Goal: Transaction & Acquisition: Purchase product/service

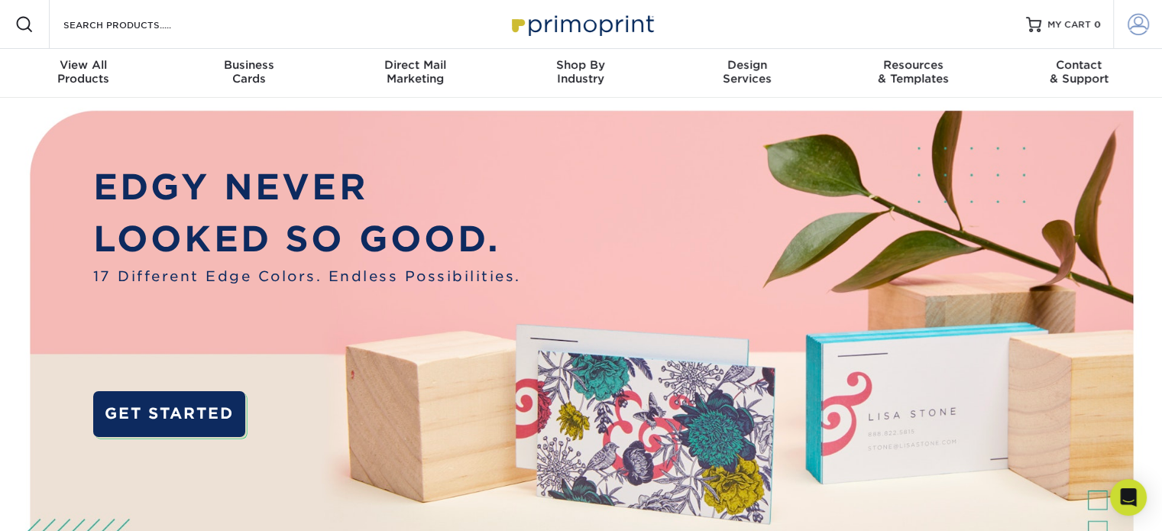
type input "[EMAIL_ADDRESS][DOMAIN_NAME]"
click at [1134, 23] on span at bounding box center [1138, 24] width 21 height 21
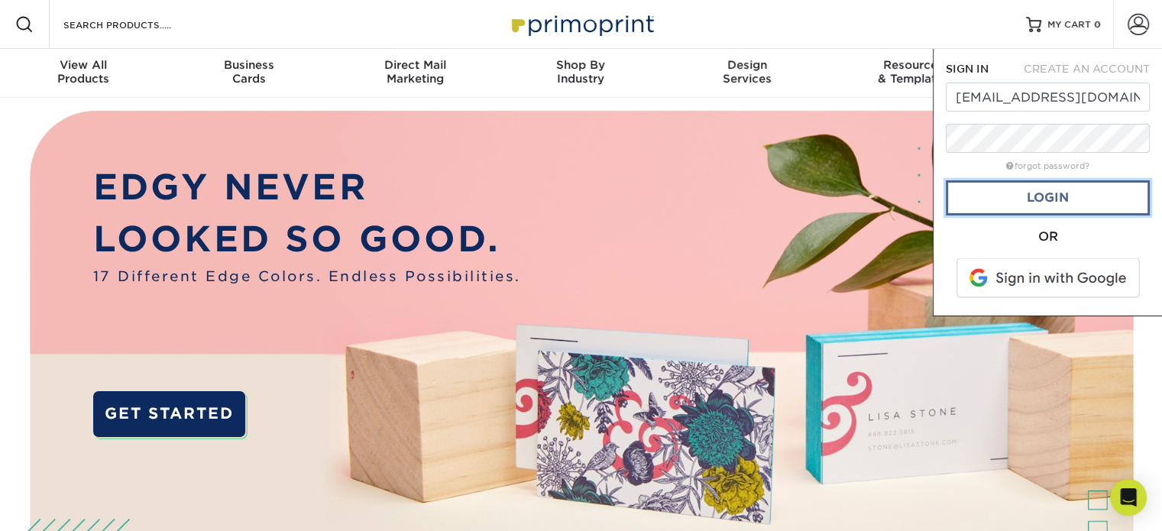
click at [1040, 196] on link "Login" at bounding box center [1048, 197] width 204 height 35
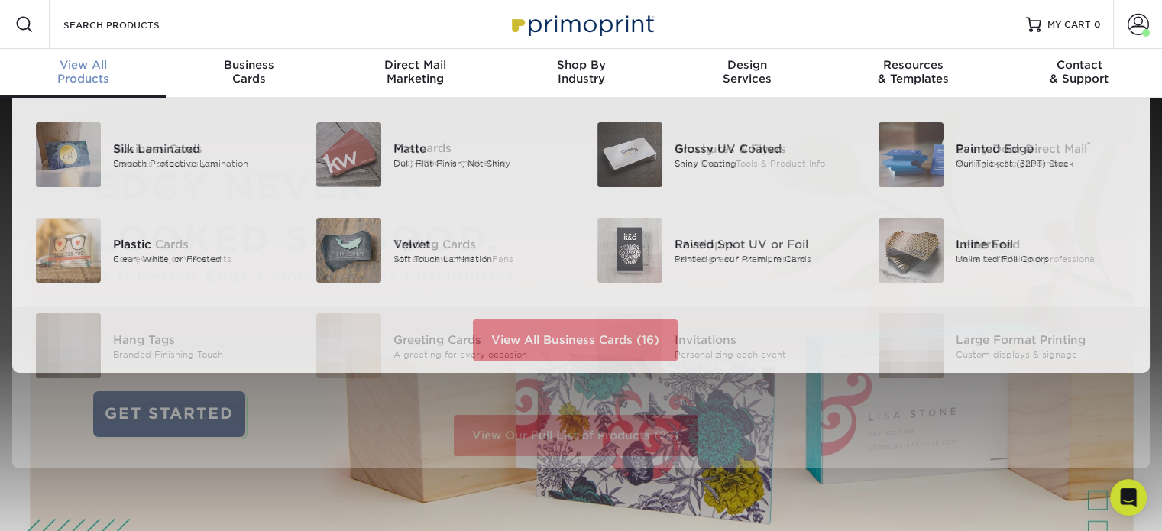
scroll to position [1, 0]
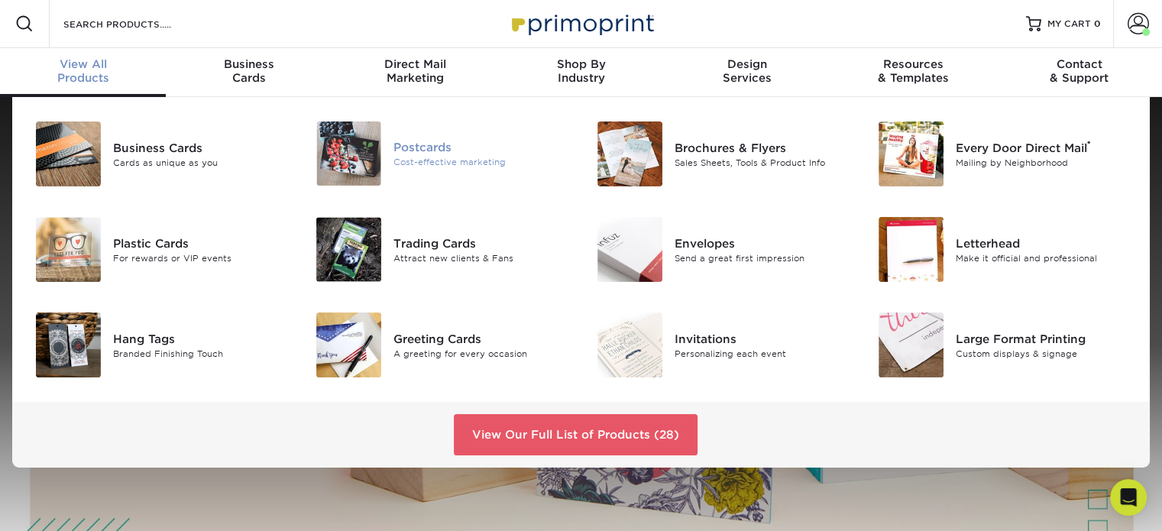
click at [419, 154] on div "Postcards" at bounding box center [481, 147] width 176 height 17
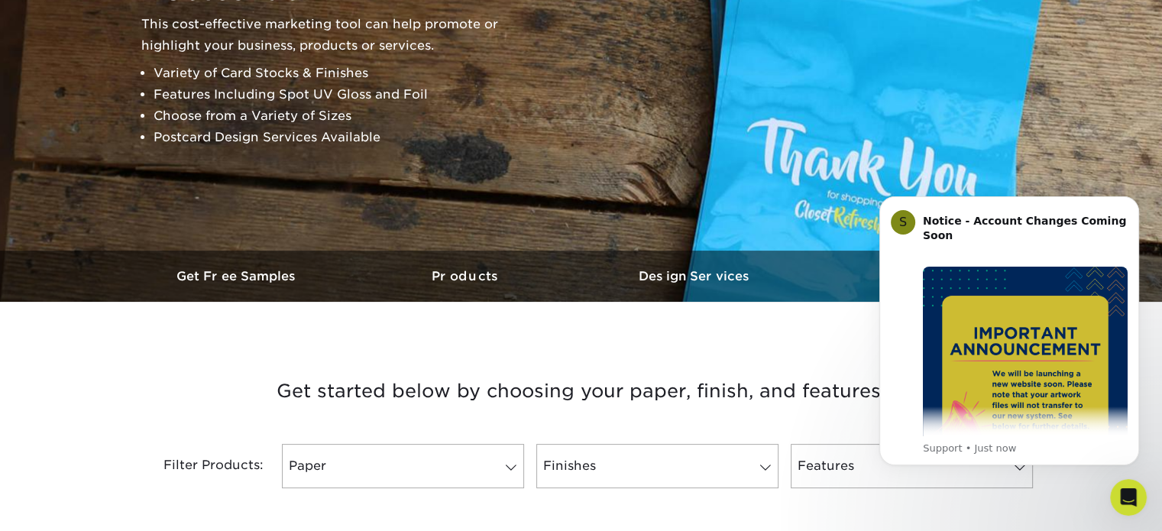
scroll to position [306, 0]
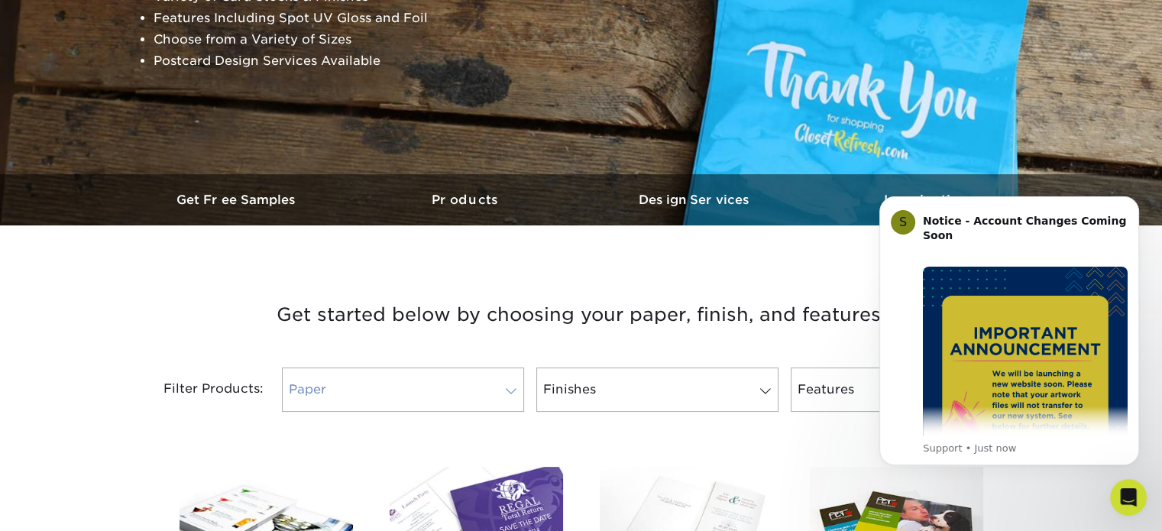
click at [381, 379] on link "Paper" at bounding box center [403, 389] width 242 height 44
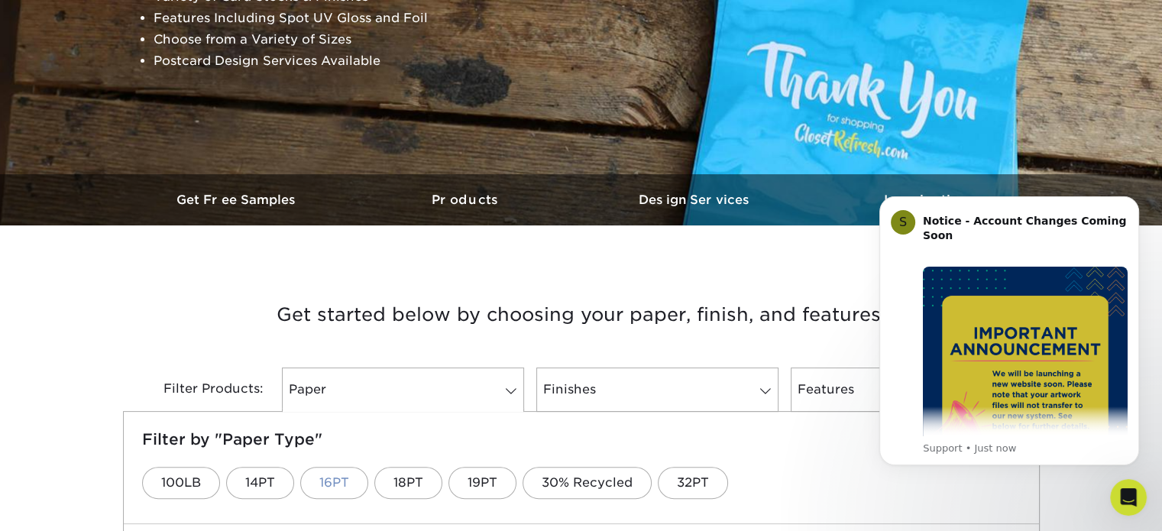
click at [332, 482] on link "16PT" at bounding box center [334, 483] width 68 height 32
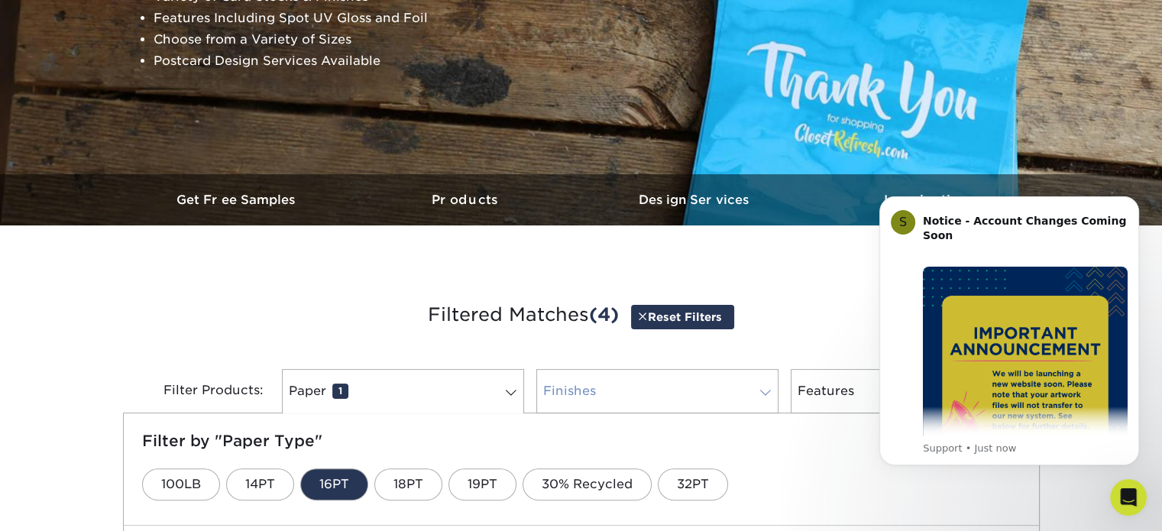
click at [605, 396] on link "Finishes 0" at bounding box center [657, 391] width 242 height 44
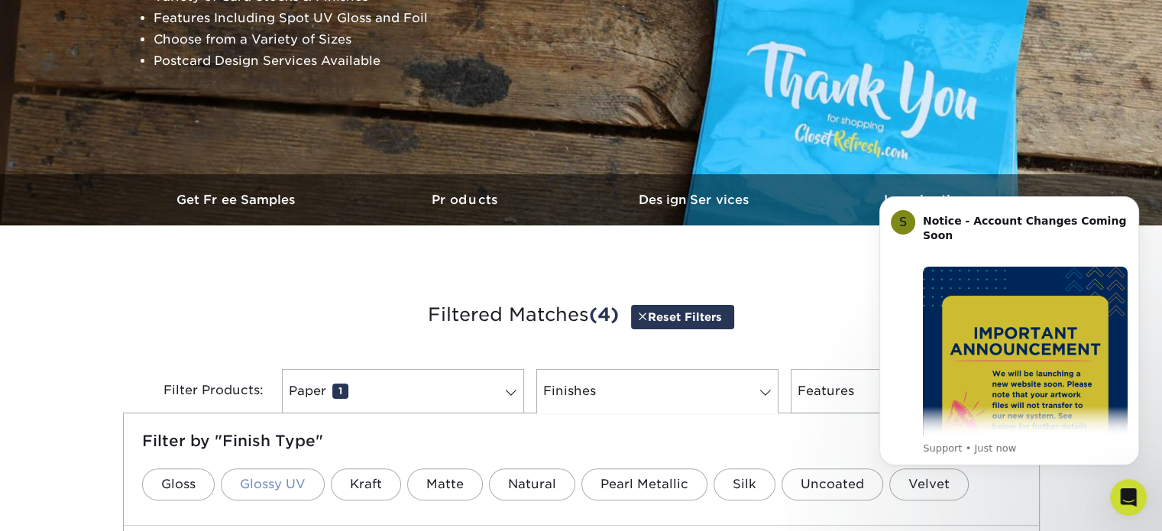
click at [256, 481] on link "Glossy UV" at bounding box center [273, 484] width 104 height 32
click at [801, 306] on h3 "Filtered Matches (6) Reset Filters" at bounding box center [581, 315] width 894 height 70
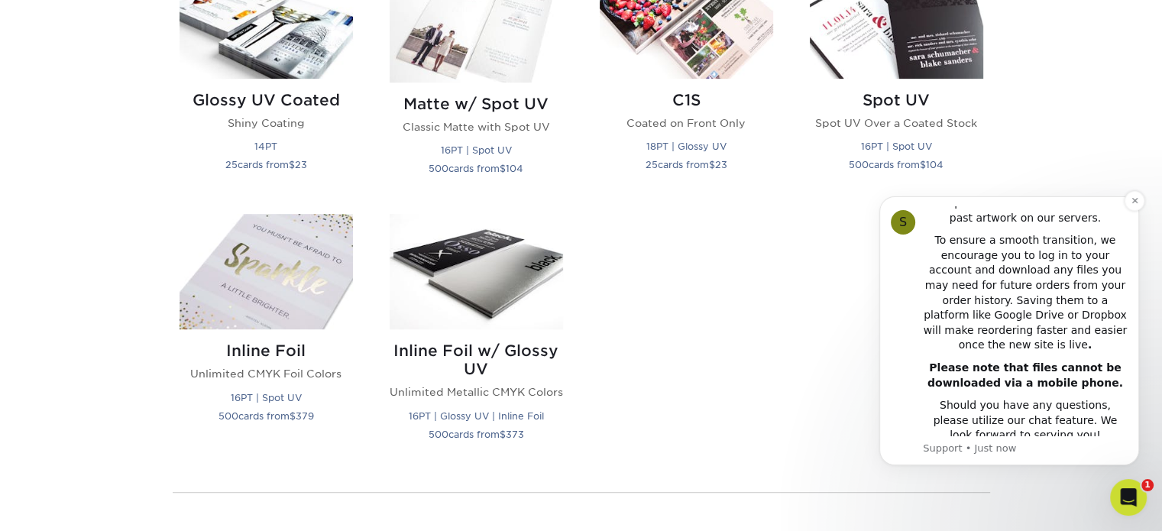
scroll to position [917, 0]
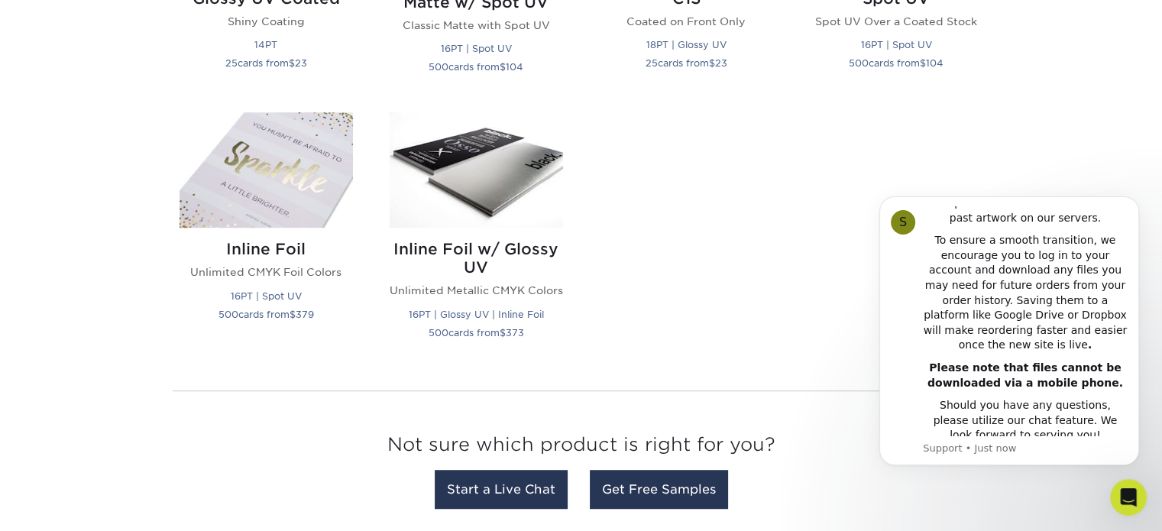
click at [850, 329] on div "Glossy UV Coated Shiny Coating 14PT 25 cards from $ 23 Matte Dull, Flat Finish,…" at bounding box center [581, 108] width 840 height 539
click at [1138, 192] on button "Dismiss notification" at bounding box center [1135, 201] width 20 height 20
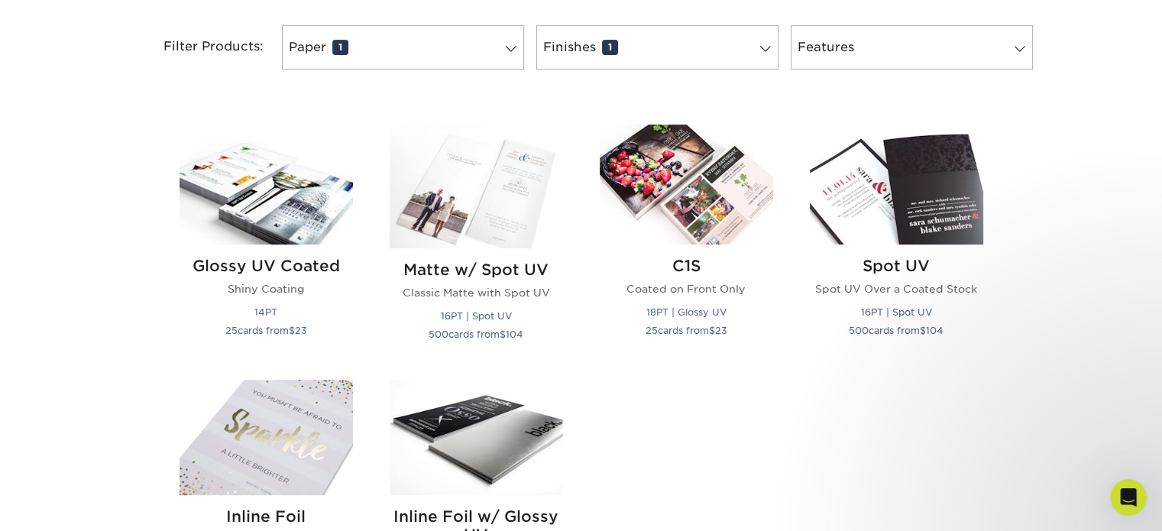
scroll to position [611, 0]
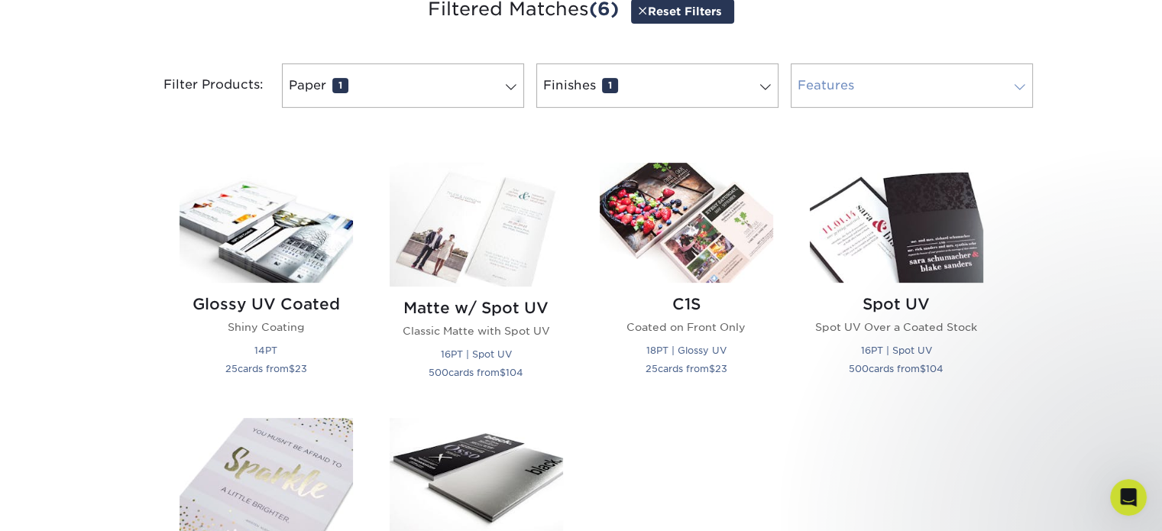
click at [989, 92] on link "Features 0" at bounding box center [912, 85] width 242 height 44
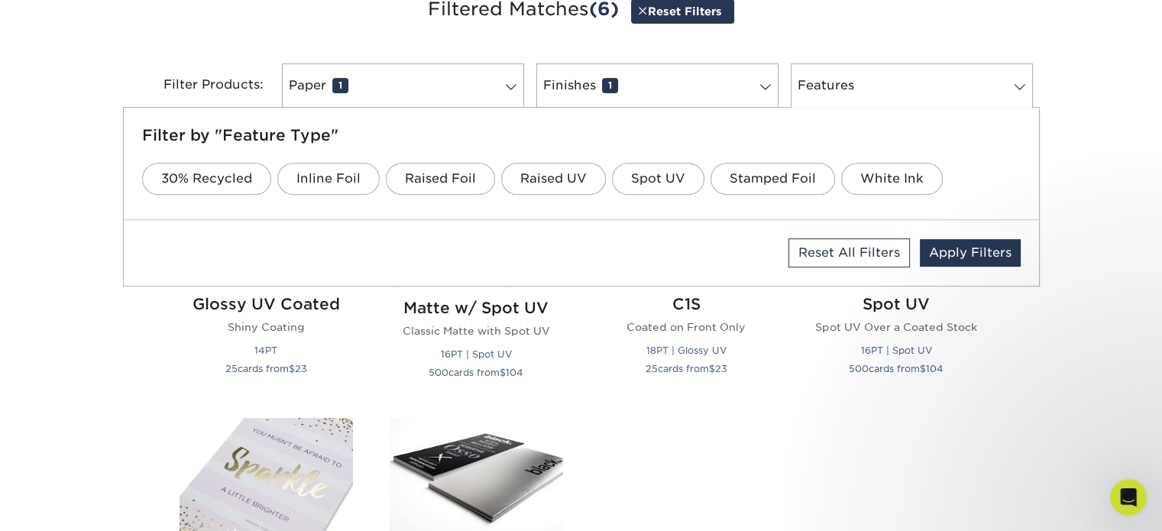
click at [1082, 154] on div "Get started below by choosing your paper, finish, and features: Filtered Matche…" at bounding box center [581, 407] width 1162 height 903
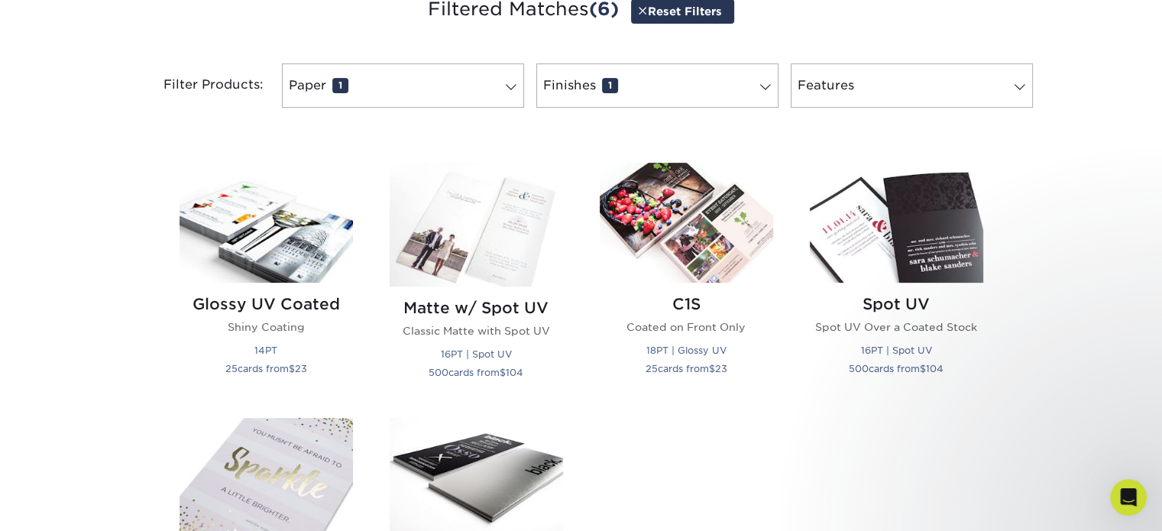
scroll to position [535, 0]
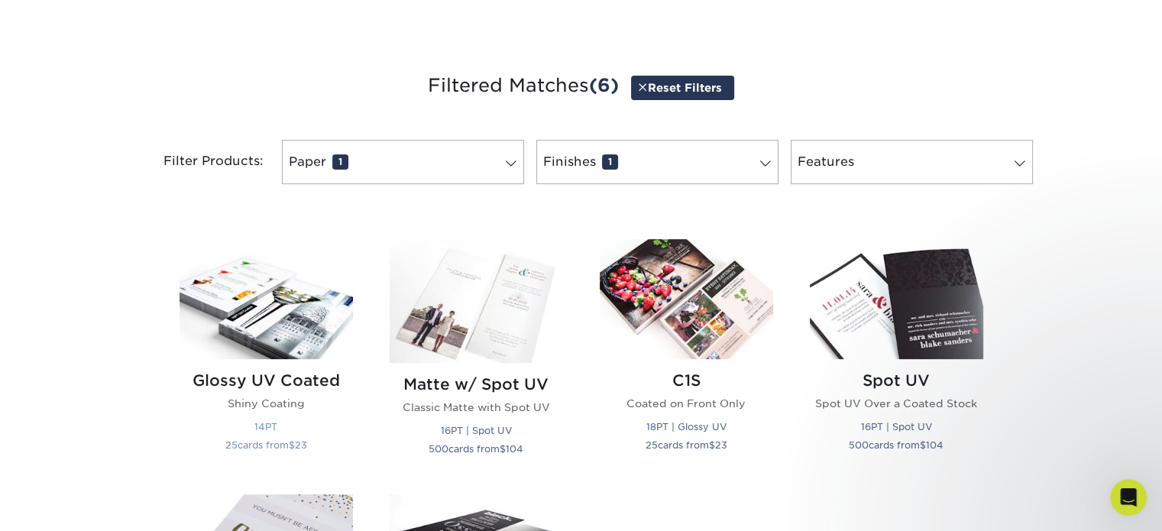
click at [293, 369] on div "Glossy UV Coated Shiny Coating 14PT 25 cards from $ 23" at bounding box center [266, 415] width 173 height 113
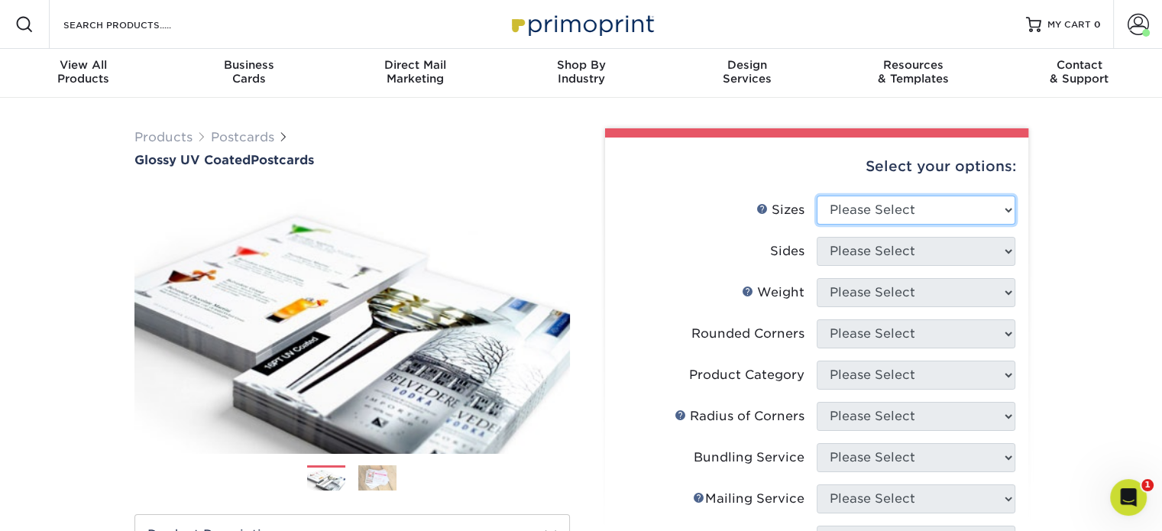
click at [890, 217] on select "Please Select 1.5" x 7" 2" x 4" 2" x 6" 2" x 7" 2" x 8" 2.12" x 5.5" 2.12" x 5.…" at bounding box center [916, 210] width 199 height 29
select select "4.00x6.00"
click at [817, 196] on select "Please Select 1.5" x 7" 2" x 4" 2" x 6" 2" x 7" 2" x 8" 2.12" x 5.5" 2.12" x 5.…" at bounding box center [916, 210] width 199 height 29
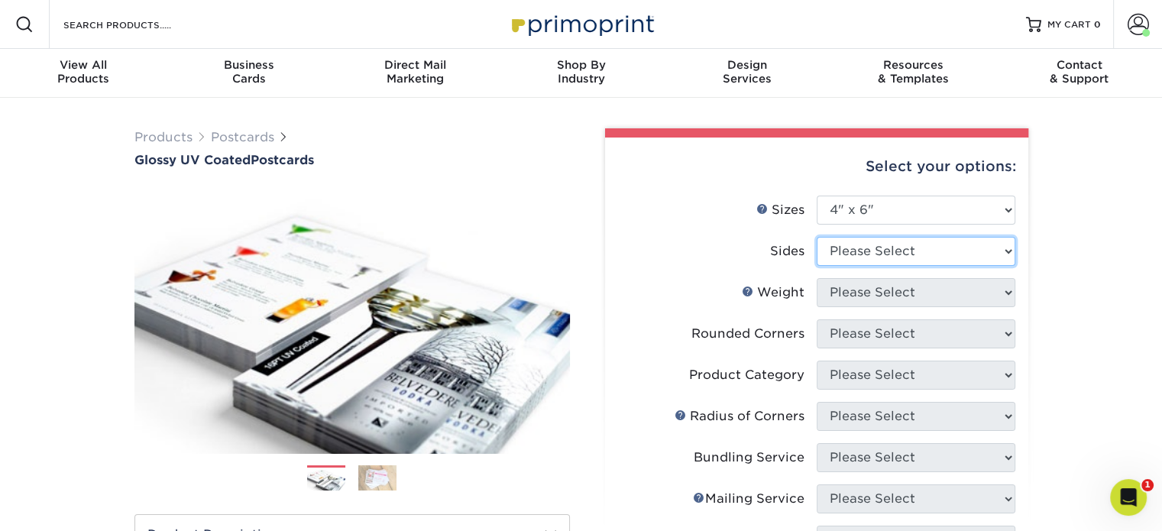
click at [927, 261] on select "Please Select Print Both Sides Print Front Only" at bounding box center [916, 251] width 199 height 29
select select "13abbda7-1d64-4f25-8bb2-c179b224825d"
click at [817, 237] on select "Please Select Print Both Sides Print Front Only" at bounding box center [916, 251] width 199 height 29
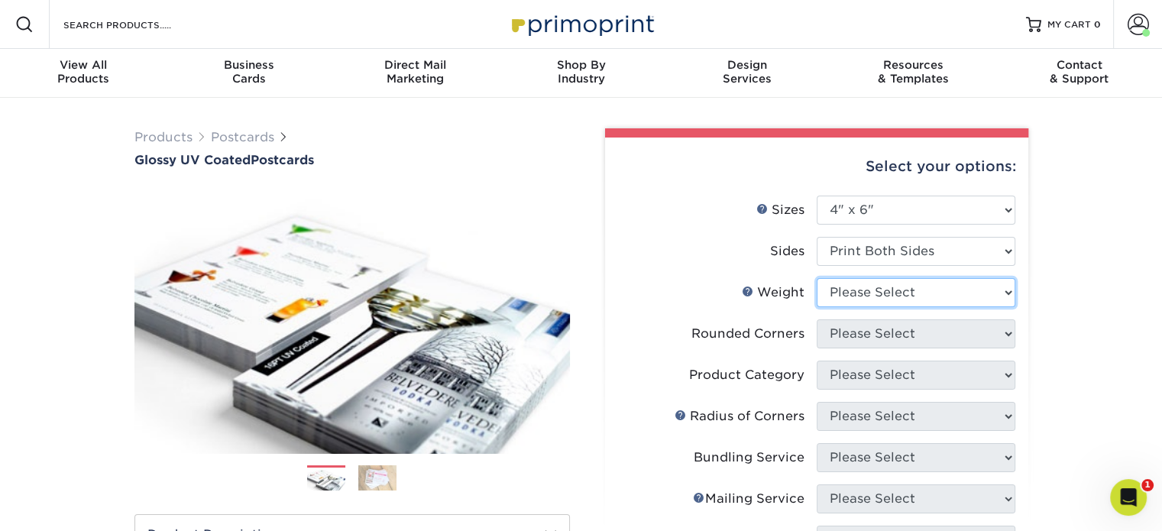
click at [908, 296] on select "Please Select 14PT 16PT 18PT C1S" at bounding box center [916, 292] width 199 height 29
select select "16PT"
click at [817, 278] on select "Please Select 14PT 16PT 18PT C1S" at bounding box center [916, 292] width 199 height 29
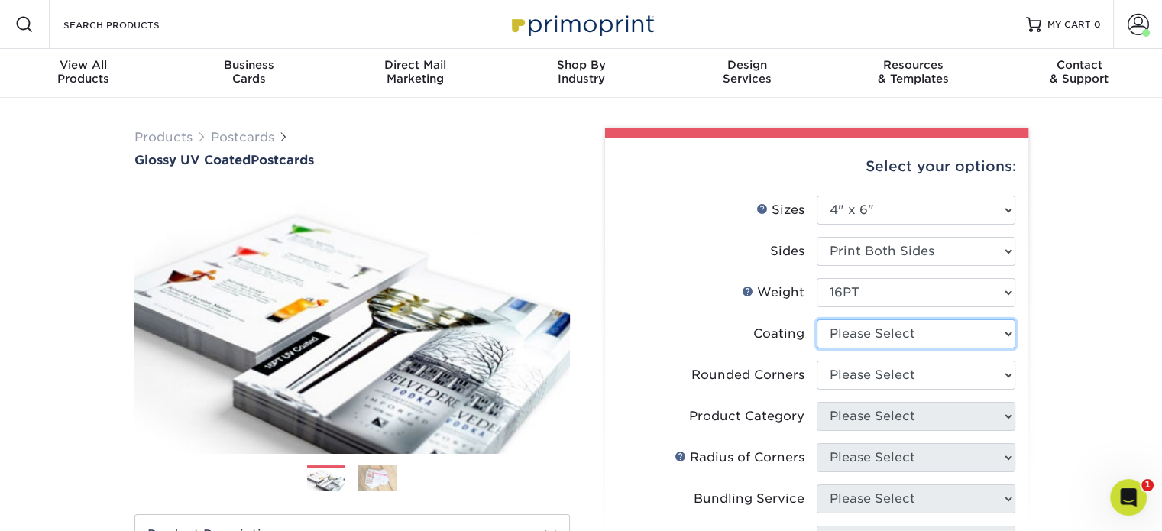
click at [895, 345] on select at bounding box center [916, 333] width 199 height 29
select select "ae367451-b2b8-45df-a344-0f05b6a12993"
click at [817, 319] on select at bounding box center [916, 333] width 199 height 29
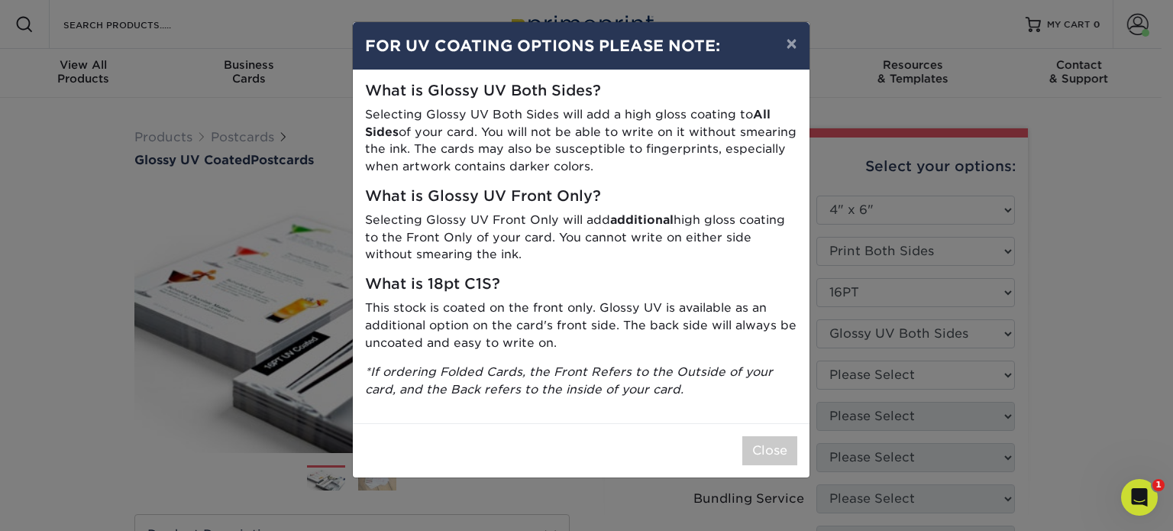
click at [759, 468] on div "Close" at bounding box center [581, 450] width 457 height 54
click at [762, 443] on button "Close" at bounding box center [770, 450] width 55 height 29
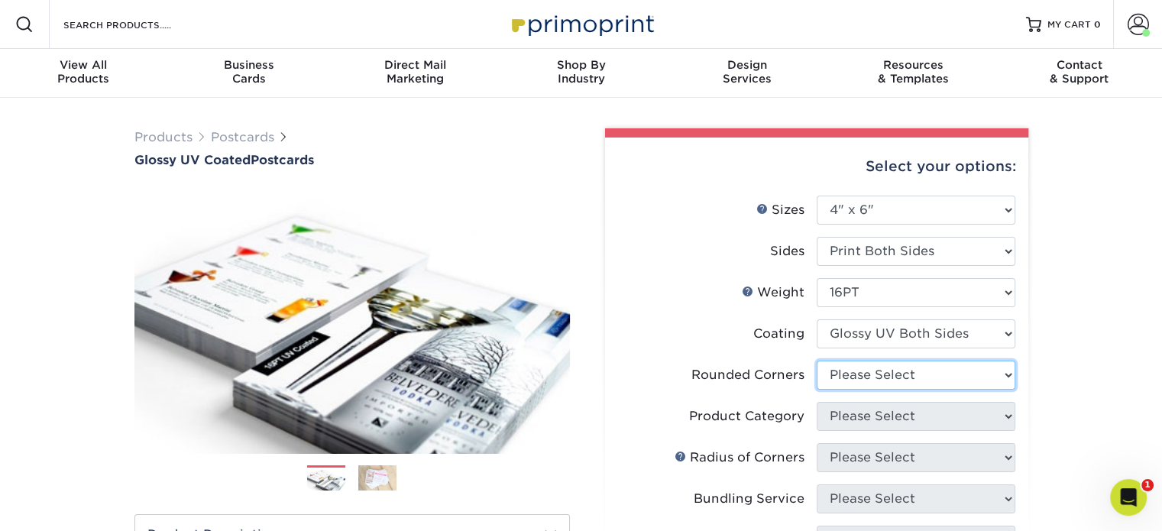
click at [926, 365] on select "Please Select Yes - Round 4 Corners No" at bounding box center [916, 375] width 199 height 29
select select "0"
click at [817, 361] on select "Please Select Yes - Round 4 Corners No" at bounding box center [916, 375] width 199 height 29
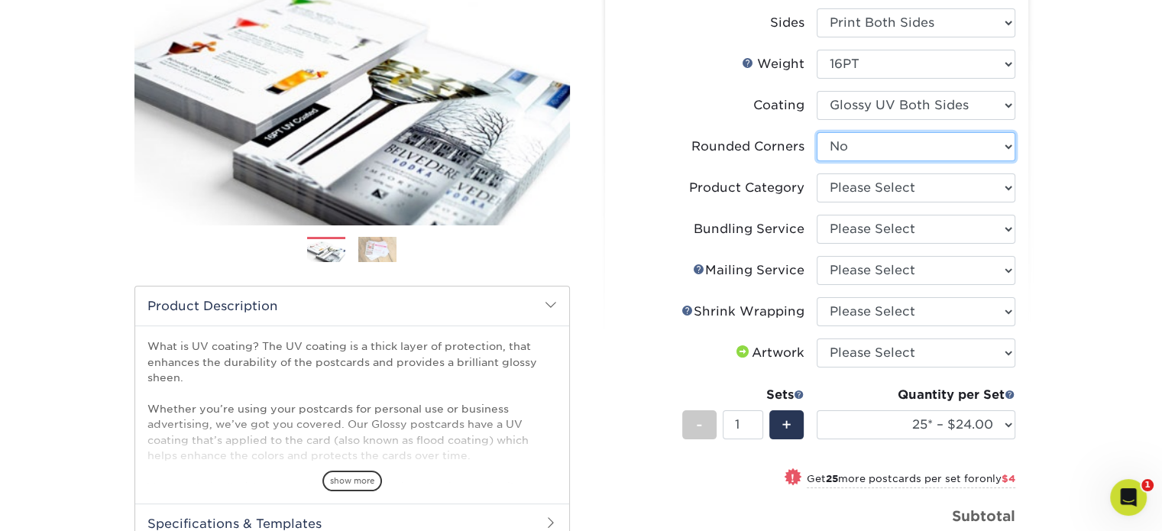
scroll to position [229, 0]
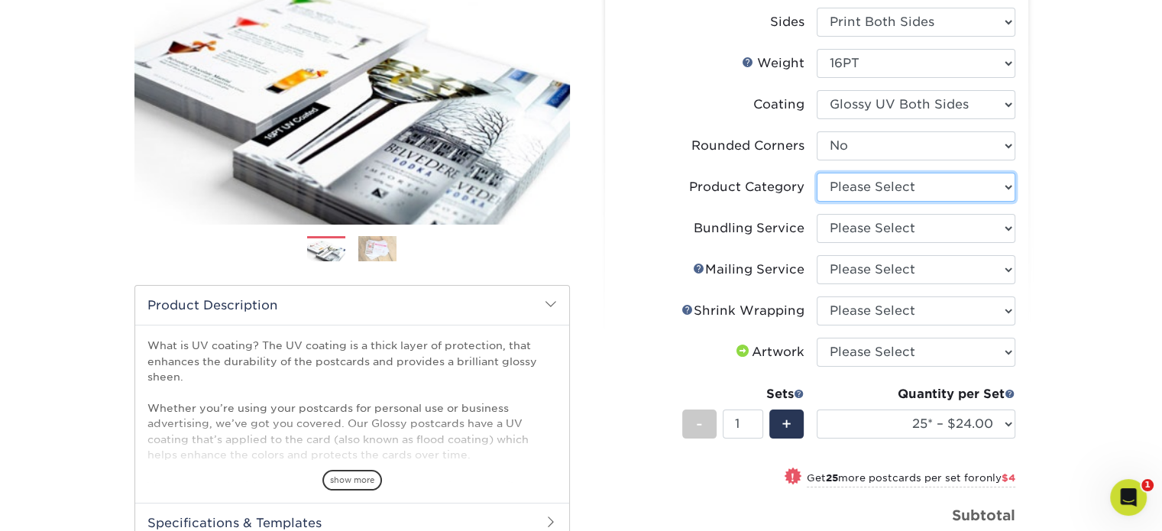
click at [1005, 181] on select "Please Select Postcards" at bounding box center [916, 187] width 199 height 29
select select "9b7272e0-d6c8-4c3c-8e97-d3a1bcdab858"
click at [817, 173] on select "Please Select Postcards" at bounding box center [916, 187] width 199 height 29
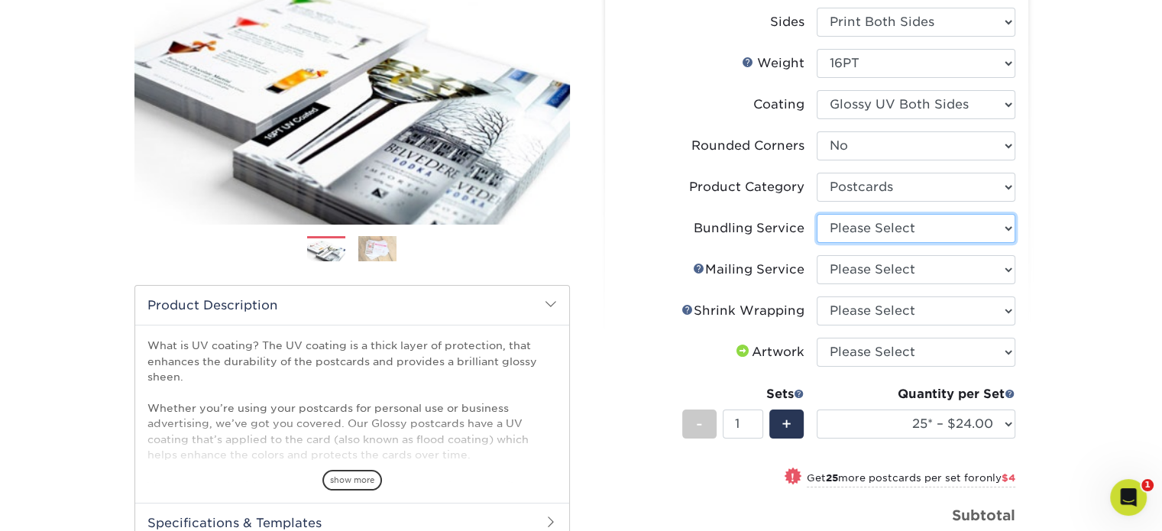
click at [968, 228] on select "Please Select No Bundling Services Yes, Bundles of 50 (+2 Days) Yes, Bundles of…" at bounding box center [916, 228] width 199 height 29
select select "58689abb-25c0-461c-a4c3-a80b627d6649"
click at [817, 214] on select "Please Select No Bundling Services Yes, Bundles of 50 (+2 Days) Yes, Bundles of…" at bounding box center [916, 228] width 199 height 29
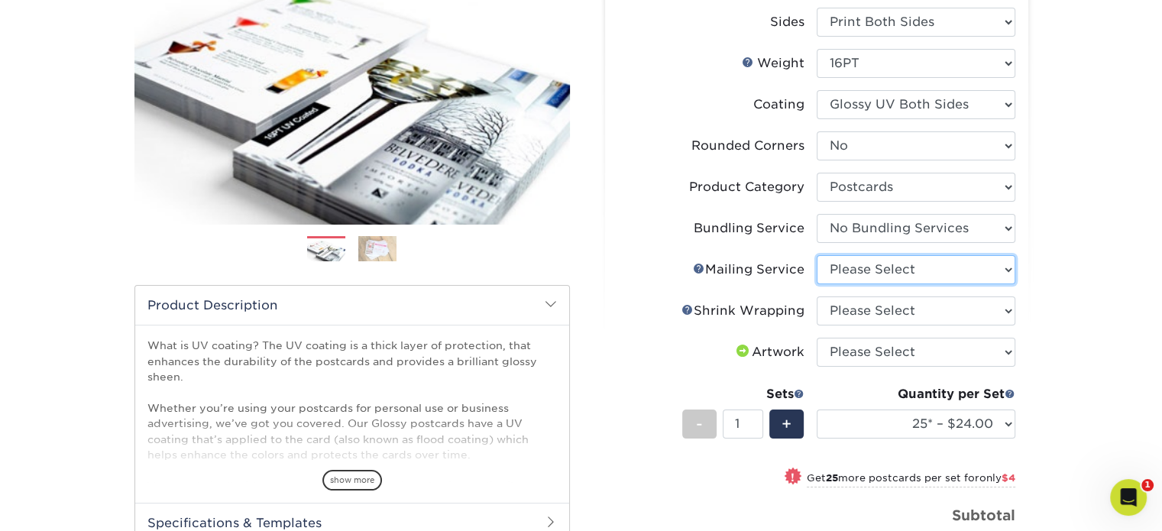
click at [937, 274] on select "Please Select No Direct Mailing Service No, I will mail/stamp/imprint Direct Ma…" at bounding box center [916, 269] width 199 height 29
select select "3e5e9bdd-d78a-4c28-a41d-fe1407925ca6"
click at [817, 255] on select "Please Select No Direct Mailing Service No, I will mail/stamp/imprint Direct Ma…" at bounding box center [916, 269] width 199 height 29
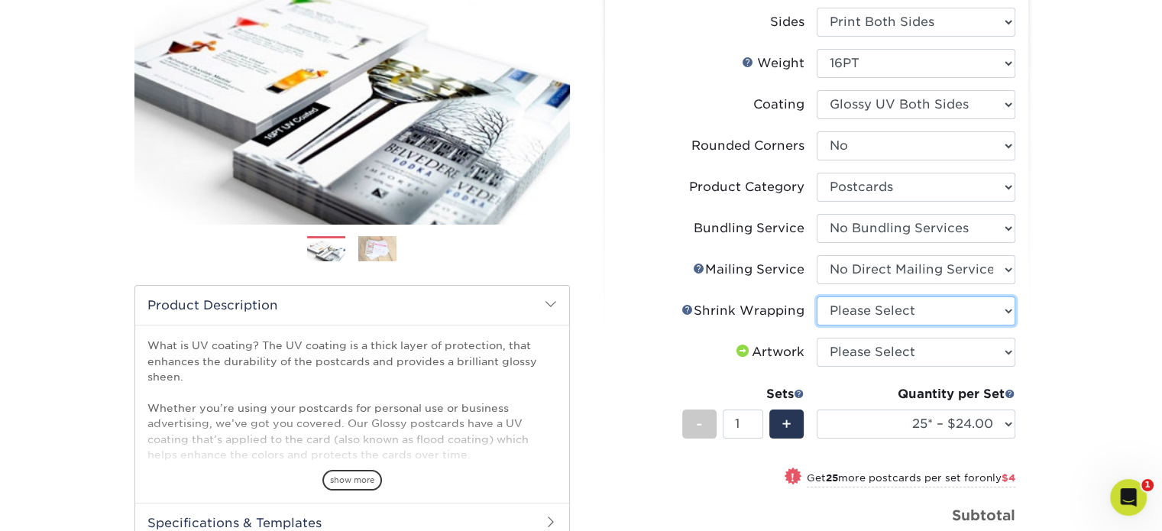
click at [935, 321] on select "Please Select No Shrink Wrapping Shrink Wrap 100 Per Package Shrink Wrap 50 Per…" at bounding box center [916, 310] width 199 height 29
select select "c8749376-e7da-41d0-b3dc-647faf84d907"
click at [817, 296] on select "Please Select No Shrink Wrapping Shrink Wrap 100 Per Package Shrink Wrap 50 Per…" at bounding box center [916, 310] width 199 height 29
click at [915, 343] on select "Please Select I will upload files I need a design - $150" at bounding box center [916, 352] width 199 height 29
select select "upload"
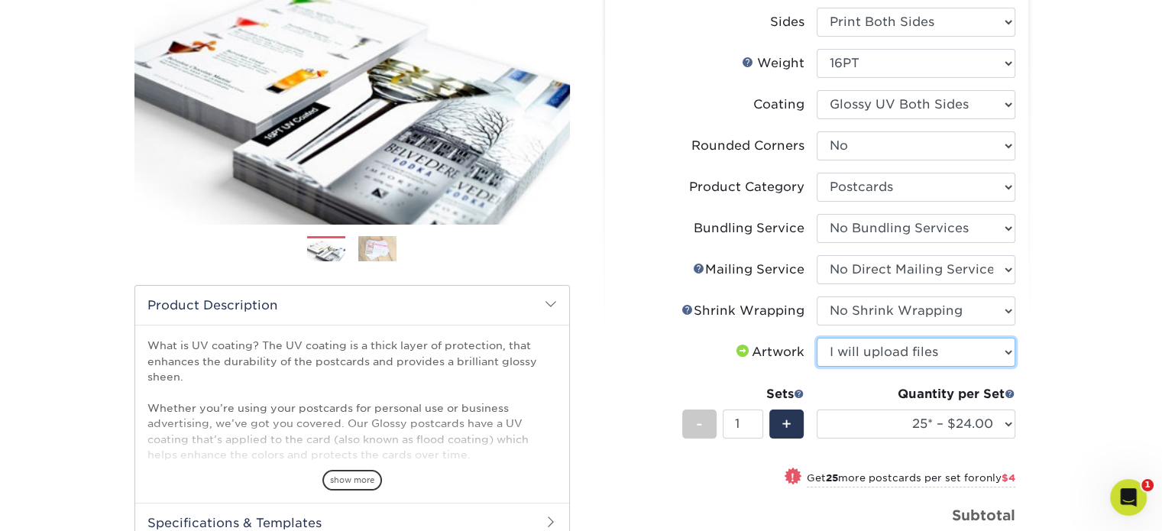
click at [817, 338] on select "Please Select I will upload files I need a design - $150" at bounding box center [916, 352] width 199 height 29
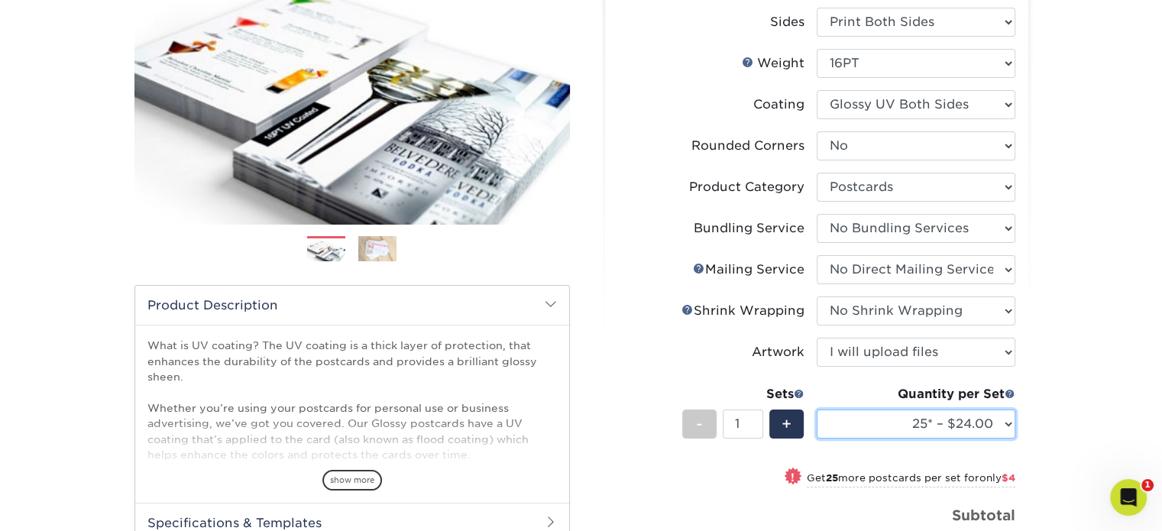
click at [922, 431] on select "25* – $24.00 50* – $28.00 75* – $34.00 100* – $41.00 250* – $74.00 500 – $88.00…" at bounding box center [916, 423] width 199 height 29
select select "5000 – $304.00"
click at [817, 409] on select "25* – $24.00 50* – $28.00 75* – $34.00 100* – $41.00 250* – $74.00 500 – $88.00…" at bounding box center [916, 423] width 199 height 29
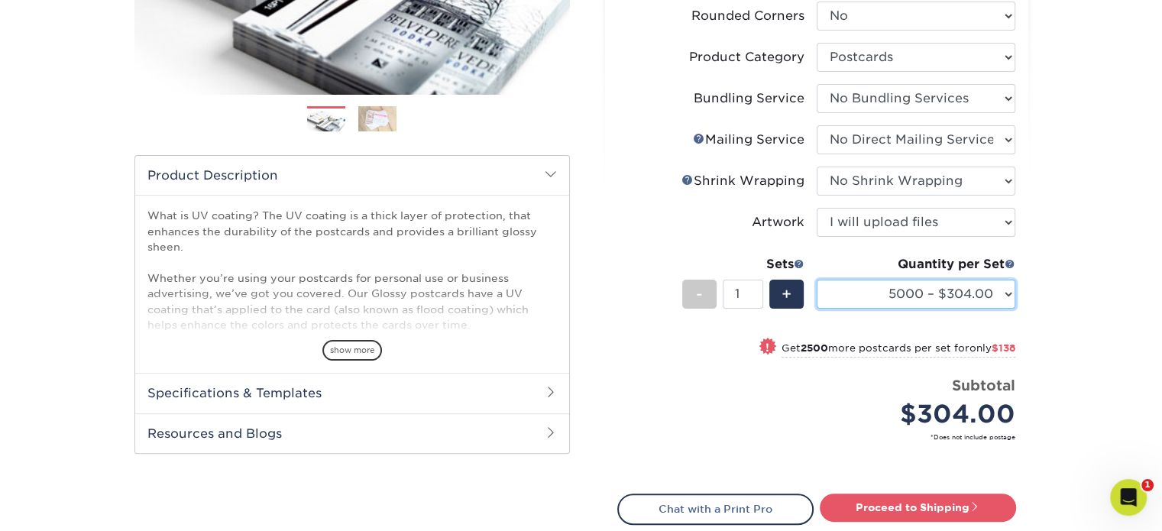
scroll to position [382, 0]
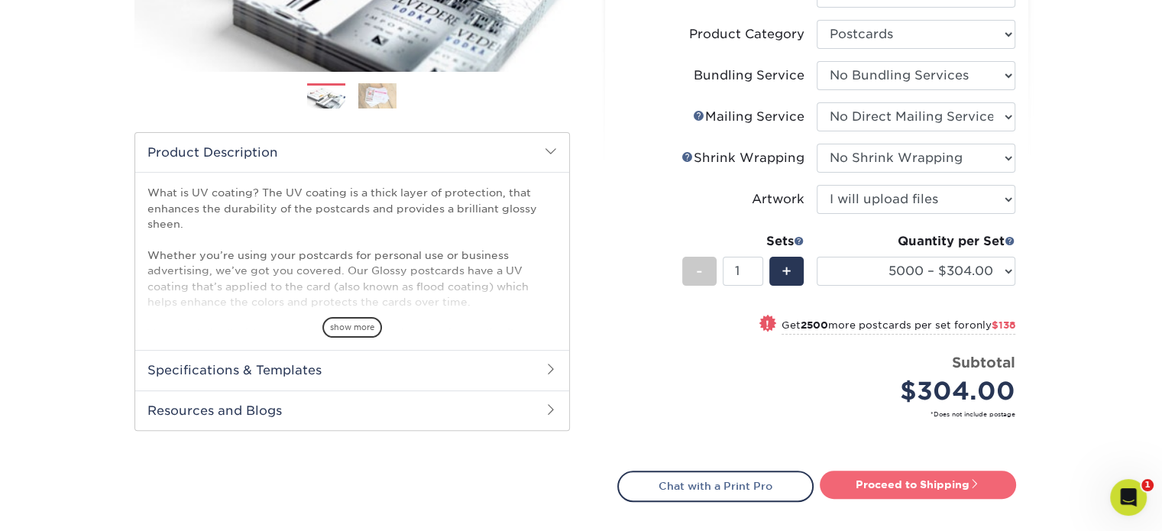
click at [929, 487] on link "Proceed to Shipping" at bounding box center [918, 485] width 196 height 28
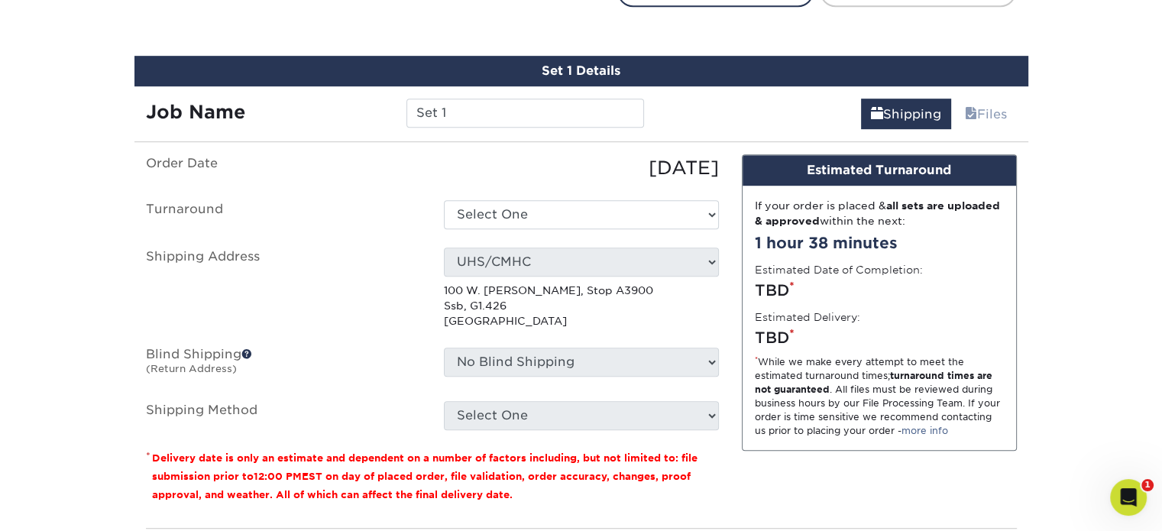
scroll to position [892, 0]
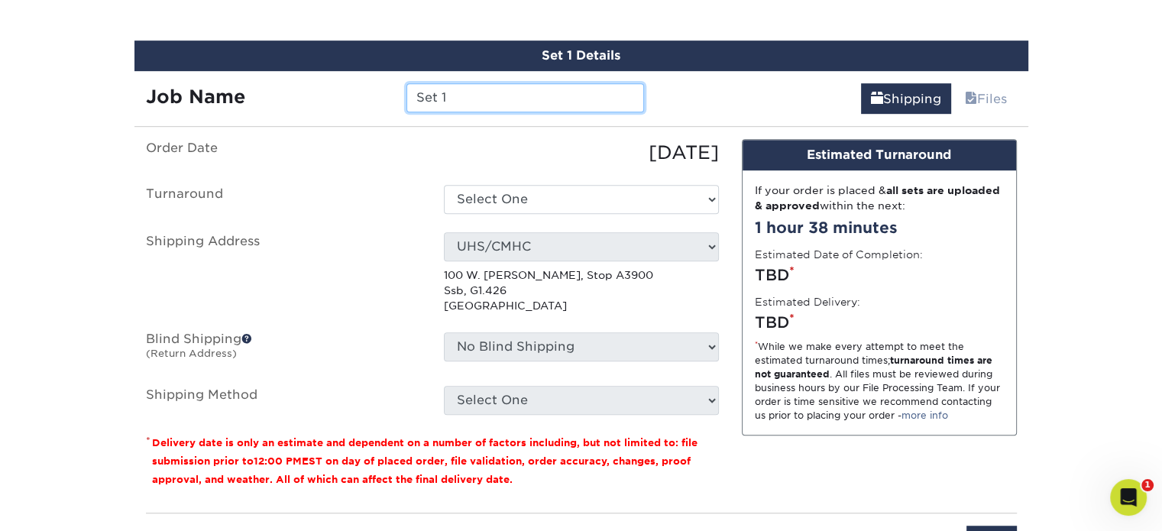
drag, startPoint x: 452, startPoint y: 98, endPoint x: 382, endPoint y: 94, distance: 69.6
click at [382, 94] on div "Job Name Set 1" at bounding box center [395, 97] width 522 height 29
click at [457, 93] on input "TimelyCare postcards" at bounding box center [525, 97] width 238 height 29
type input "Timely Care postcards"
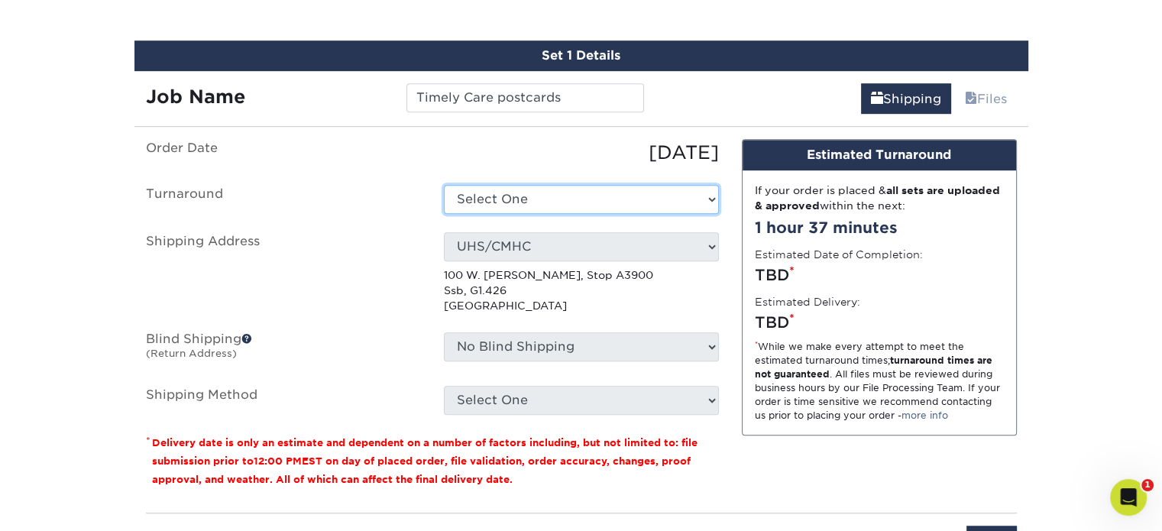
click at [479, 197] on select "Select One 2-4 Business Days 2 Day Next Business Day" at bounding box center [581, 199] width 275 height 29
select select "32a655cc-249c-455c-bdd0-eebfba7b1c8e"
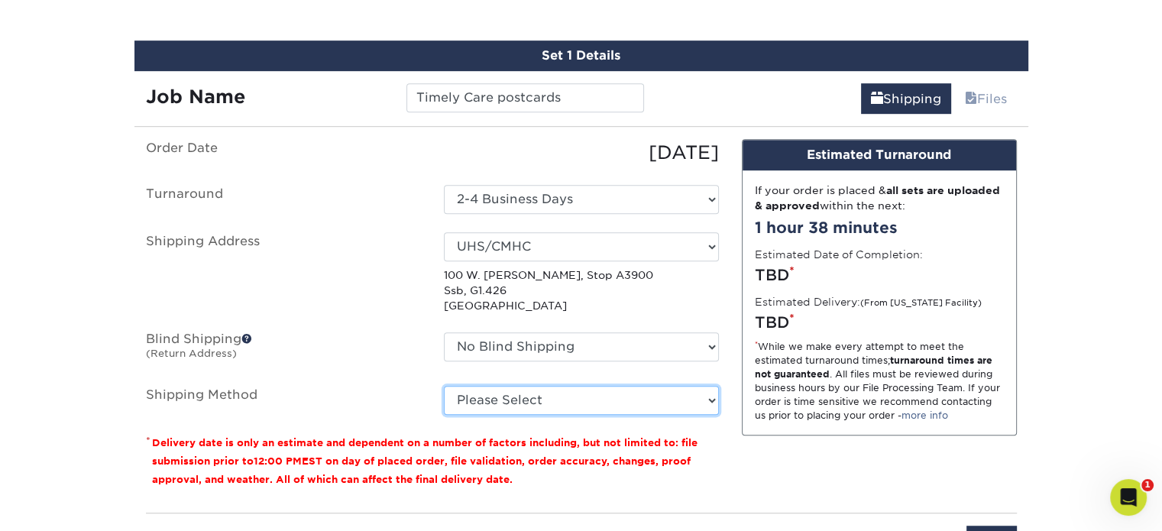
click at [521, 393] on select "Please Select Ground Shipping (+$41.56) 3 Day Shipping Service (+$68.38) 2 Day …" at bounding box center [581, 400] width 275 height 29
select select "03"
click at [444, 386] on select "Please Select Ground Shipping (+$41.56) 3 Day Shipping Service (+$68.38) 2 Day …" at bounding box center [581, 400] width 275 height 29
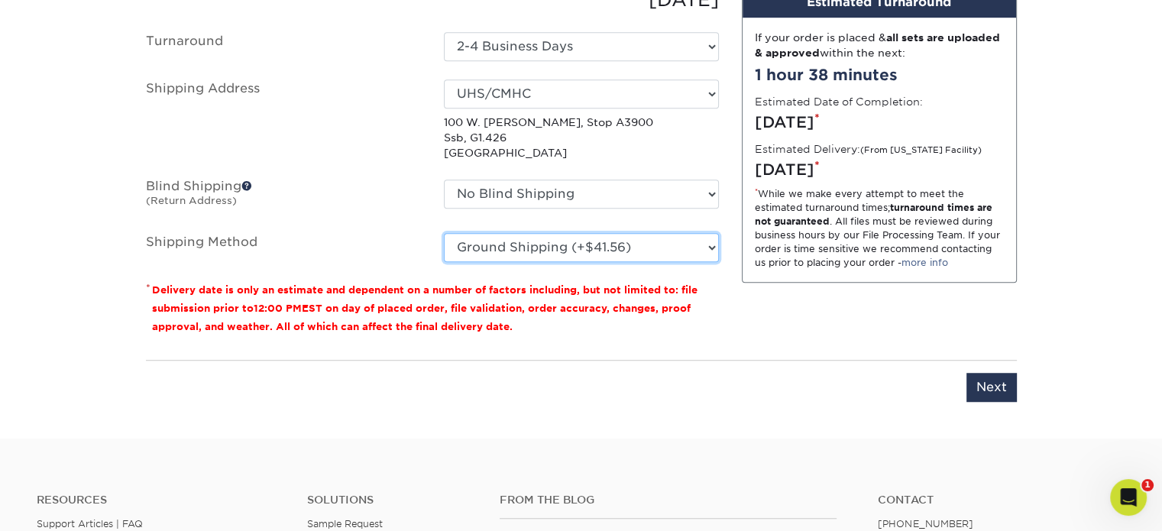
scroll to position [1045, 0]
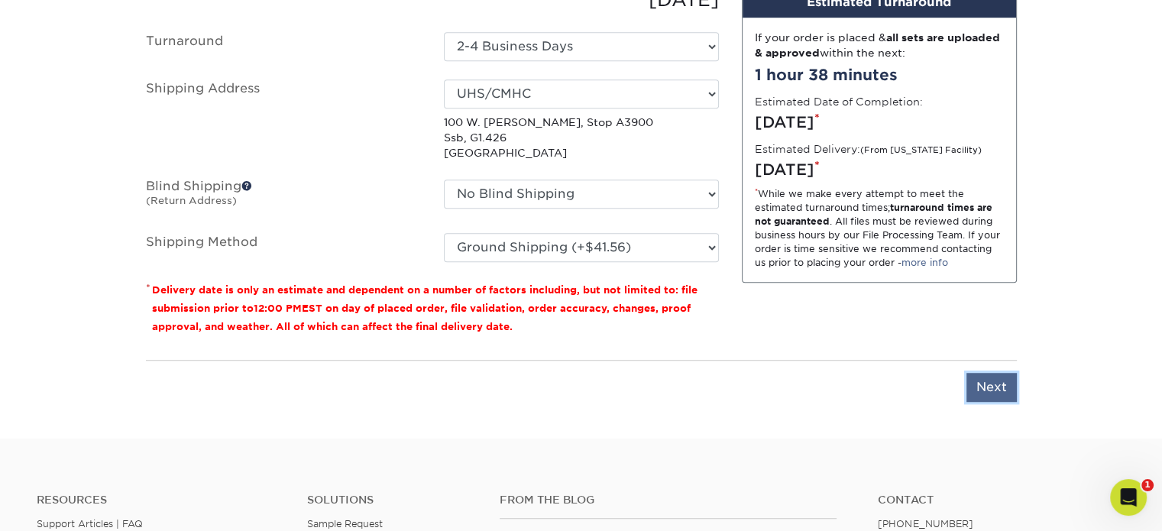
click at [979, 387] on input "Next" at bounding box center [991, 387] width 50 height 29
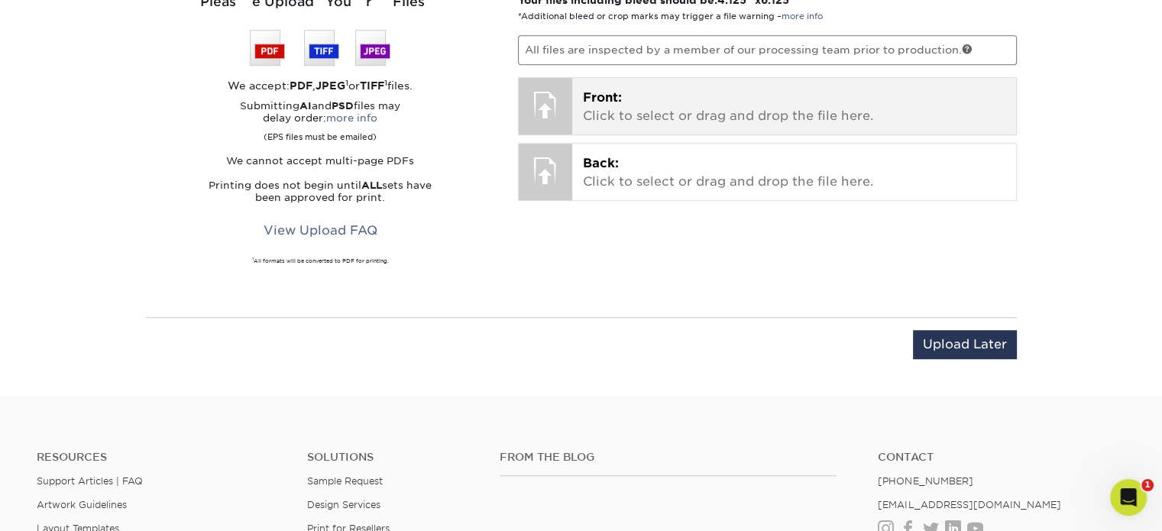
click at [719, 99] on p "Front: Click to select or drag and drop the file here." at bounding box center [794, 107] width 422 height 37
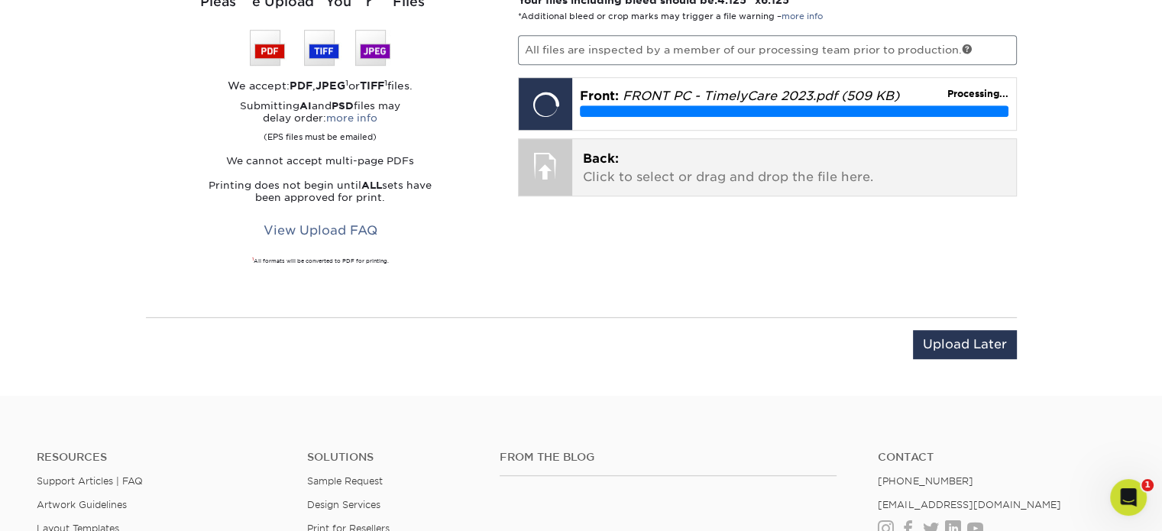
click at [653, 156] on p "Back: Click to select or drag and drop the file here." at bounding box center [794, 168] width 422 height 37
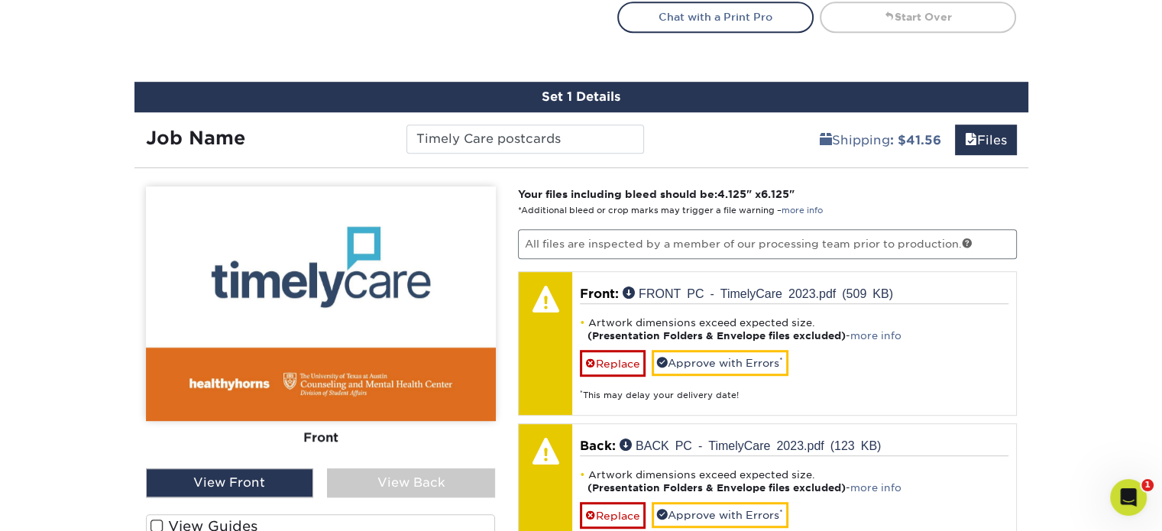
scroll to position [917, 0]
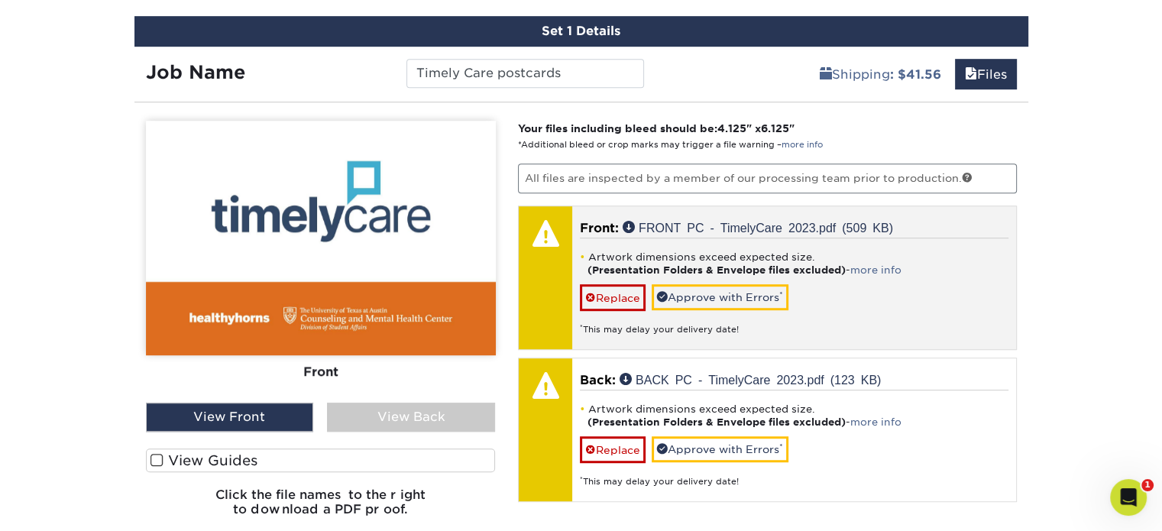
click at [889, 273] on li "Artwork dimensions exceed expected size. (Presentation Folders & Envelope files…" at bounding box center [794, 264] width 429 height 26
click at [882, 264] on link "more info" at bounding box center [875, 269] width 51 height 11
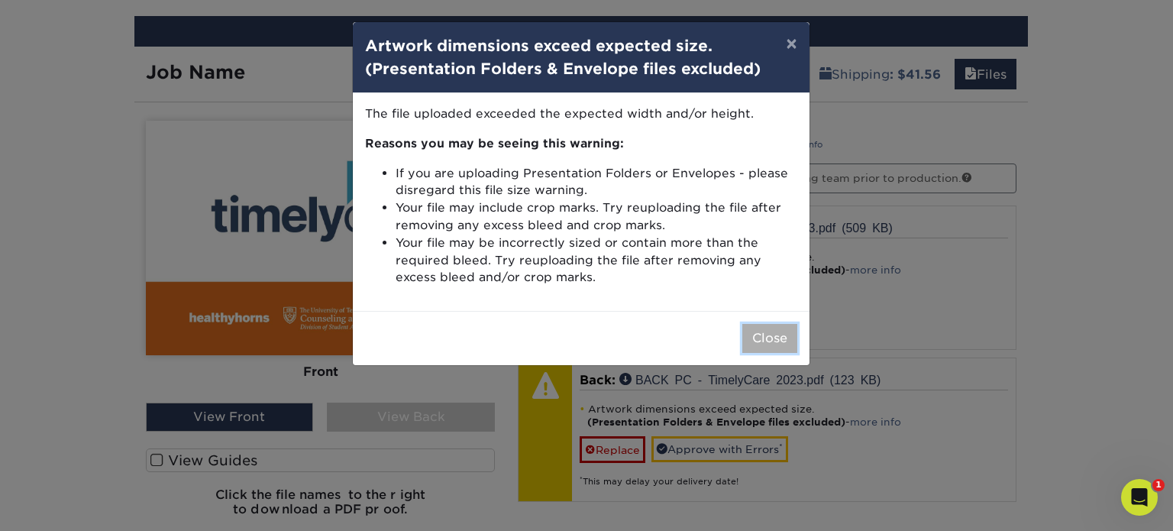
click at [757, 338] on button "Close" at bounding box center [770, 338] width 55 height 29
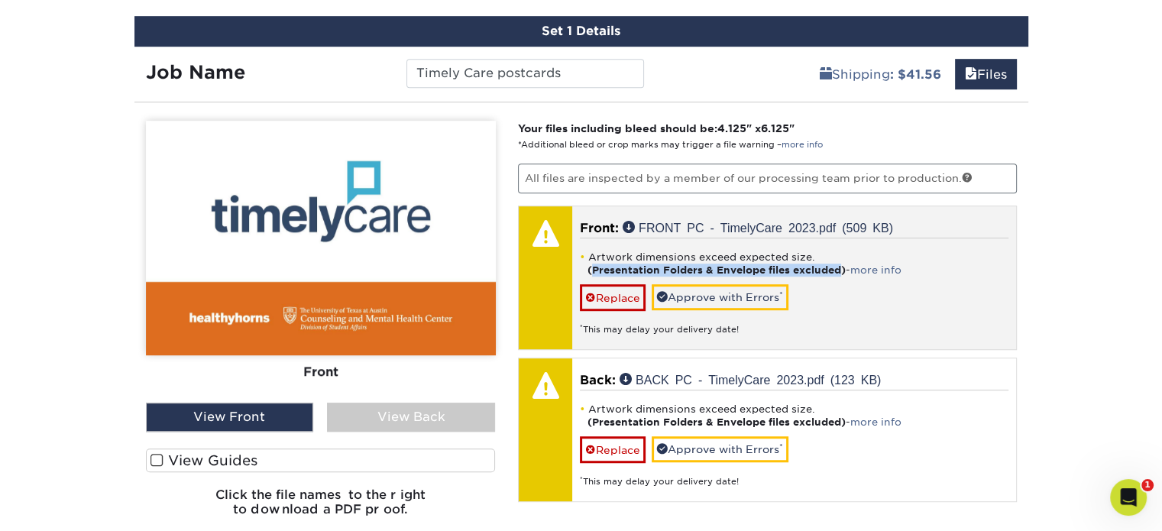
drag, startPoint x: 840, startPoint y: 262, endPoint x: 593, endPoint y: 262, distance: 247.5
click at [593, 264] on strong "(Presentation Folders & Envelope files excluded)" at bounding box center [716, 269] width 258 height 11
copy strong "Presentation Folders & Envelope files excluded"
click at [706, 286] on link "Approve with Errors *" at bounding box center [720, 297] width 137 height 26
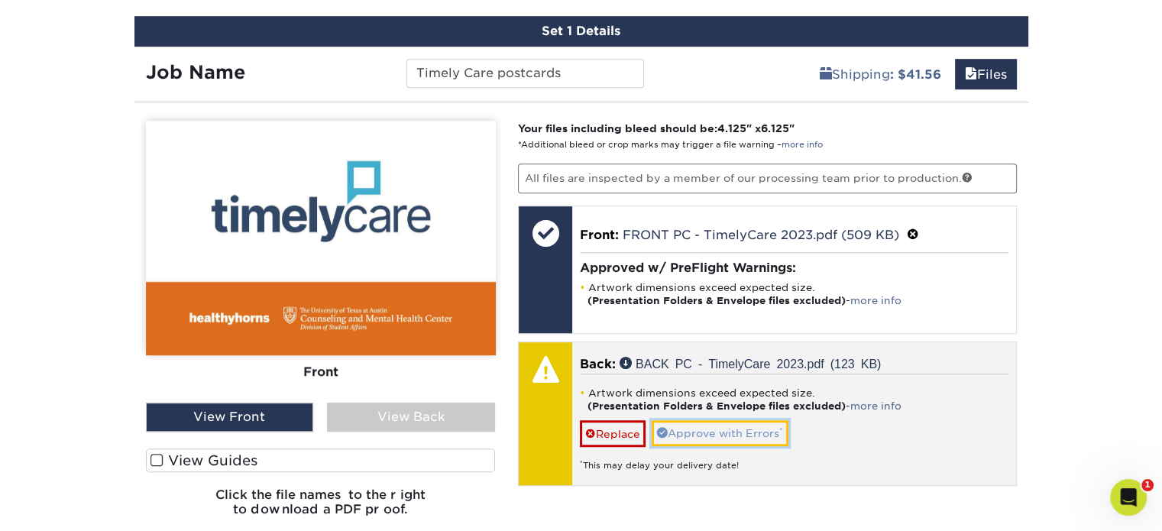
click at [698, 428] on link "Approve with Errors *" at bounding box center [720, 433] width 137 height 26
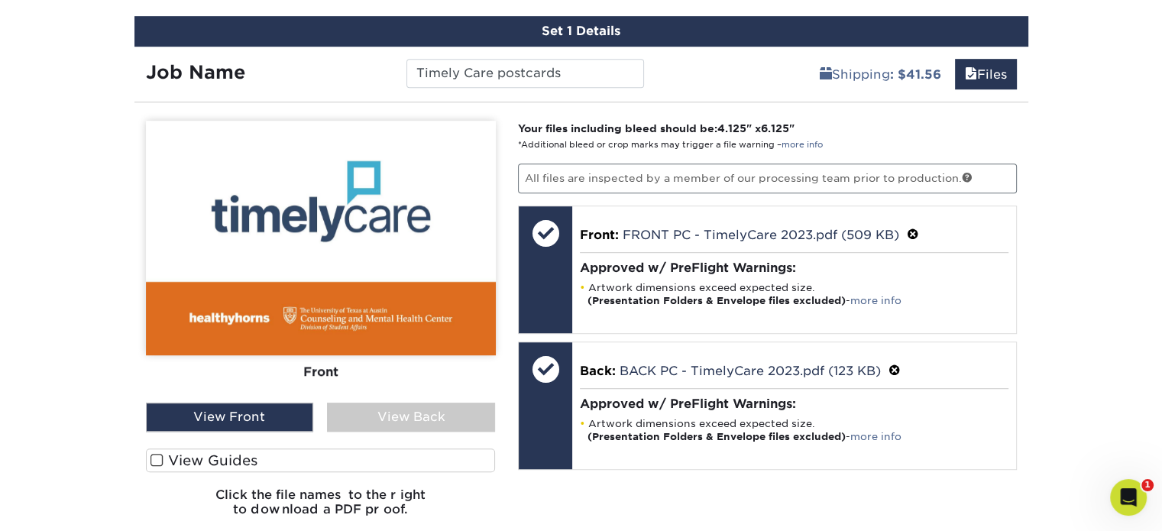
click at [422, 419] on div "View Back" at bounding box center [411, 417] width 168 height 29
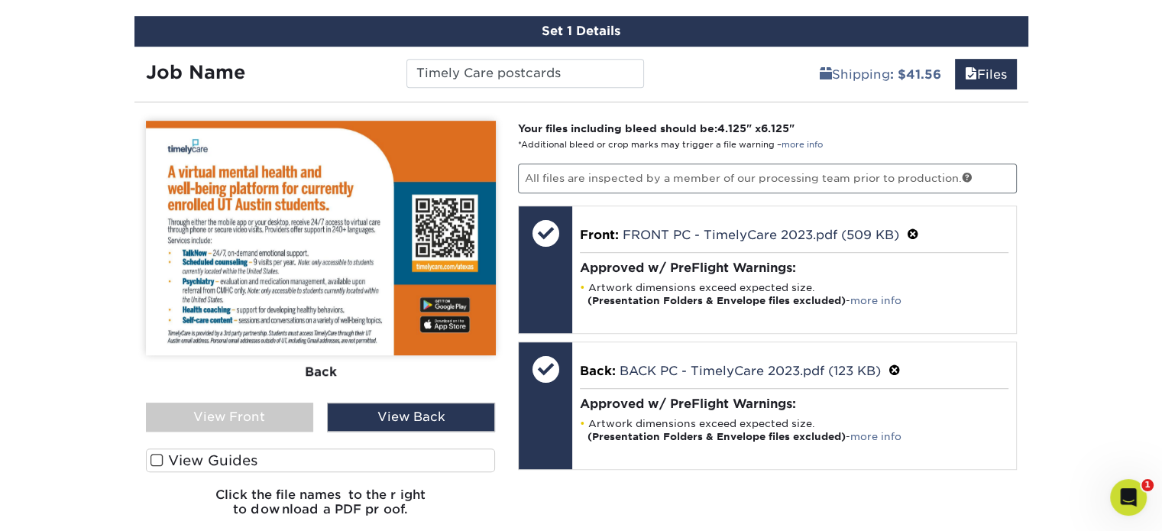
click at [240, 413] on div "View Front" at bounding box center [230, 417] width 168 height 29
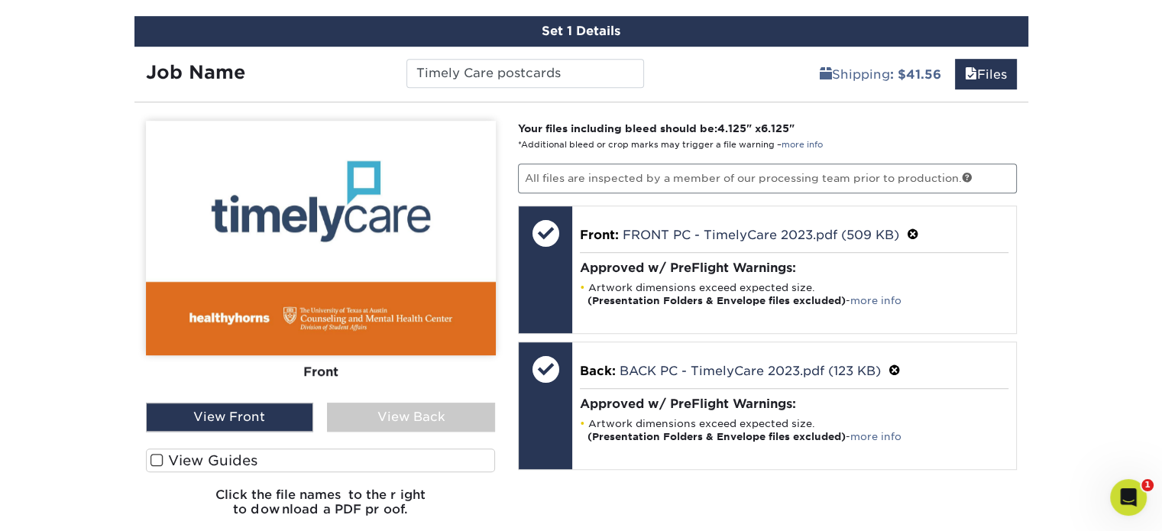
click at [157, 464] on span at bounding box center [157, 460] width 13 height 15
click at [0, 0] on input "View Guides" at bounding box center [0, 0] width 0 height 0
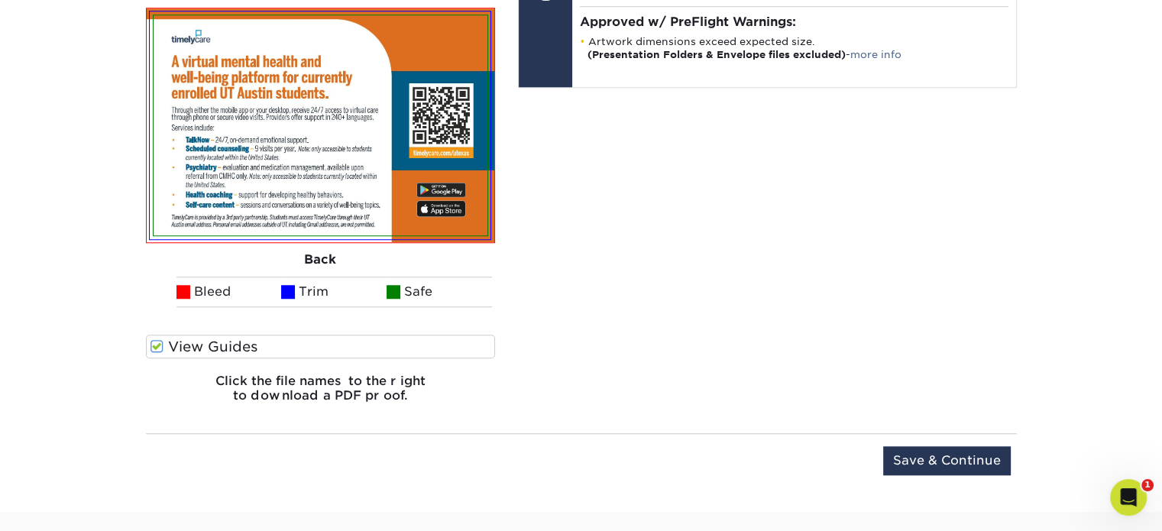
scroll to position [1528, 0]
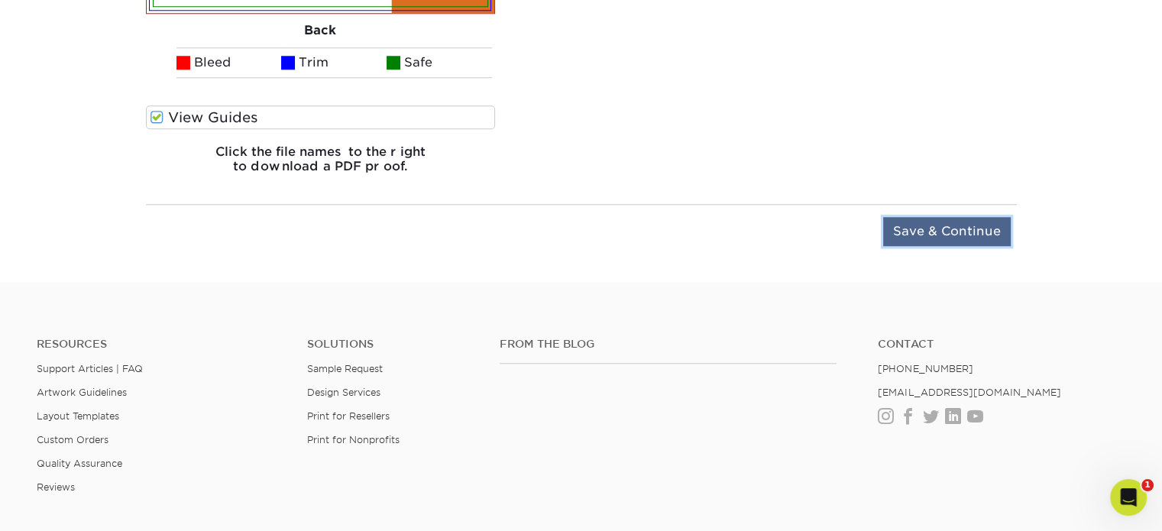
click at [944, 235] on input "Save & Continue" at bounding box center [947, 231] width 128 height 29
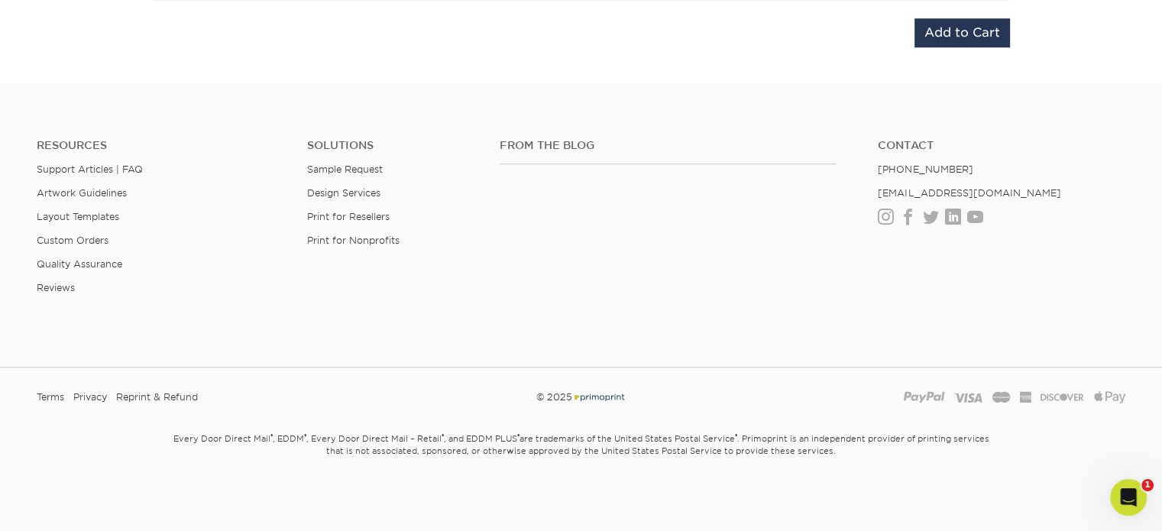
scroll to position [1212, 0]
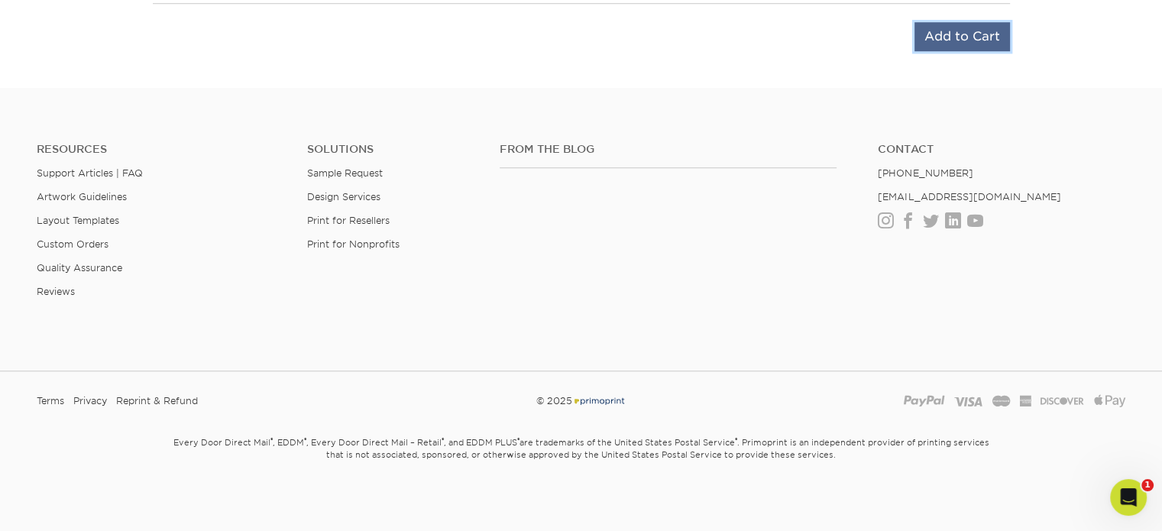
click at [953, 22] on input "Add to Cart" at bounding box center [961, 36] width 95 height 29
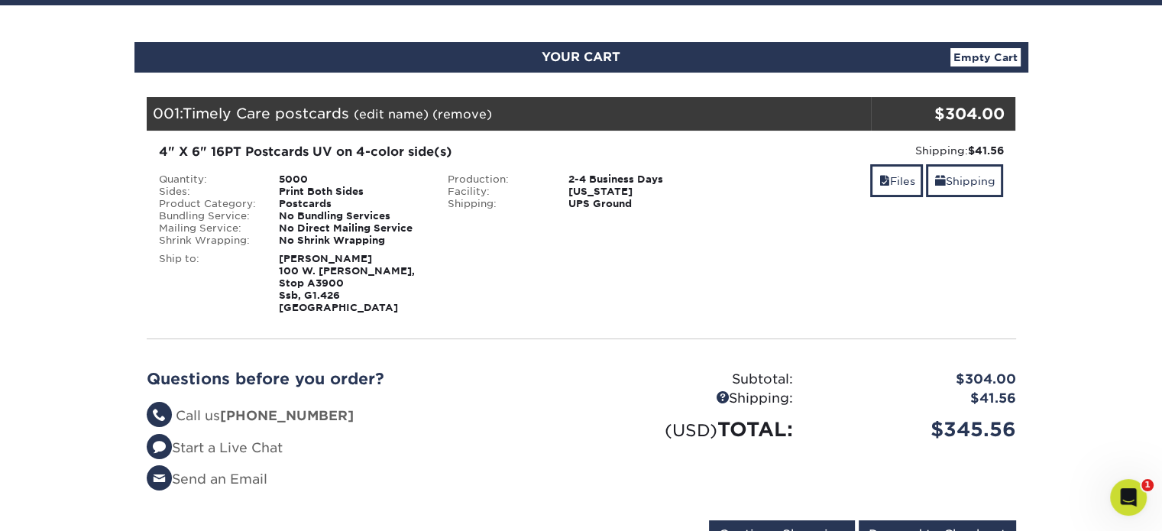
scroll to position [229, 0]
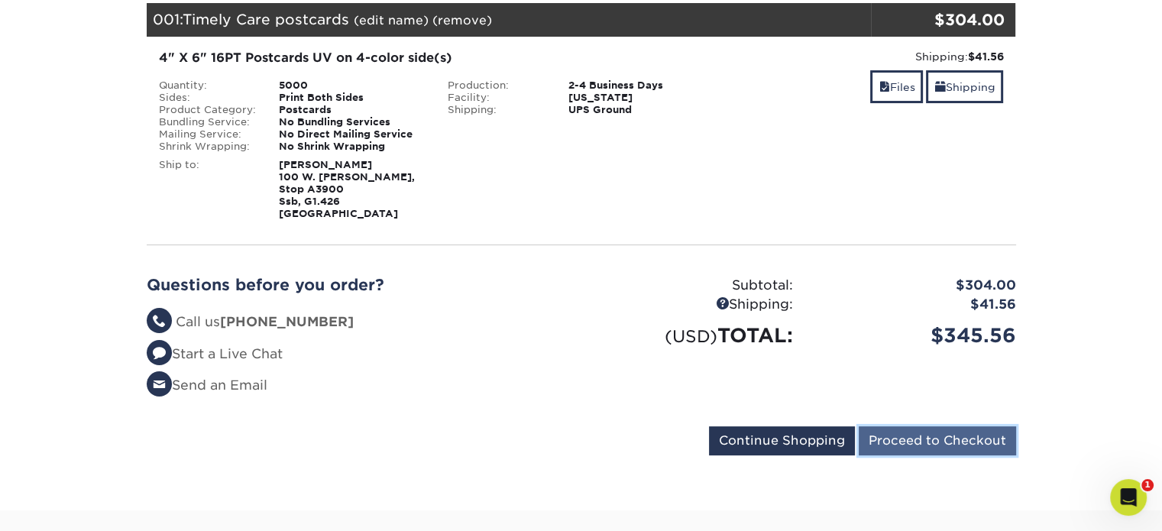
click at [902, 438] on input "Proceed to Checkout" at bounding box center [937, 440] width 157 height 29
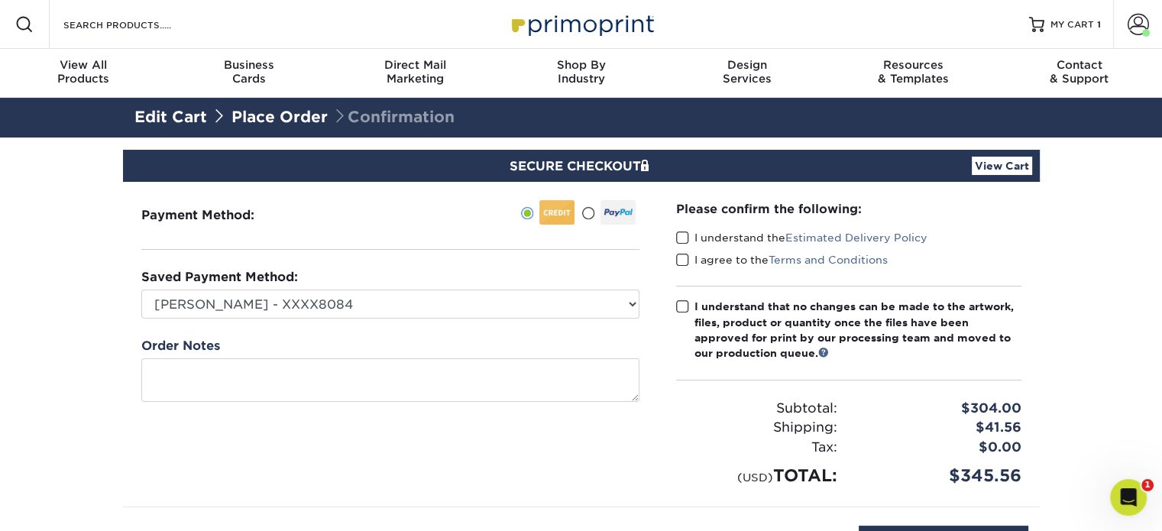
click at [681, 238] on span at bounding box center [682, 238] width 13 height 15
click at [0, 0] on input "I understand the Estimated Delivery Policy" at bounding box center [0, 0] width 0 height 0
click at [678, 256] on span at bounding box center [682, 260] width 13 height 15
click at [0, 0] on input "I agree to the Terms and Conditions" at bounding box center [0, 0] width 0 height 0
click at [685, 302] on span at bounding box center [682, 306] width 13 height 15
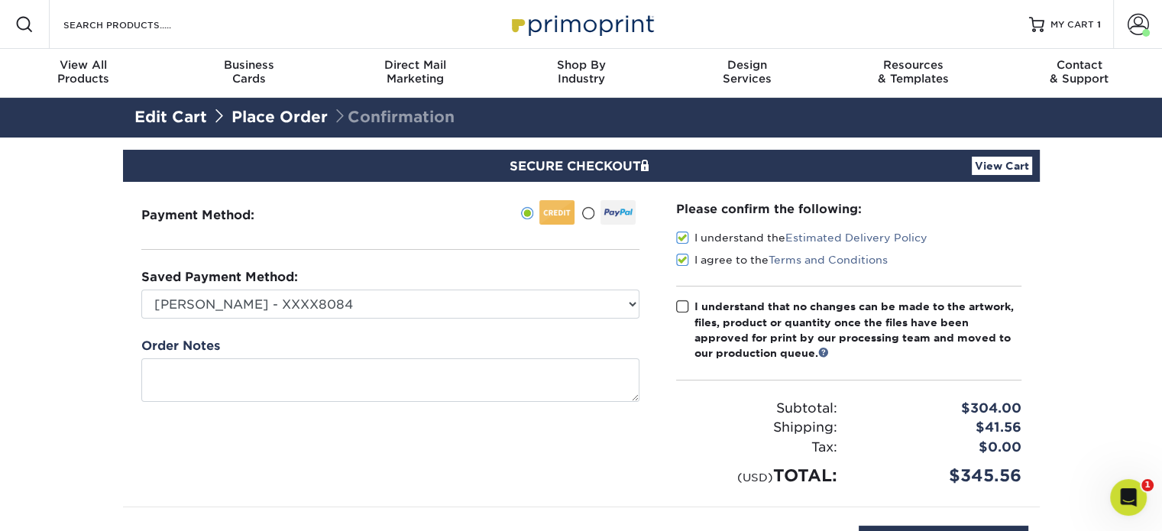
click at [0, 0] on input "I understand that no changes can be made to the artwork, files, product or quan…" at bounding box center [0, 0] width 0 height 0
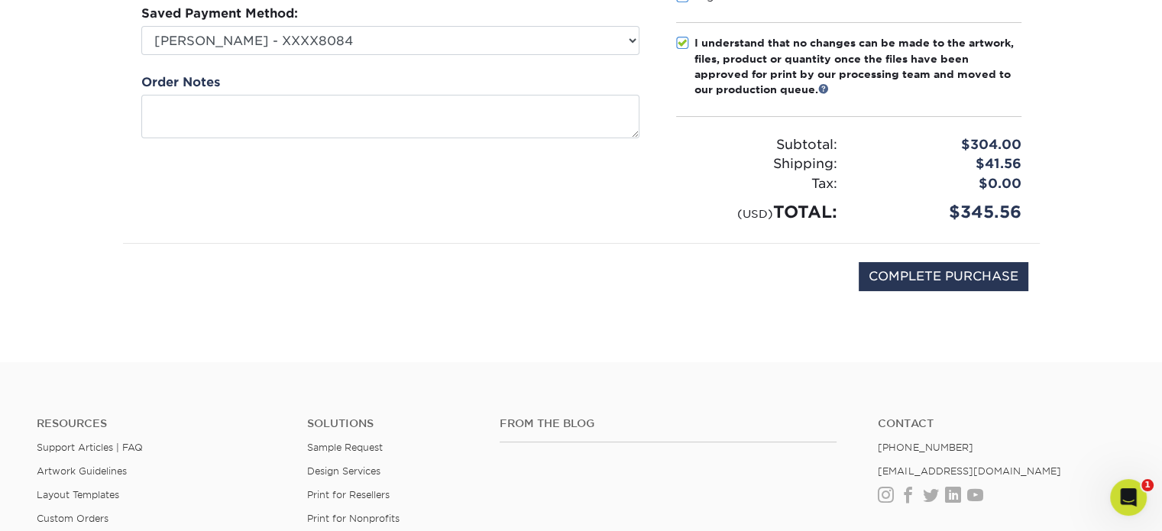
scroll to position [306, 0]
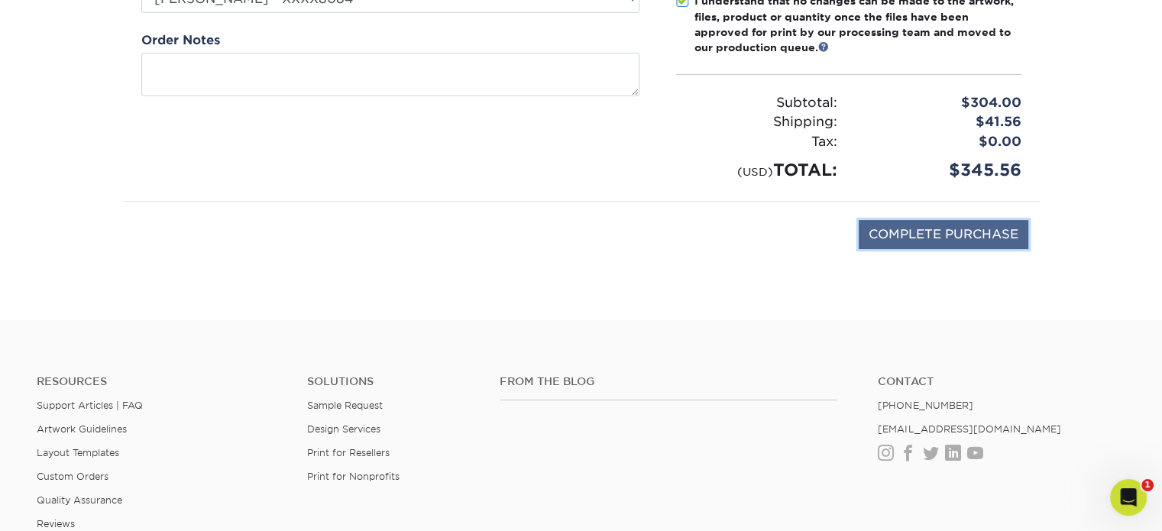
click at [908, 228] on input "COMPLETE PURCHASE" at bounding box center [944, 234] width 170 height 29
type input "PROCESSING, PLEASE WAIT..."
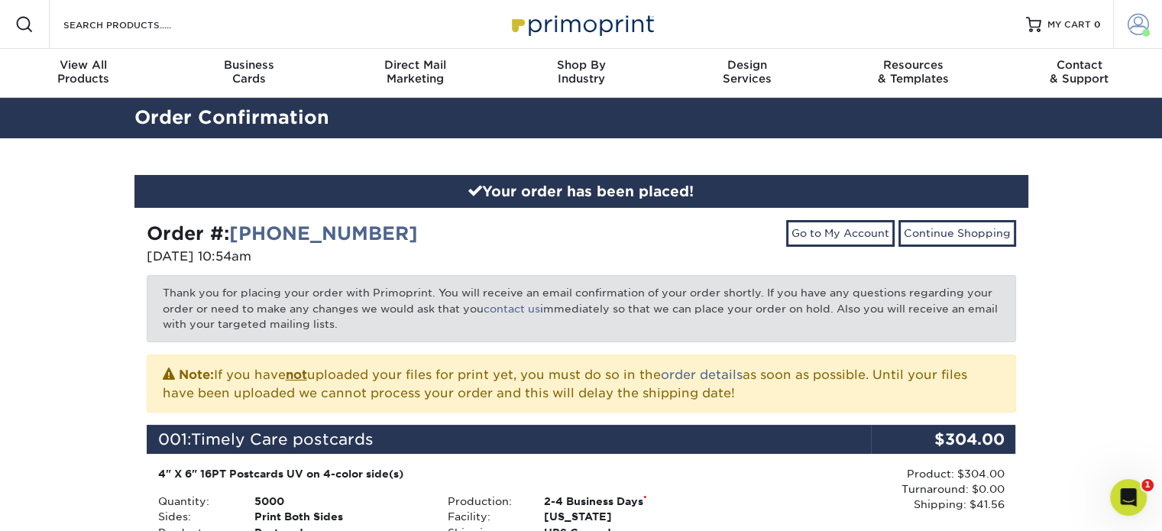
click at [1137, 22] on span at bounding box center [1138, 24] width 21 height 21
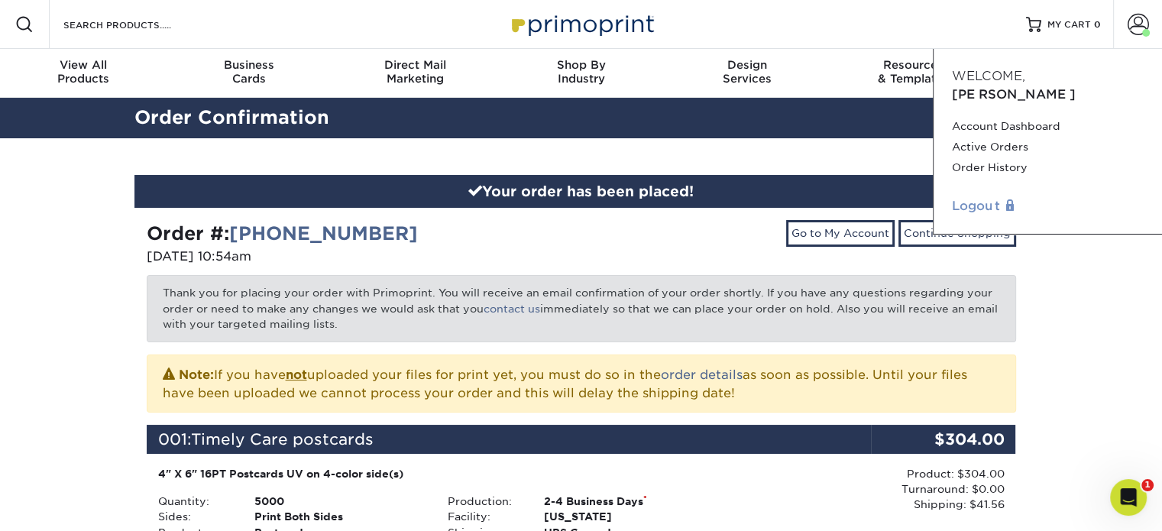
click at [969, 197] on link "Logout" at bounding box center [1048, 206] width 192 height 18
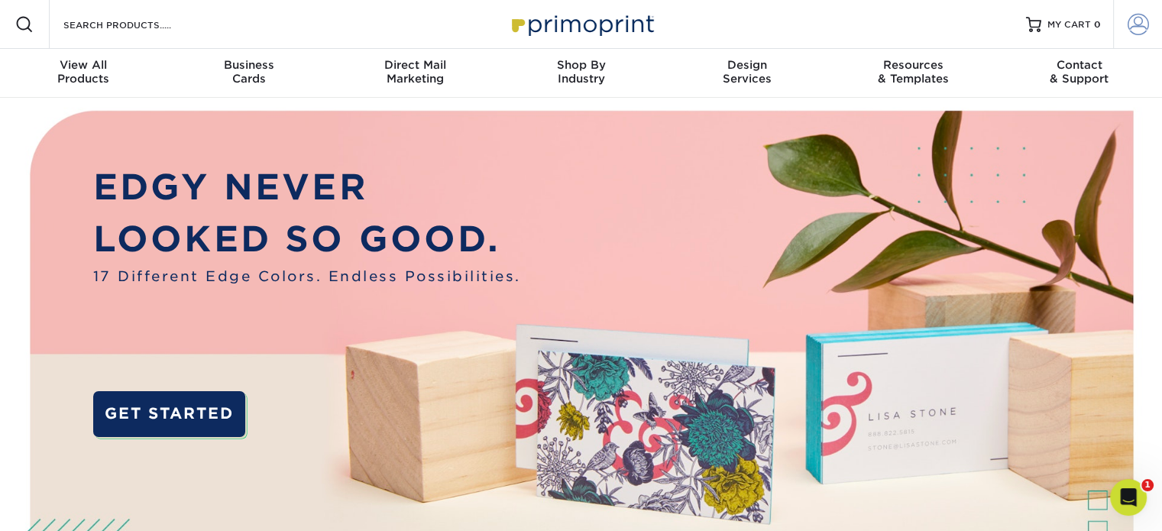
click at [1134, 24] on span at bounding box center [1138, 24] width 21 height 21
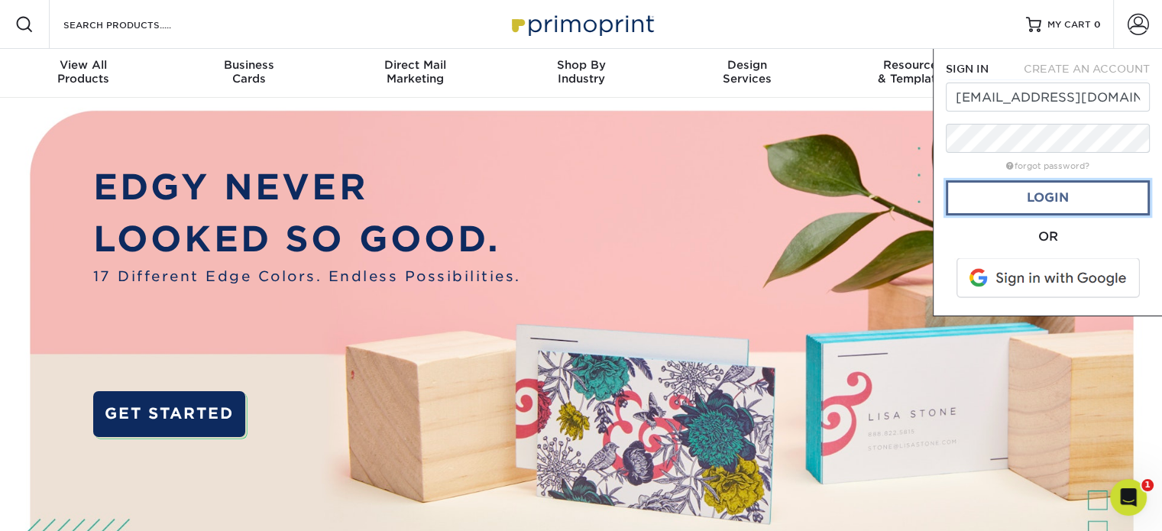
click at [1054, 200] on link "Login" at bounding box center [1048, 197] width 204 height 35
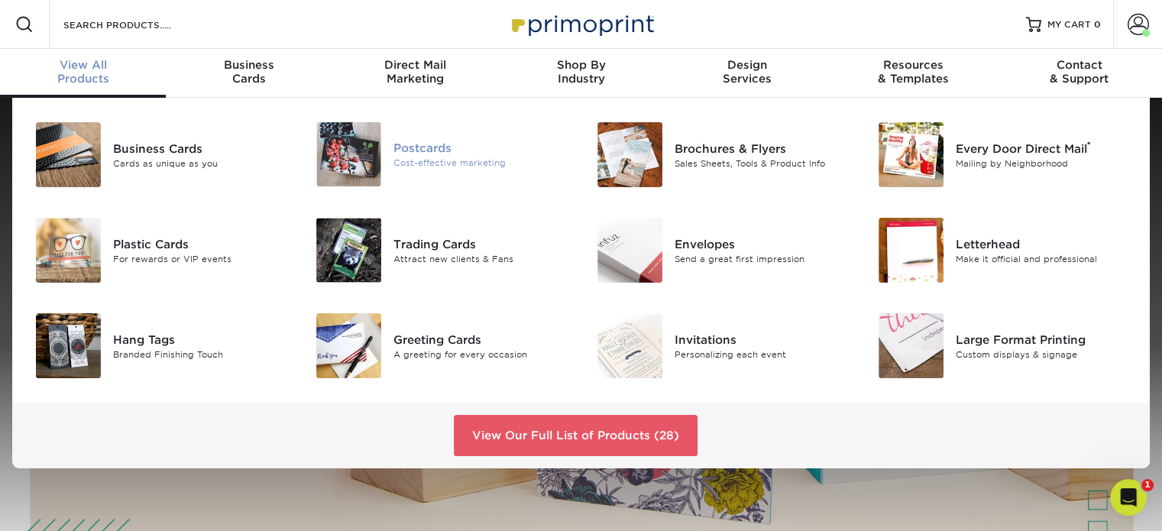
click at [396, 143] on div "Postcards" at bounding box center [481, 148] width 176 height 17
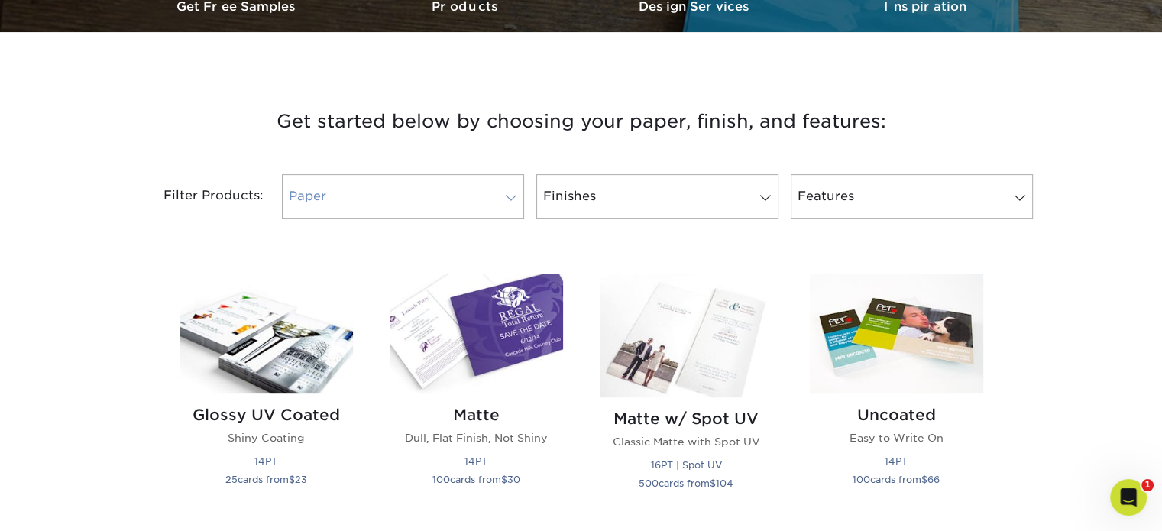
scroll to position [611, 0]
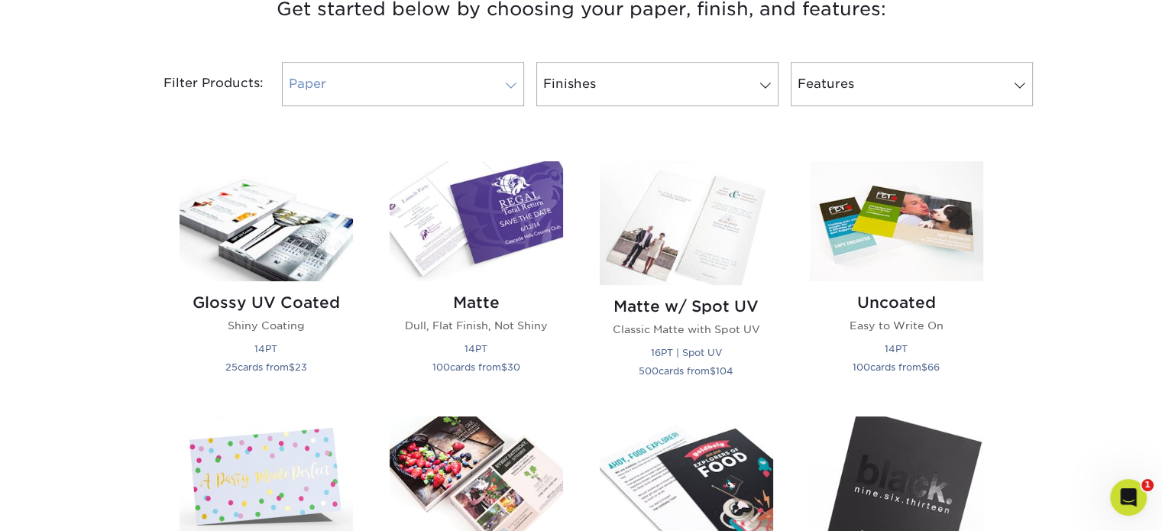
click at [419, 95] on link "Paper" at bounding box center [403, 84] width 242 height 44
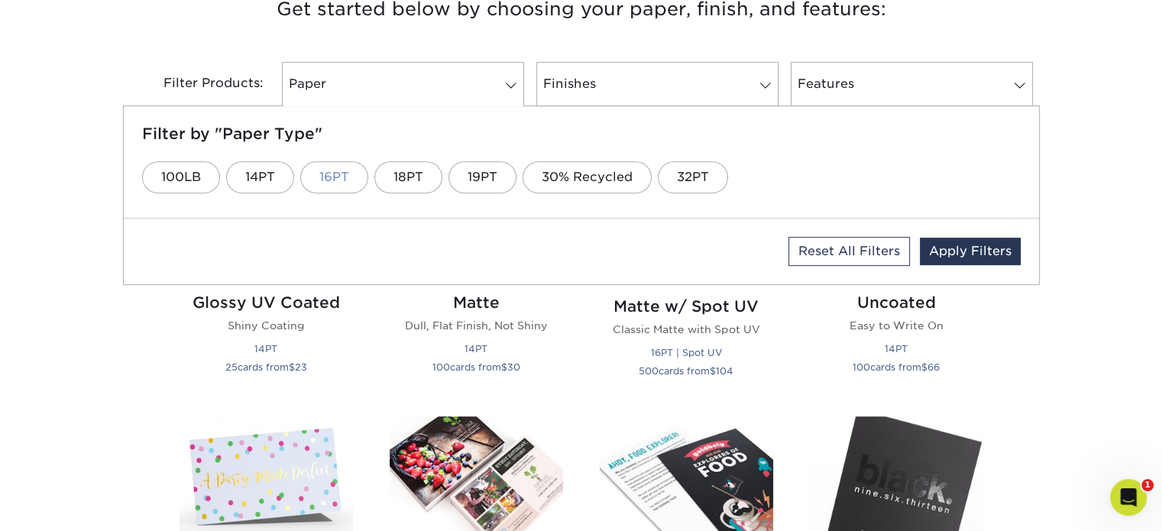
click at [323, 178] on link "16PT" at bounding box center [334, 177] width 68 height 32
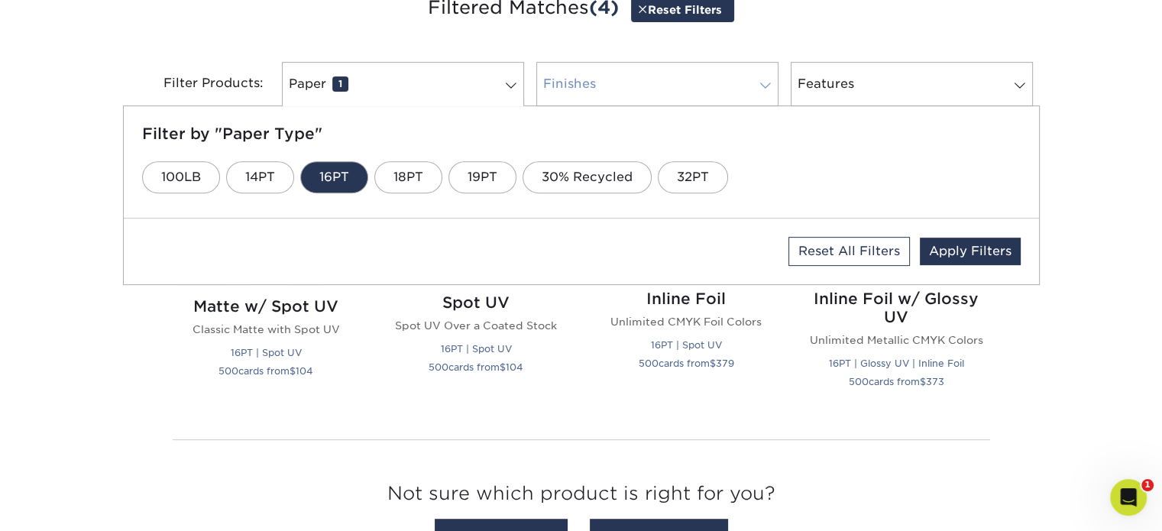
click at [569, 73] on link "Finishes 0" at bounding box center [657, 84] width 242 height 44
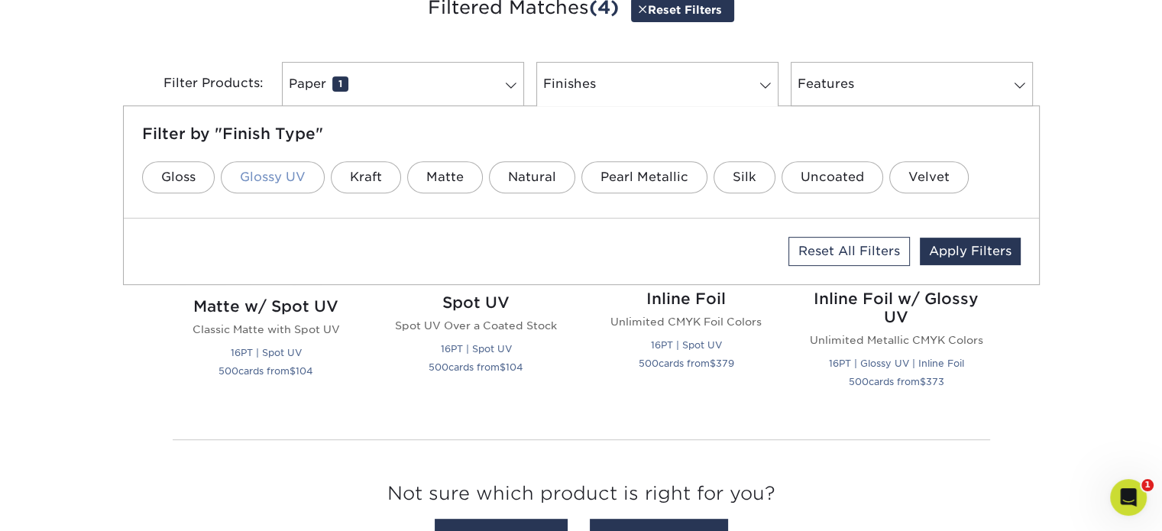
click at [297, 176] on link "Glossy UV" at bounding box center [273, 177] width 104 height 32
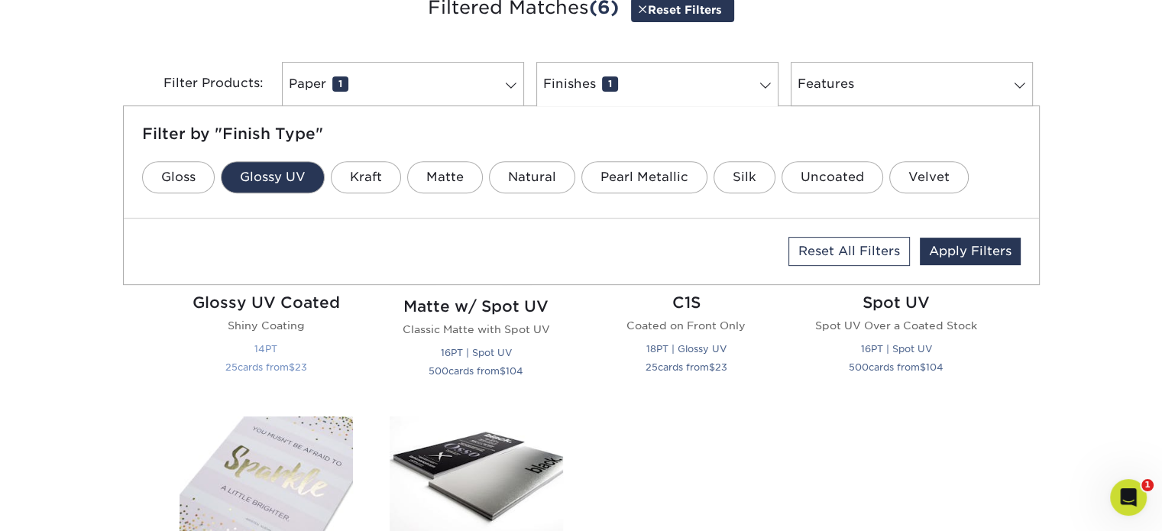
click at [252, 314] on div "Glossy UV Coated Shiny Coating 14PT 25 cards from $ 23" at bounding box center [266, 337] width 173 height 113
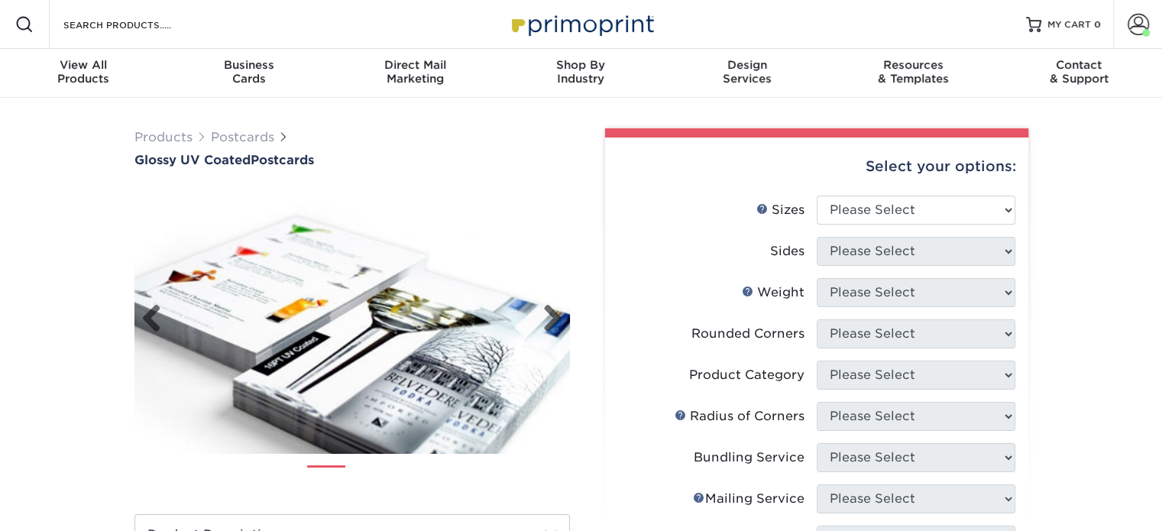
drag, startPoint x: 0, startPoint y: 0, endPoint x: 286, endPoint y: 298, distance: 412.8
click at [286, 298] on li at bounding box center [351, 319] width 435 height 267
drag, startPoint x: 840, startPoint y: 209, endPoint x: 849, endPoint y: 209, distance: 9.2
click at [840, 209] on select "Please Select 1.5" x 7" 2" x 4" 2" x 6" 2" x 7" 2" x 8" 2.12" x 5.5" 2.12" x 5.…" at bounding box center [916, 210] width 199 height 29
click at [869, 208] on select "Please Select 1.5" x 7" 2" x 4" 2" x 6" 2" x 7" 2" x 8" 2.12" x 5.5" 2.12" x 5.…" at bounding box center [916, 210] width 199 height 29
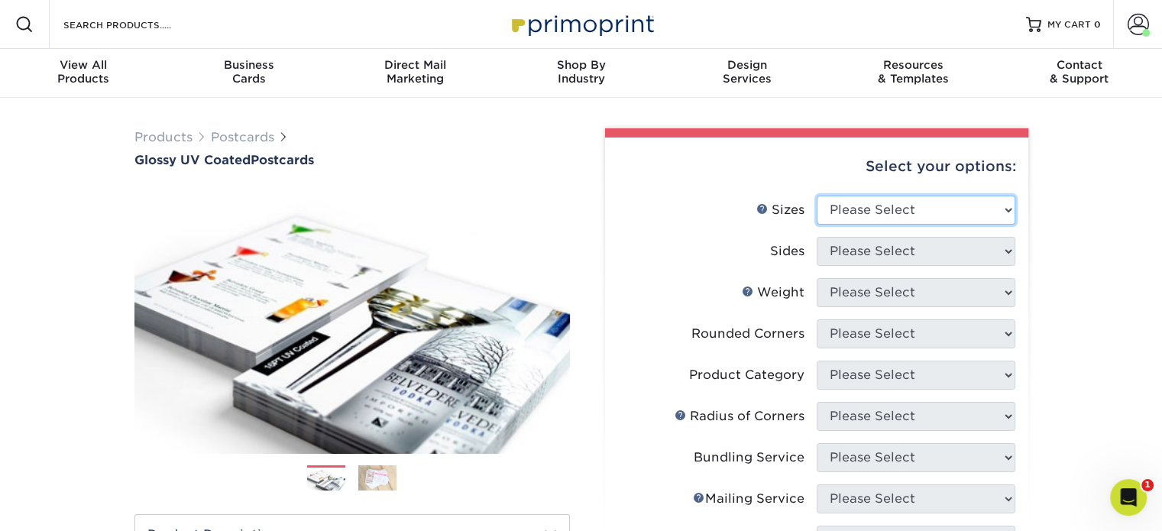
select select "4.00x6.00"
click at [817, 196] on select "Please Select 1.5" x 7" 2" x 4" 2" x 6" 2" x 7" 2" x 8" 2.12" x 5.5" 2.12" x 5.…" at bounding box center [916, 210] width 199 height 29
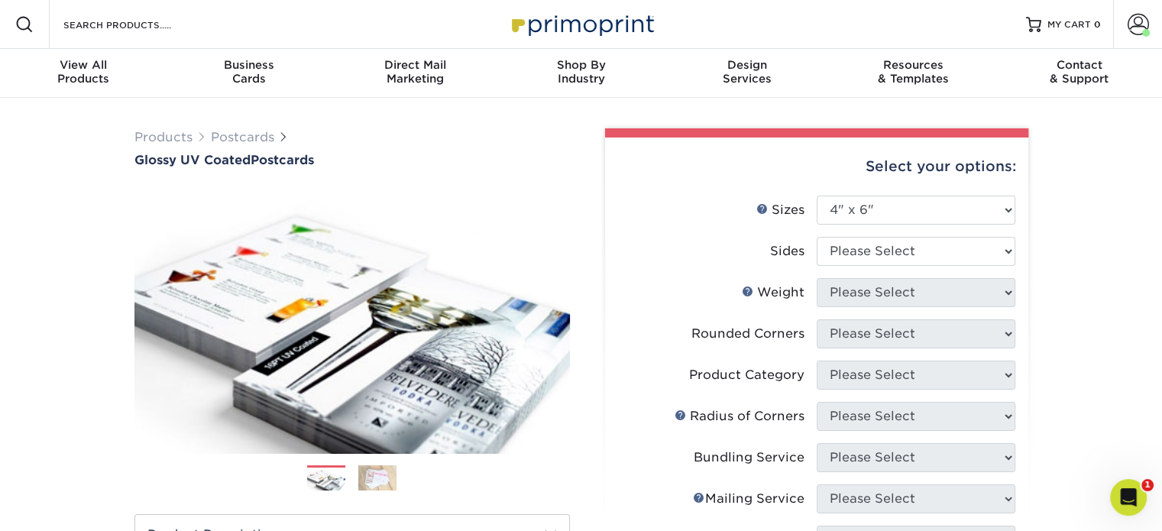
click at [905, 235] on li "Sizes Help Sizes Please Select 1.5" x 7" 2" x 4" 2" x 6" 2" x 7" 2" x 8" 2.12" …" at bounding box center [816, 216] width 397 height 41
click at [904, 259] on select "Please Select Print Both Sides Print Front Only" at bounding box center [916, 251] width 199 height 29
select select "13abbda7-1d64-4f25-8bb2-c179b224825d"
click at [817, 237] on select "Please Select Print Both Sides Print Front Only" at bounding box center [916, 251] width 199 height 29
click at [886, 294] on select "Please Select 14PT 16PT 18PT C1S" at bounding box center [916, 292] width 199 height 29
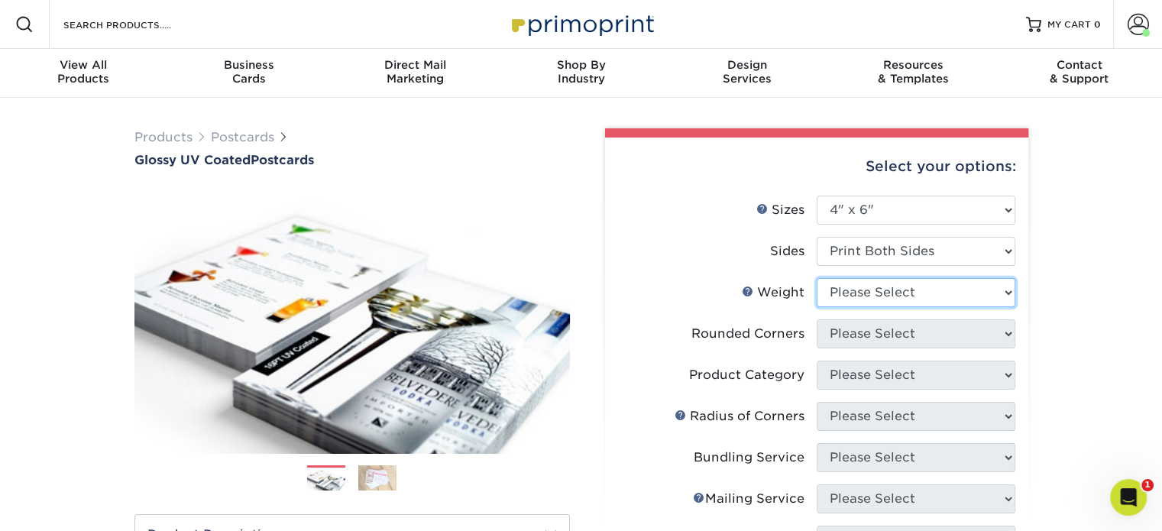
click at [869, 290] on select "Please Select 14PT 16PT 18PT C1S" at bounding box center [916, 292] width 199 height 29
select select "16PT"
click at [817, 278] on select "Please Select 14PT 16PT 18PT C1S" at bounding box center [916, 292] width 199 height 29
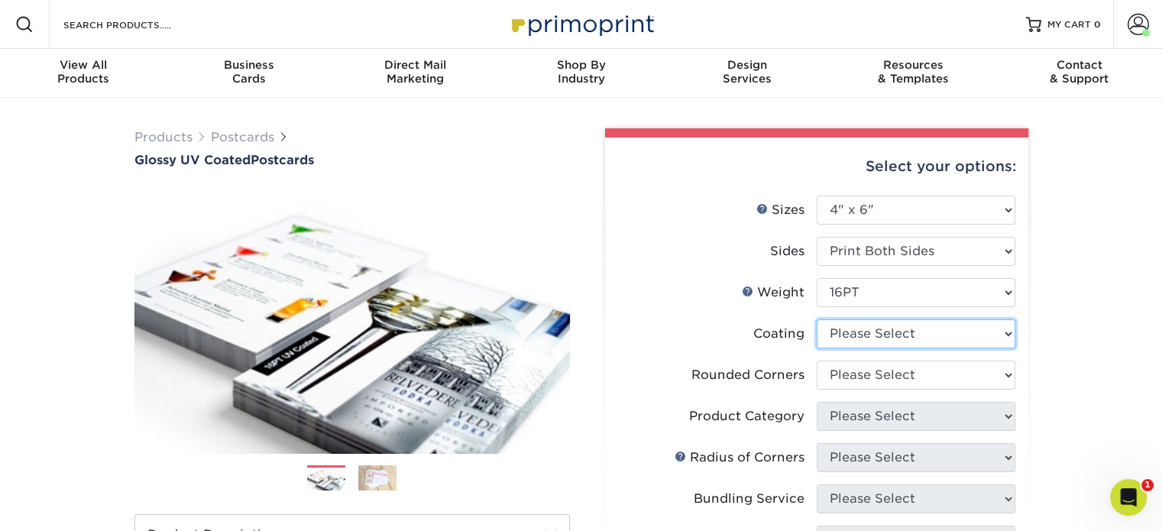
click at [856, 335] on select at bounding box center [916, 333] width 199 height 29
select select "ae367451-b2b8-45df-a344-0f05b6a12993"
click at [817, 319] on select at bounding box center [916, 333] width 199 height 29
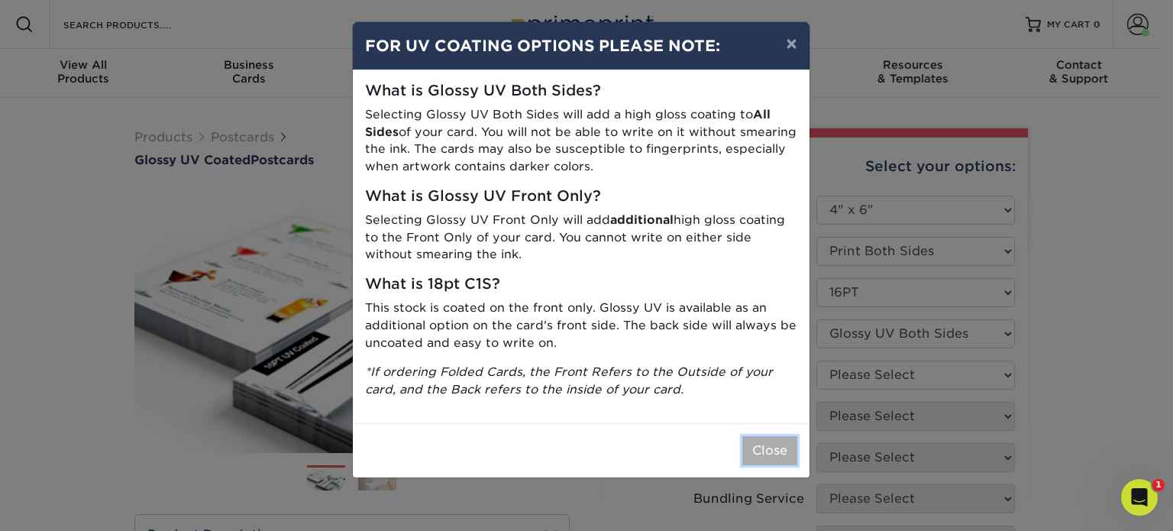
click at [760, 445] on button "Close" at bounding box center [770, 450] width 55 height 29
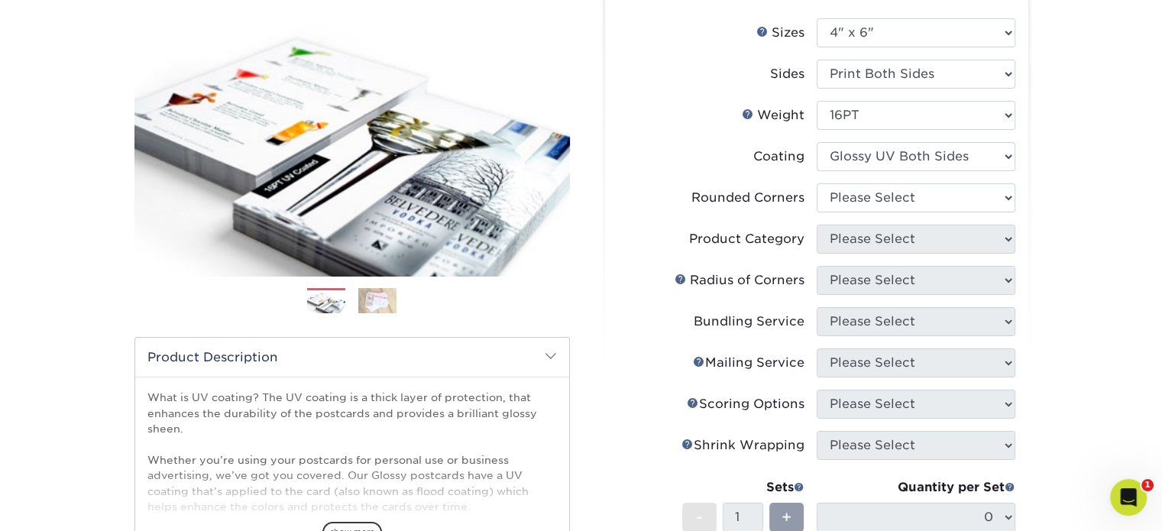
scroll to position [229, 0]
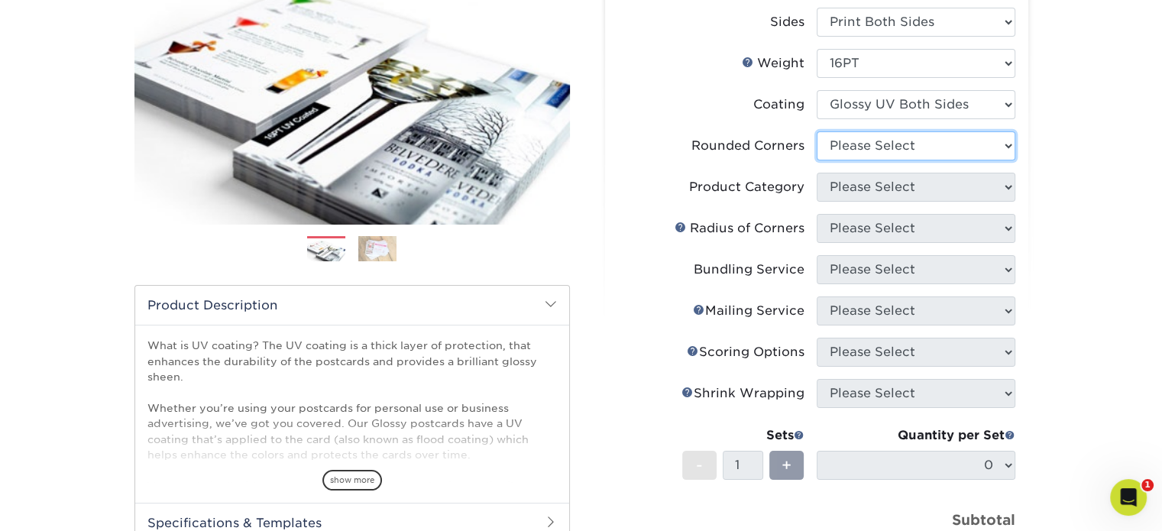
click at [868, 140] on select "Please Select Yes - Round 4 Corners No" at bounding box center [916, 145] width 199 height 29
select select "0"
click at [817, 131] on select "Please Select Yes - Round 4 Corners No" at bounding box center [916, 145] width 199 height 29
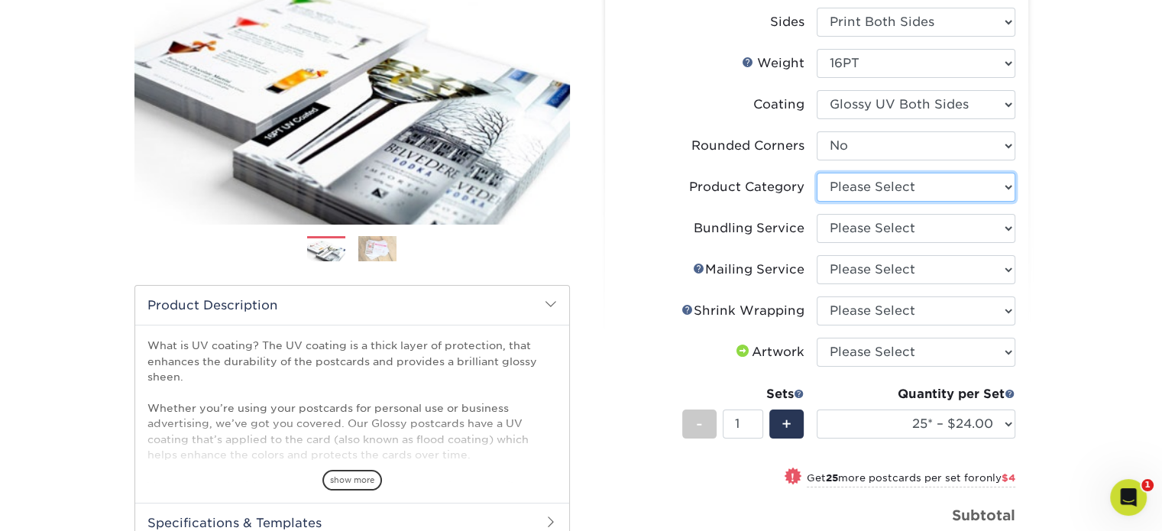
click at [870, 190] on select "Please Select Postcards" at bounding box center [916, 187] width 199 height 29
select select "9b7272e0-d6c8-4c3c-8e97-d3a1bcdab858"
click at [817, 173] on select "Please Select Postcards" at bounding box center [916, 187] width 199 height 29
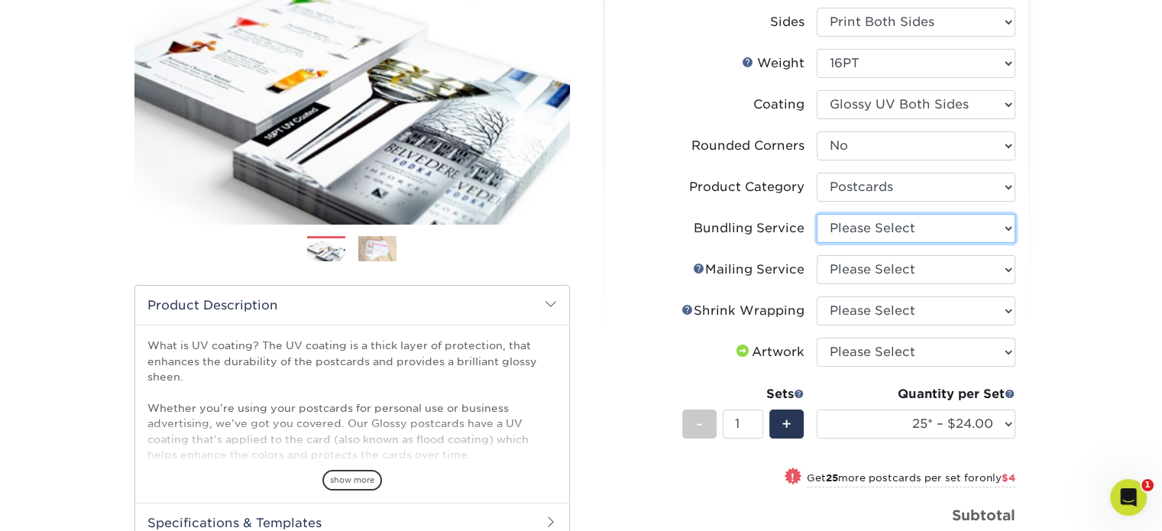
click at [869, 219] on select "Please Select No Bundling Services Yes, Bundles of 50 (+2 Days) Yes, Bundles of…" at bounding box center [916, 228] width 199 height 29
select select "58689abb-25c0-461c-a4c3-a80b627d6649"
click at [817, 214] on select "Please Select No Bundling Services Yes, Bundles of 50 (+2 Days) Yes, Bundles of…" at bounding box center [916, 228] width 199 height 29
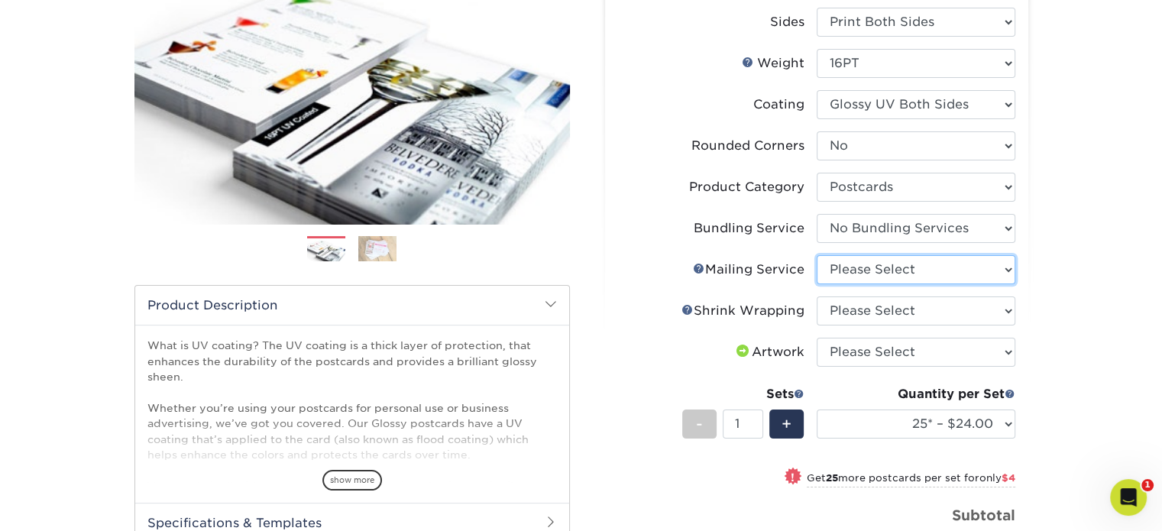
click at [872, 277] on select "Please Select No Direct Mailing Service No, I will mail/stamp/imprint Direct Ma…" at bounding box center [916, 269] width 199 height 29
select select "3e5e9bdd-d78a-4c28-a41d-fe1407925ca6"
click at [817, 255] on select "Please Select No Direct Mailing Service No, I will mail/stamp/imprint Direct Ma…" at bounding box center [916, 269] width 199 height 29
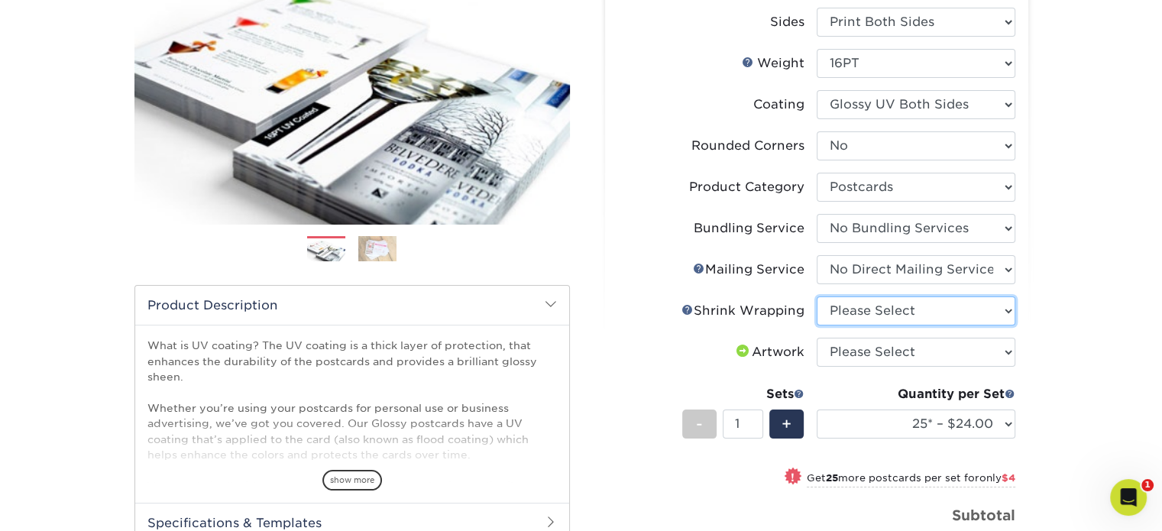
click at [876, 316] on select "Please Select No Shrink Wrapping Shrink Wrap 100 Per Package Shrink Wrap 50 Per…" at bounding box center [916, 310] width 199 height 29
select select "c8749376-e7da-41d0-b3dc-647faf84d907"
click at [817, 296] on select "Please Select No Shrink Wrapping Shrink Wrap 100 Per Package Shrink Wrap 50 Per…" at bounding box center [916, 310] width 199 height 29
click at [882, 354] on select "Please Select I will upload files I need a design - $150" at bounding box center [916, 352] width 199 height 29
select select "upload"
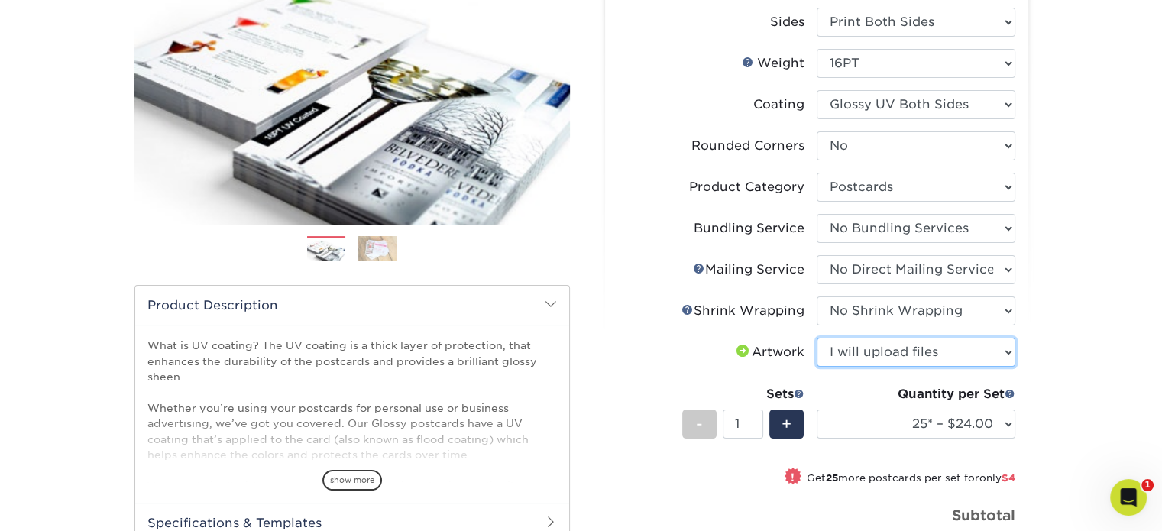
click at [817, 338] on select "Please Select I will upload files I need a design - $150" at bounding box center [916, 352] width 199 height 29
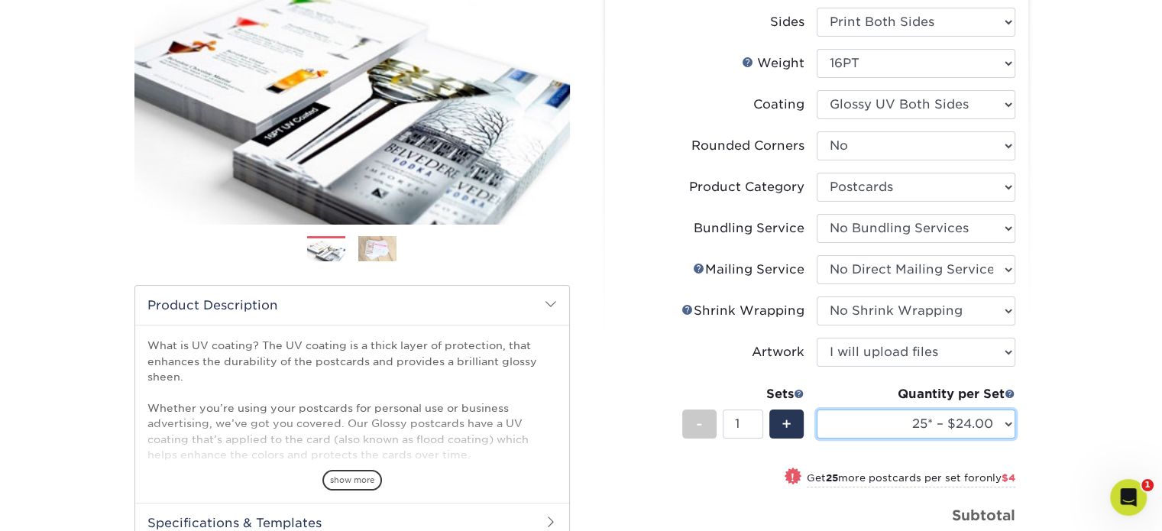
click at [966, 429] on select "25* – $24.00 50* – $28.00 75* – $34.00 100* – $41.00 250* – $74.00 500 – $88.00…" at bounding box center [916, 423] width 199 height 29
select select "5000 – $304.00"
click at [817, 409] on select "25* – $24.00 50* – $28.00 75* – $34.00 100* – $41.00 250* – $74.00 500 – $88.00…" at bounding box center [916, 423] width 199 height 29
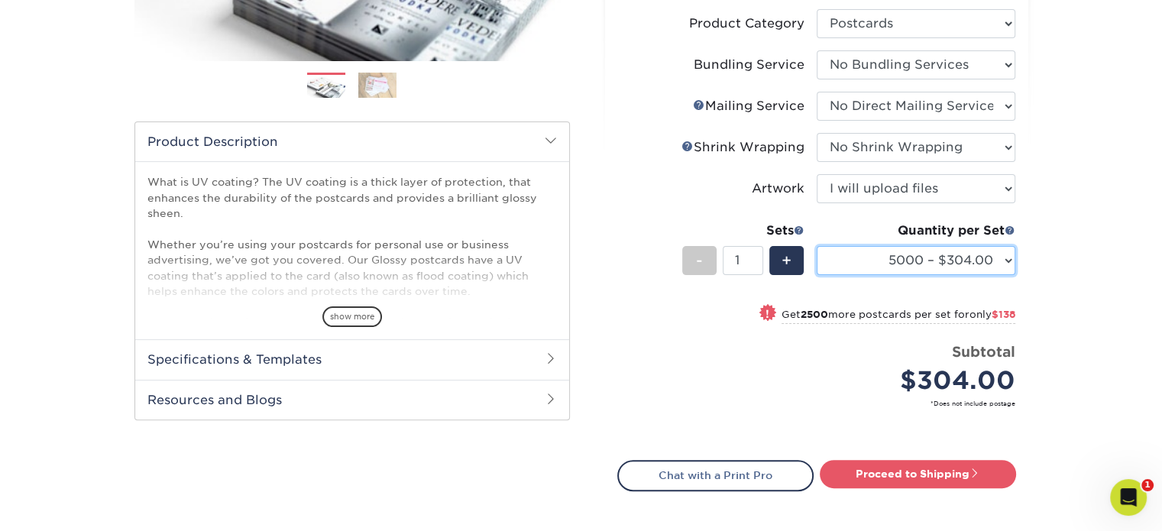
scroll to position [458, 0]
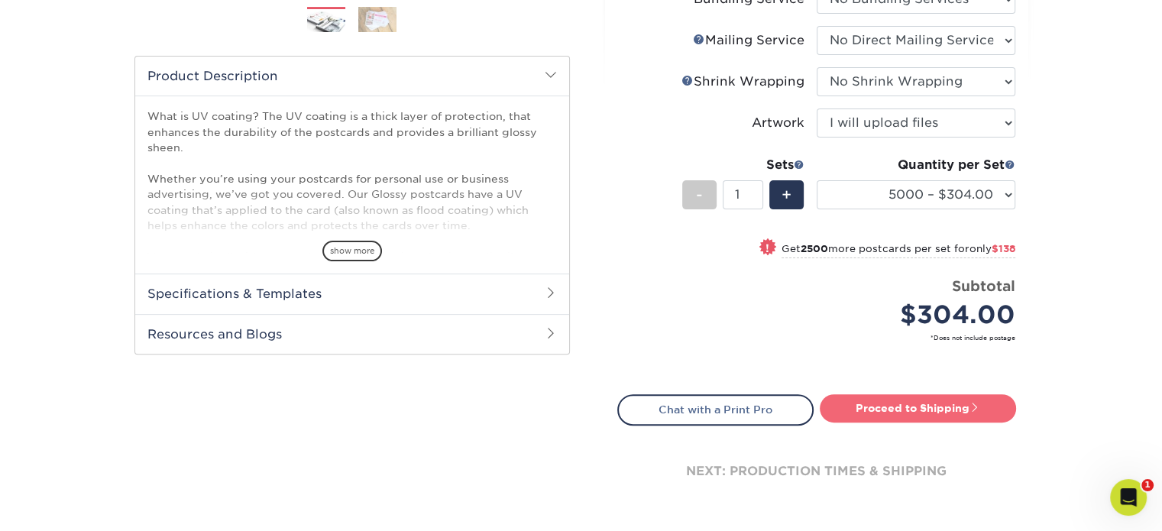
click at [917, 406] on link "Proceed to Shipping" at bounding box center [918, 408] width 196 height 28
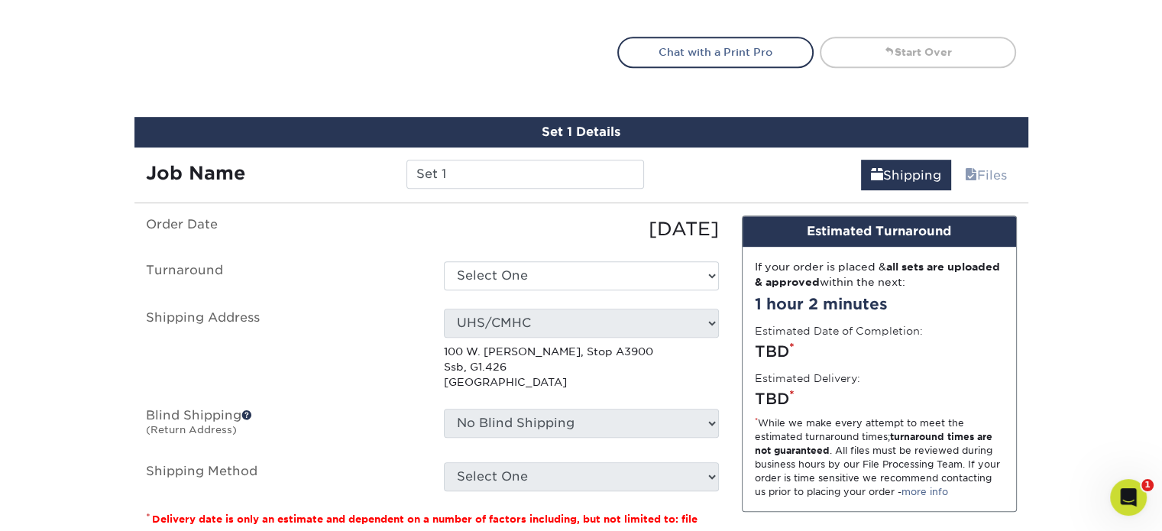
scroll to position [892, 0]
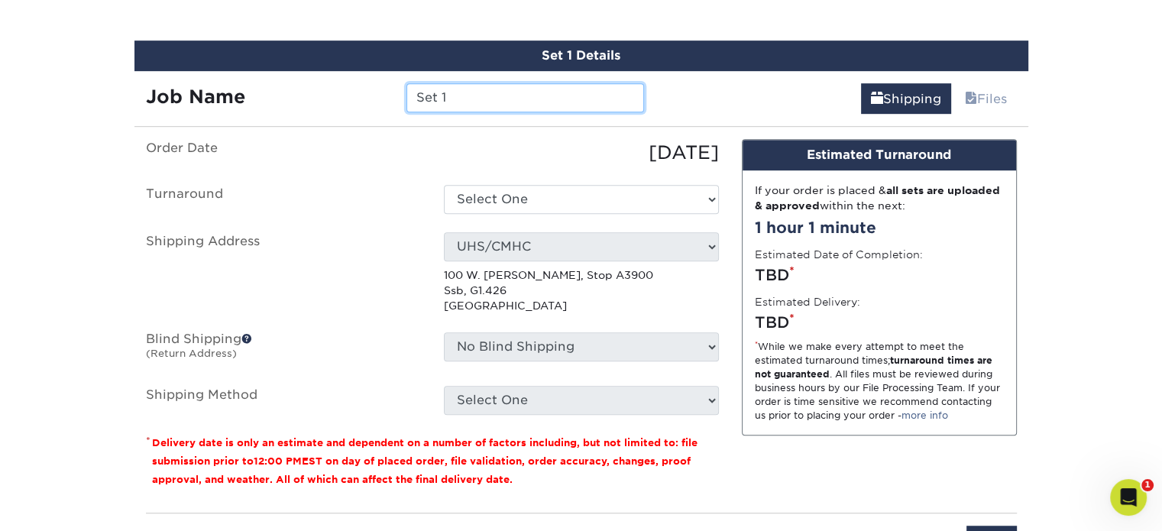
click at [468, 90] on input "Set 1" at bounding box center [525, 97] width 238 height 29
drag, startPoint x: 468, startPoint y: 90, endPoint x: 352, endPoint y: 92, distance: 115.4
click at [352, 92] on div "Job Name Set 1" at bounding box center [395, 97] width 522 height 29
type input "UHS General Info cards"
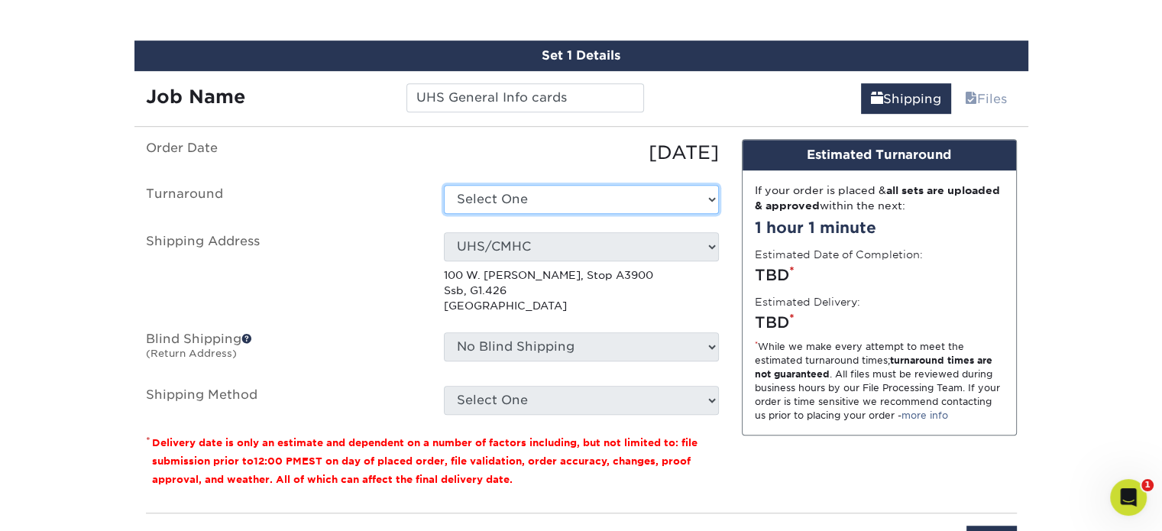
click at [474, 203] on select "Select One 2-4 Business Days 2 Day Next Business Day" at bounding box center [581, 199] width 275 height 29
select select "32a655cc-249c-455c-bdd0-eebfba7b1c8e"
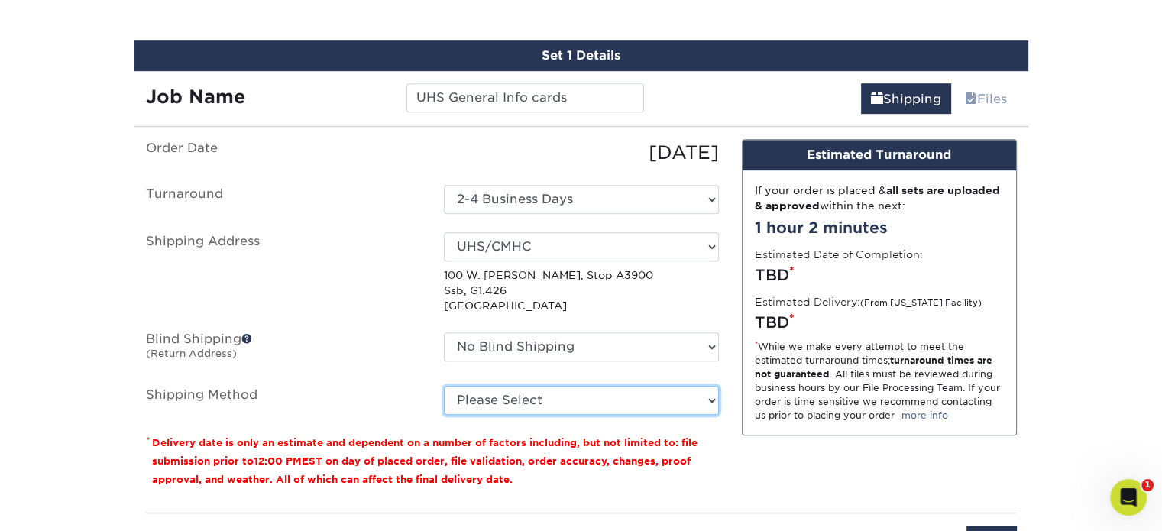
click at [538, 397] on select "Please Select Ground Shipping (+$41.56) 3 Day Shipping Service (+$68.38) 2 Day …" at bounding box center [581, 400] width 275 height 29
select select "03"
click at [444, 386] on select "Please Select Ground Shipping (+$41.56) 3 Day Shipping Service (+$68.38) 2 Day …" at bounding box center [581, 400] width 275 height 29
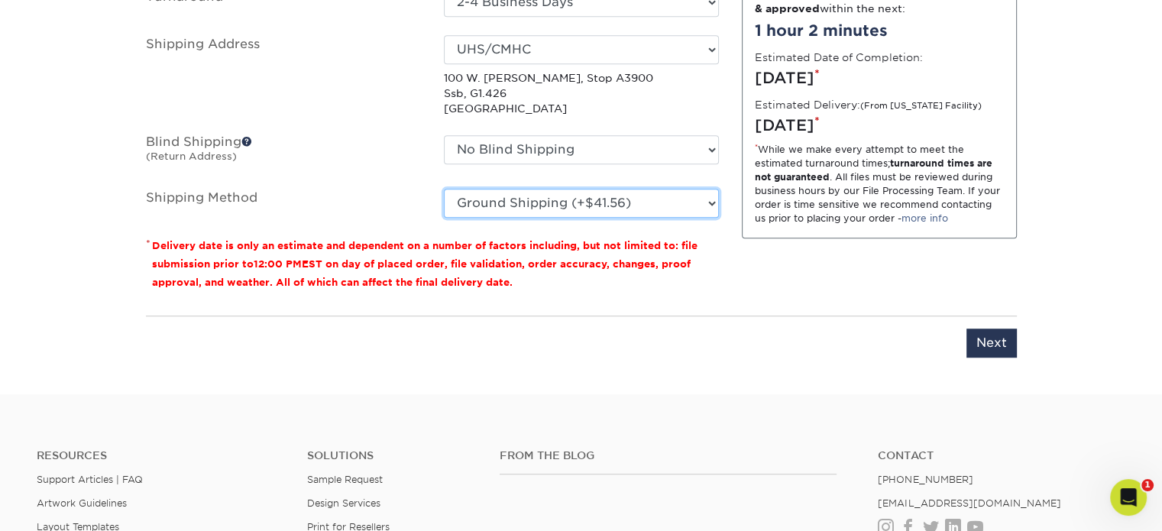
scroll to position [1122, 0]
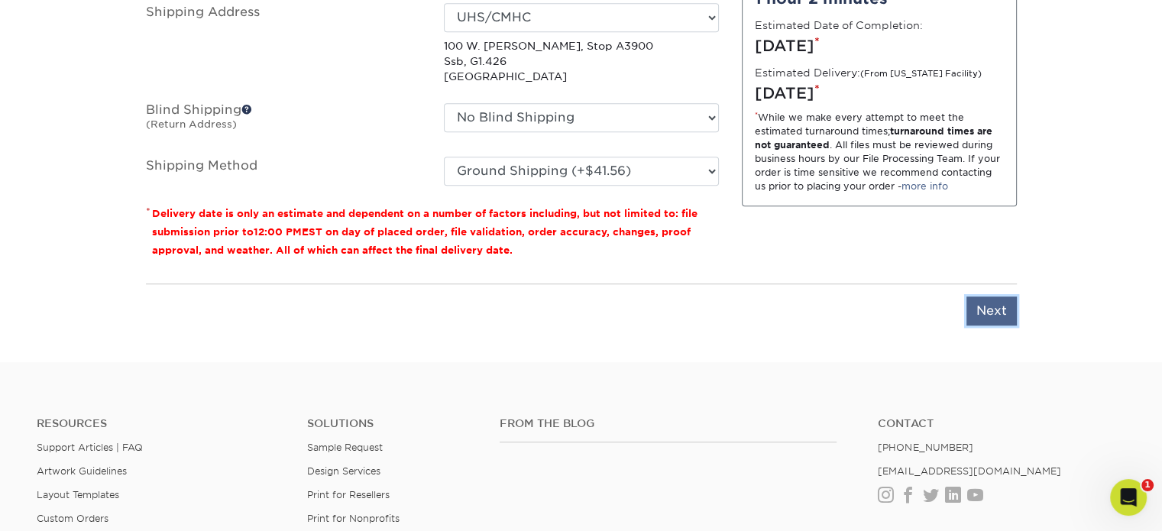
click at [979, 306] on input "Next" at bounding box center [991, 310] width 50 height 29
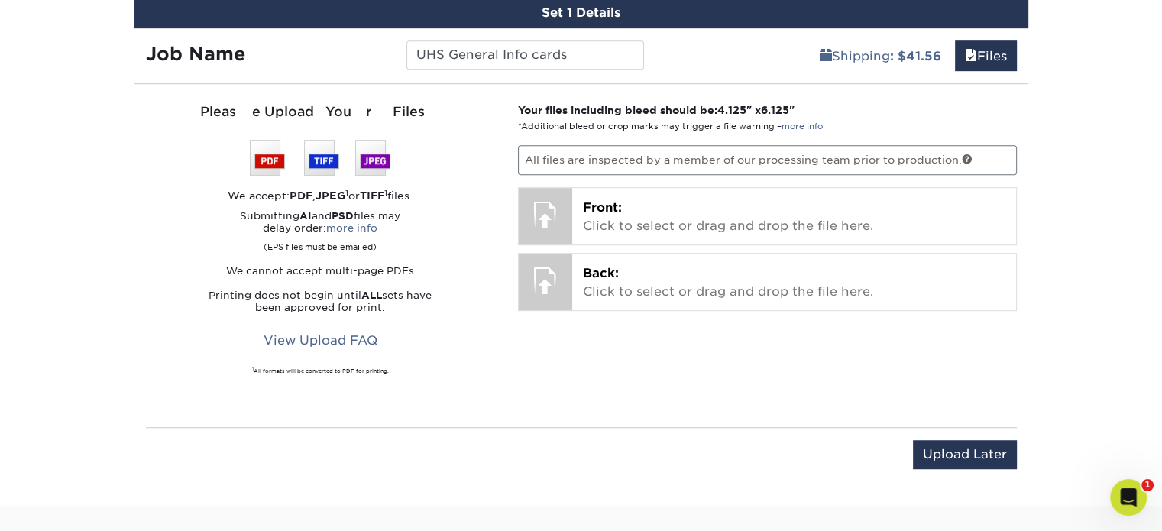
scroll to position [892, 0]
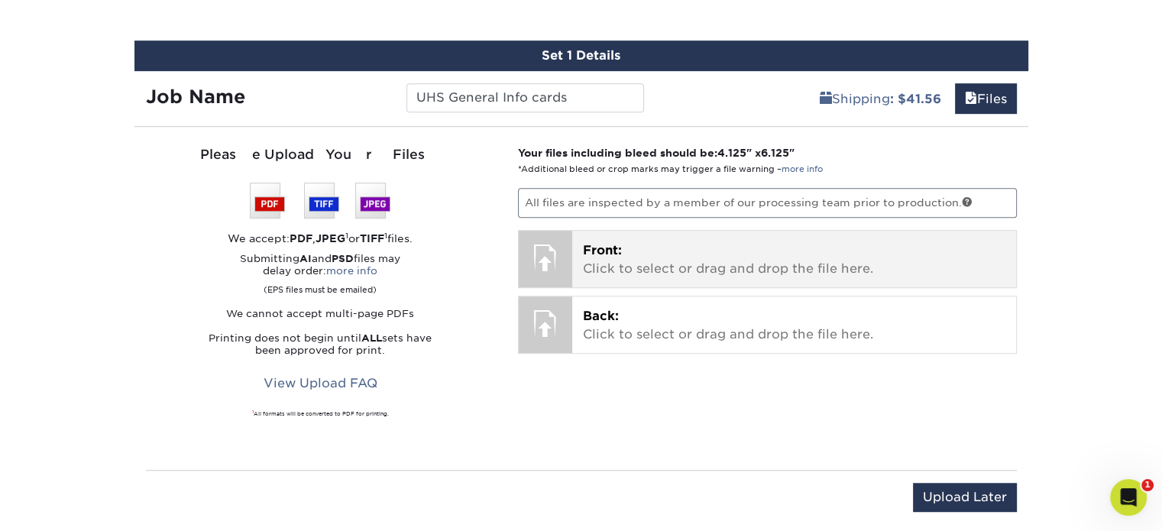
click at [630, 251] on p "Front: Click to select or drag and drop the file here." at bounding box center [794, 259] width 422 height 37
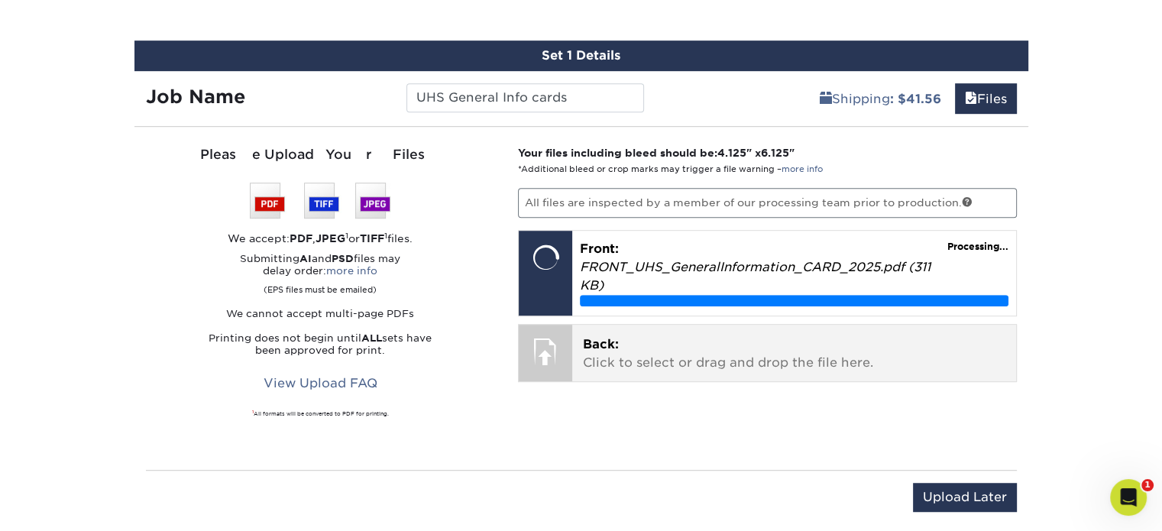
click at [667, 325] on div "Back: Click to select or drag and drop the file here. Choose file" at bounding box center [794, 353] width 444 height 57
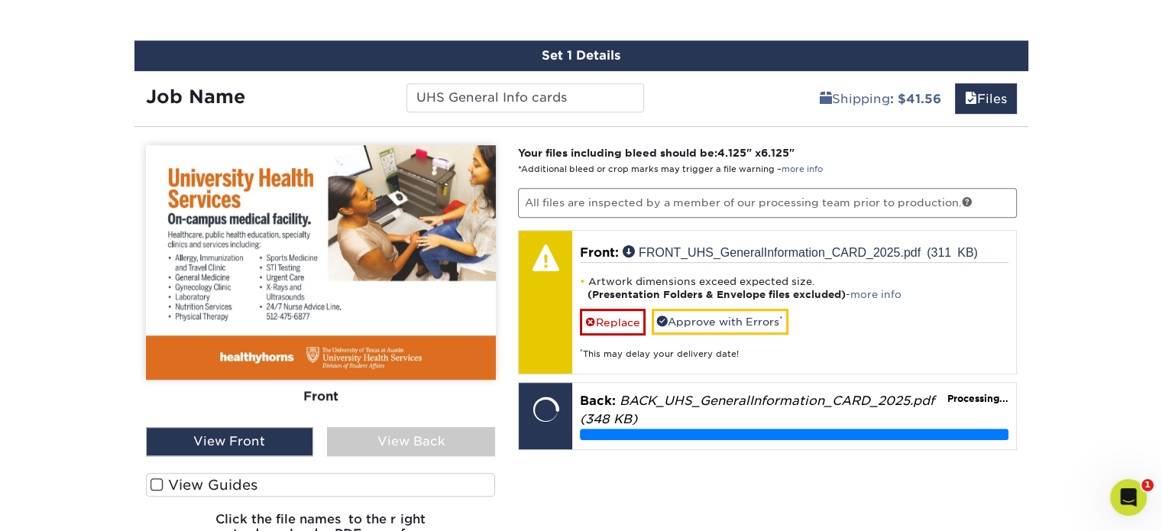
click at [396, 427] on div "View Back" at bounding box center [411, 441] width 168 height 29
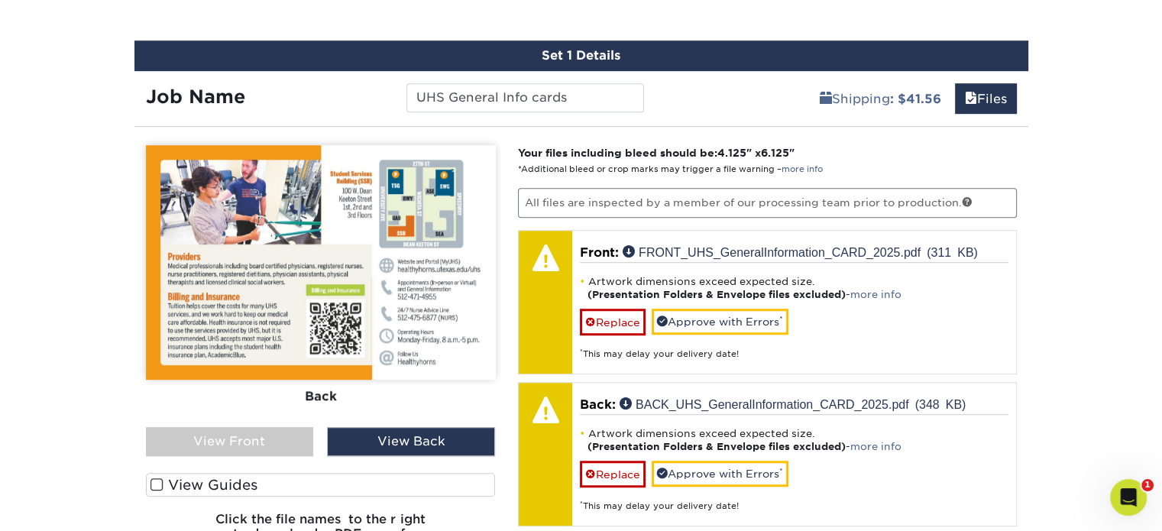
click at [158, 481] on span at bounding box center [157, 484] width 13 height 15
click at [0, 0] on input "View Guides" at bounding box center [0, 0] width 0 height 0
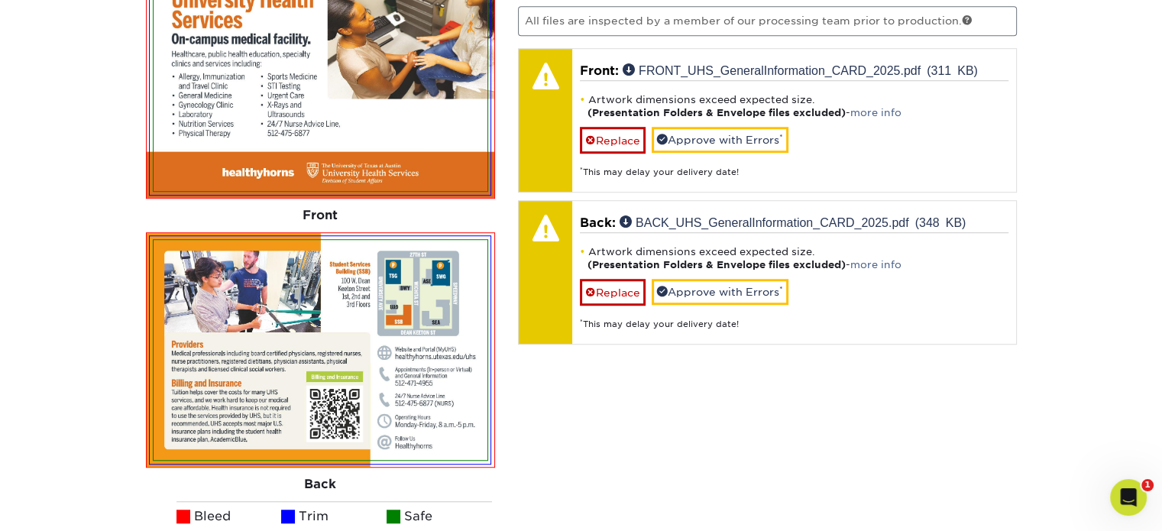
scroll to position [969, 0]
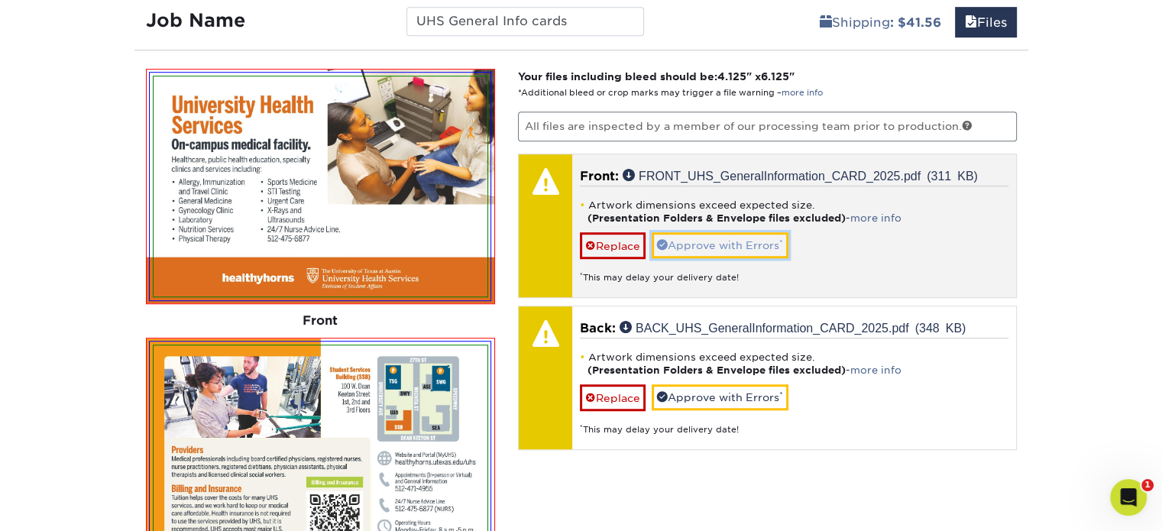
click at [699, 243] on link "Approve with Errors *" at bounding box center [720, 245] width 137 height 26
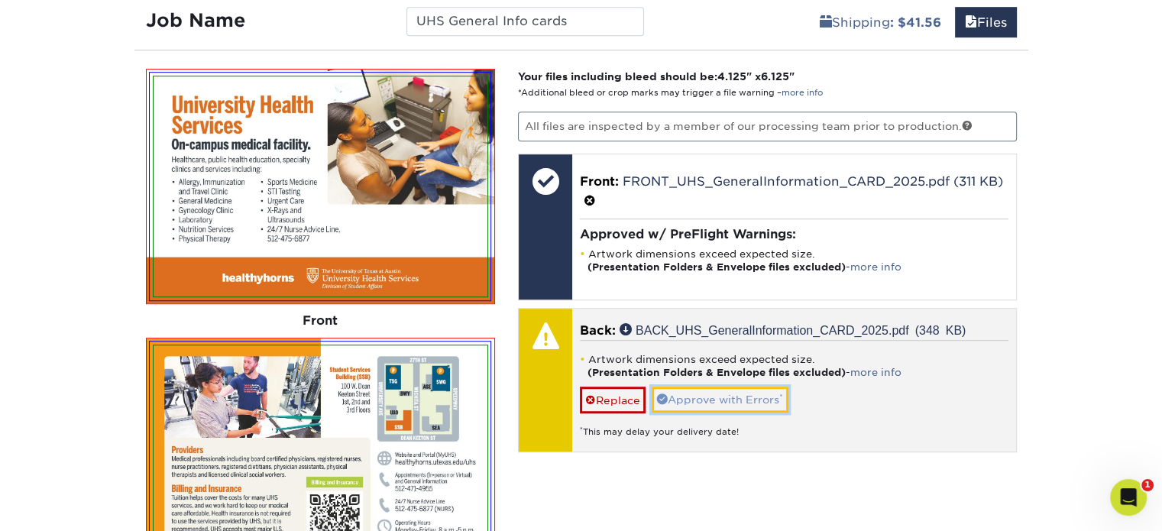
click at [712, 403] on link "Approve with Errors *" at bounding box center [720, 400] width 137 height 26
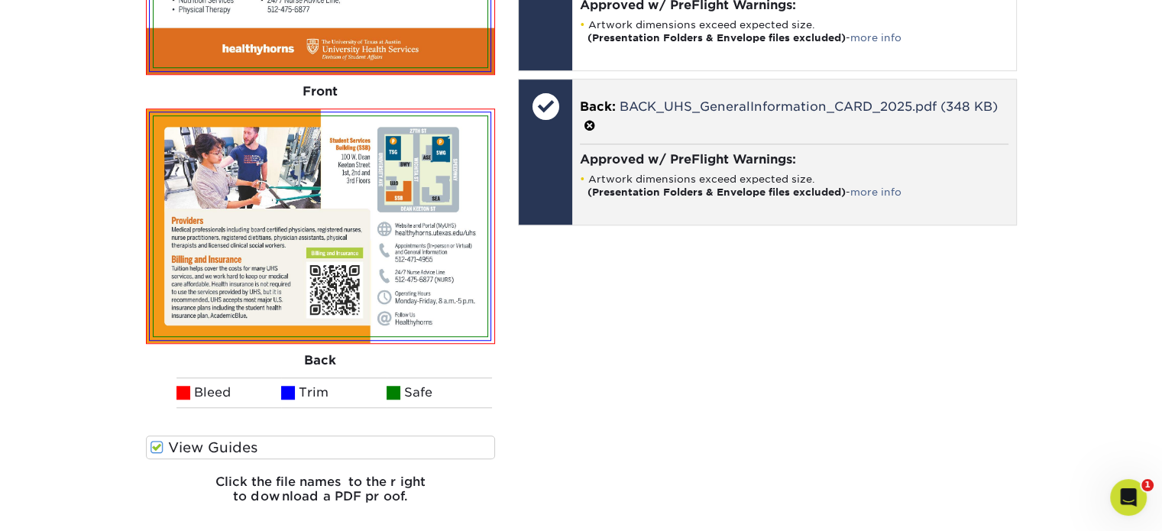
scroll to position [1503, 0]
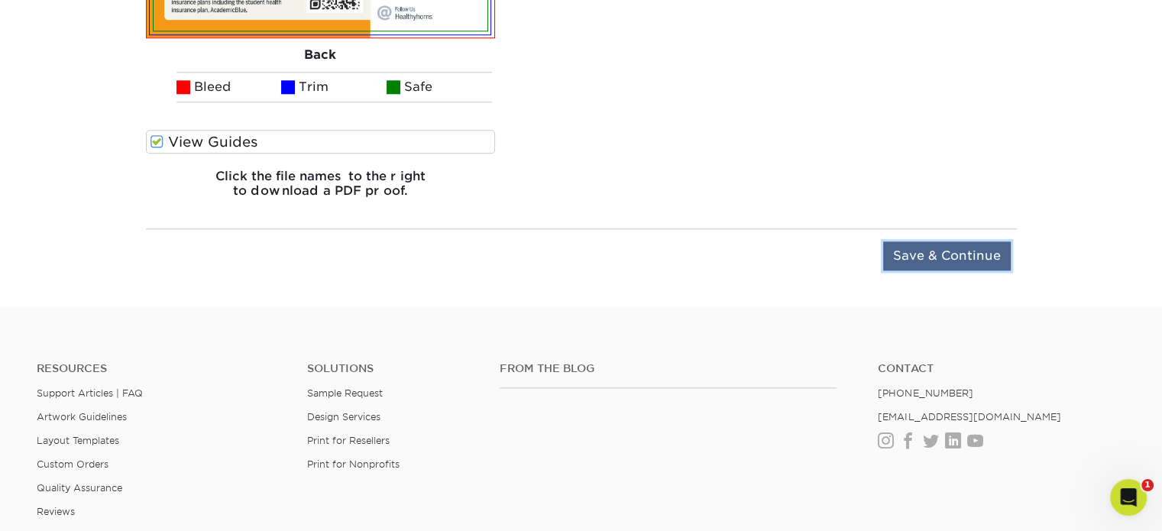
click at [929, 248] on input "Save & Continue" at bounding box center [947, 255] width 128 height 29
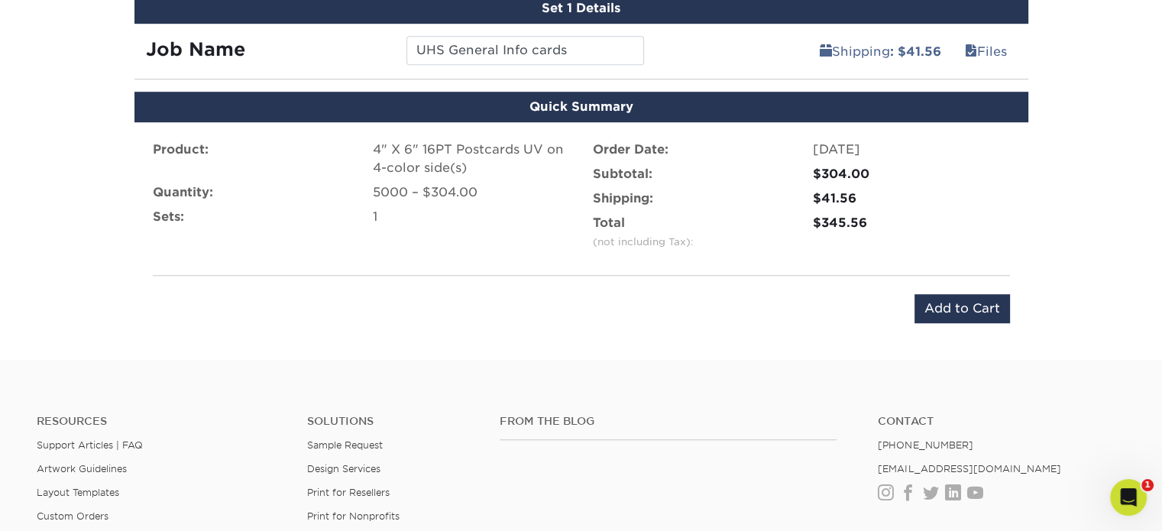
scroll to position [906, 0]
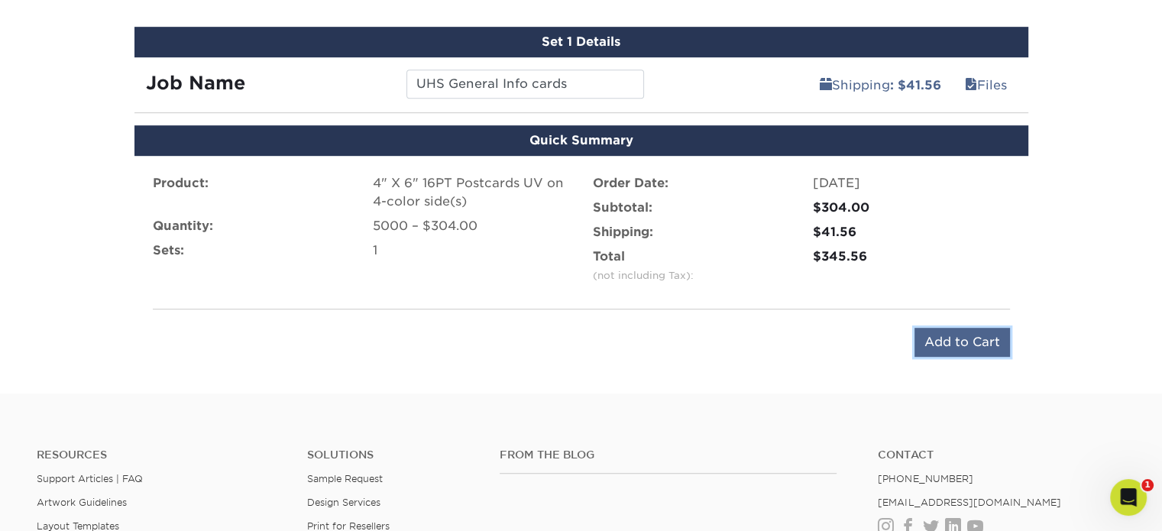
click at [963, 338] on input "Add to Cart" at bounding box center [961, 342] width 95 height 29
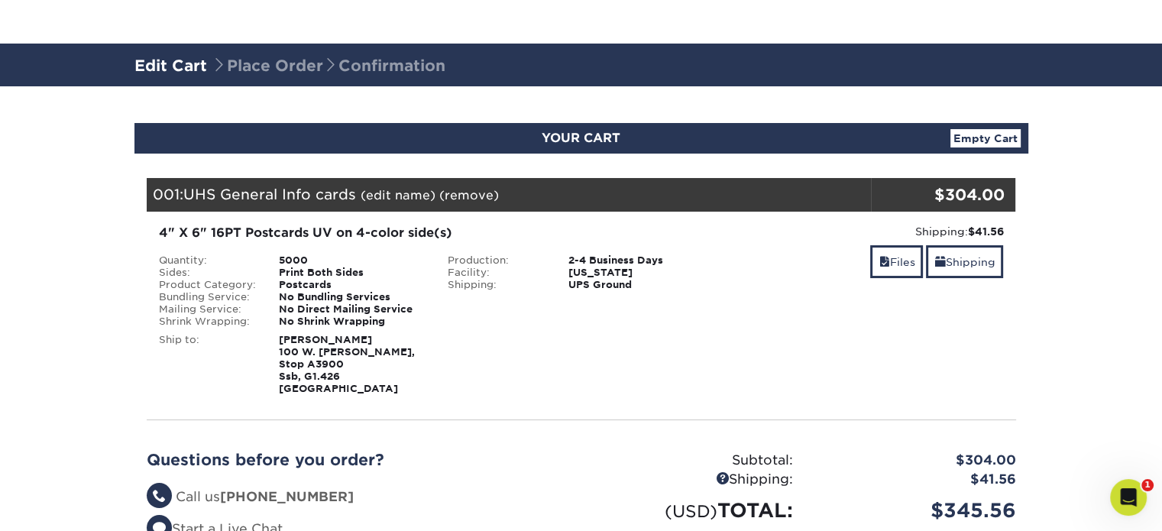
scroll to position [306, 0]
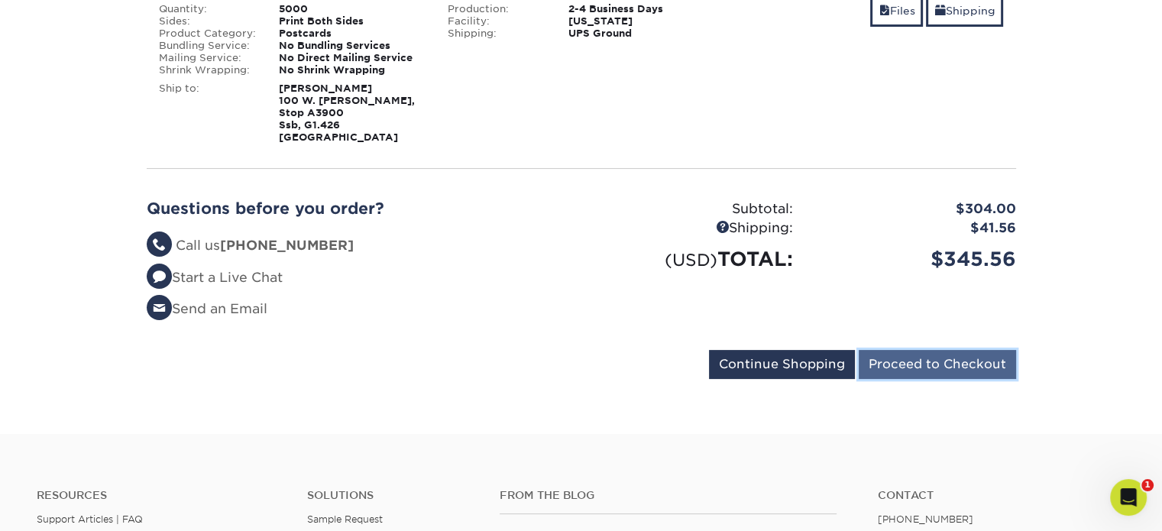
click at [943, 371] on input "Proceed to Checkout" at bounding box center [937, 364] width 157 height 29
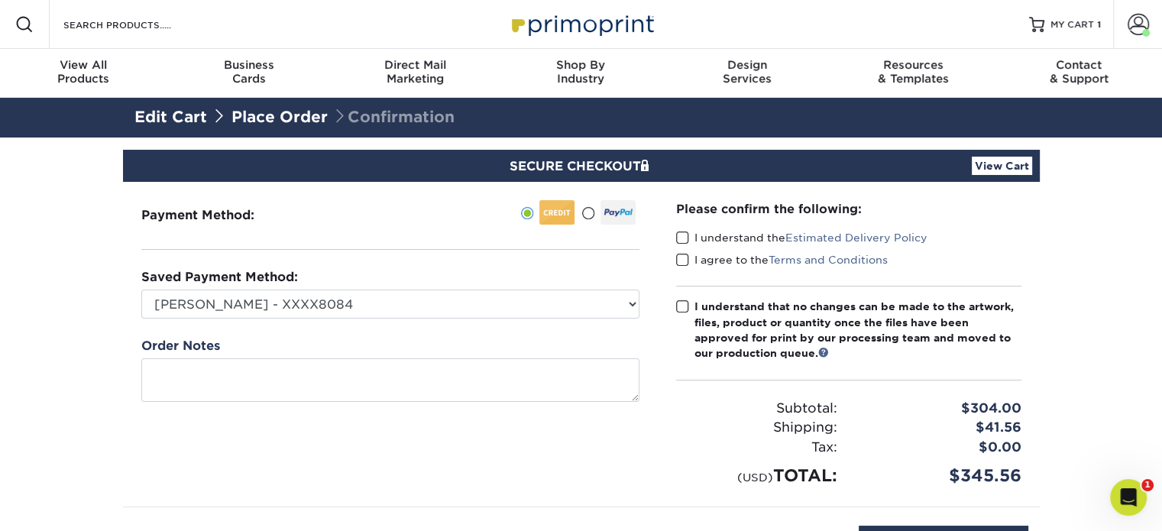
click at [680, 236] on span at bounding box center [682, 238] width 13 height 15
click at [0, 0] on input "I understand the Estimated Delivery Policy" at bounding box center [0, 0] width 0 height 0
click at [678, 259] on span at bounding box center [682, 260] width 13 height 15
click at [0, 0] on input "I agree to the Terms and Conditions" at bounding box center [0, 0] width 0 height 0
click at [678, 312] on span at bounding box center [682, 306] width 13 height 15
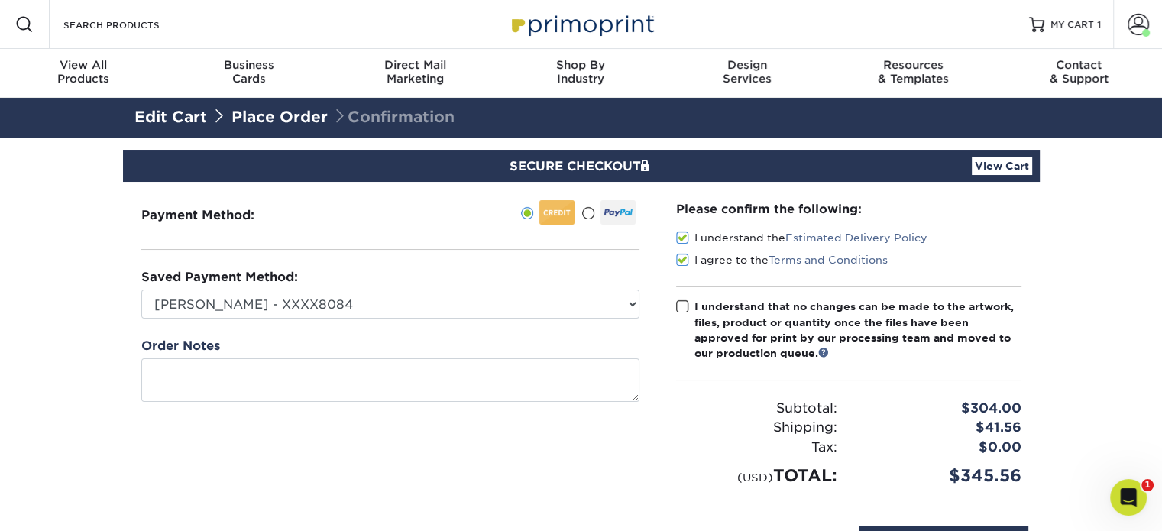
click at [0, 0] on input "I understand that no changes can be made to the artwork, files, product or quan…" at bounding box center [0, 0] width 0 height 0
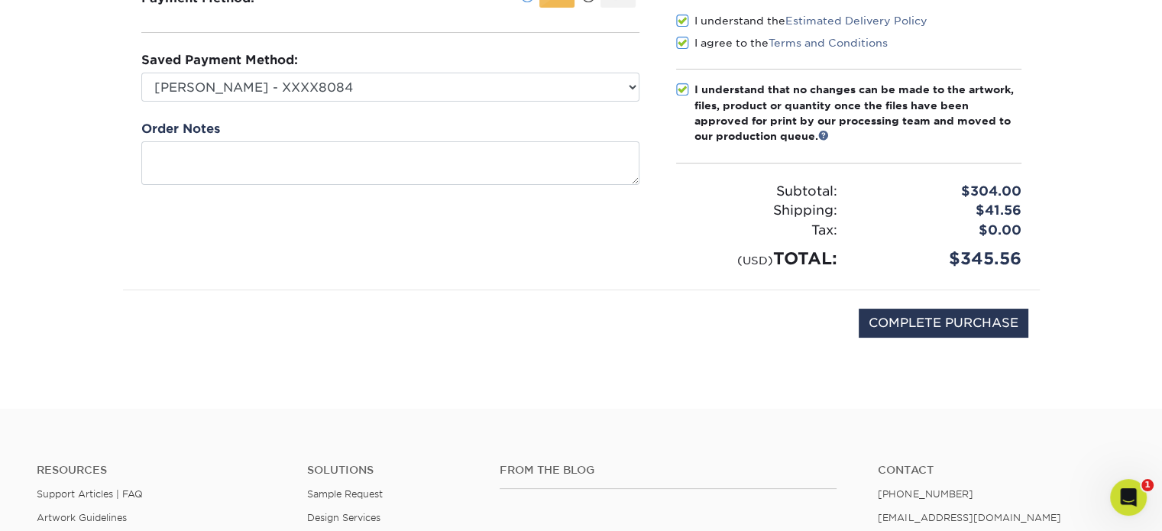
scroll to position [229, 0]
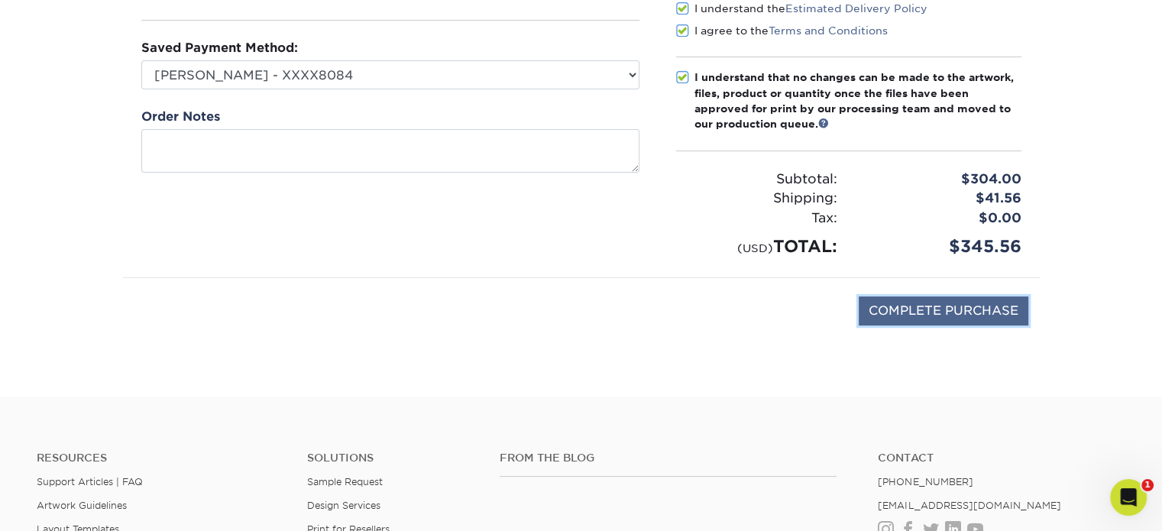
click at [904, 299] on input "COMPLETE PURCHASE" at bounding box center [944, 310] width 170 height 29
type input "PROCESSING, PLEASE WAIT..."
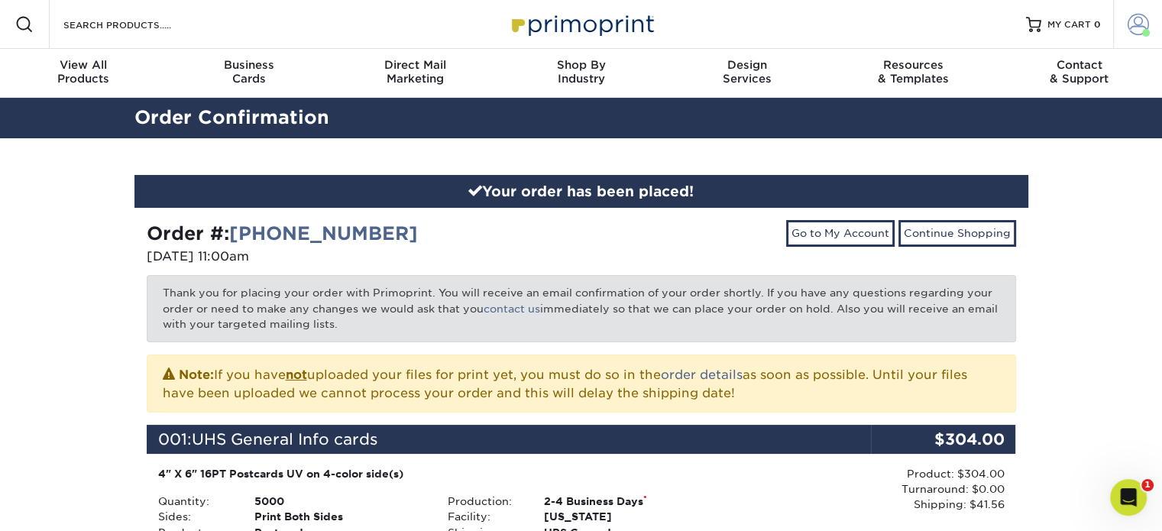
click at [1143, 23] on span at bounding box center [1138, 24] width 21 height 21
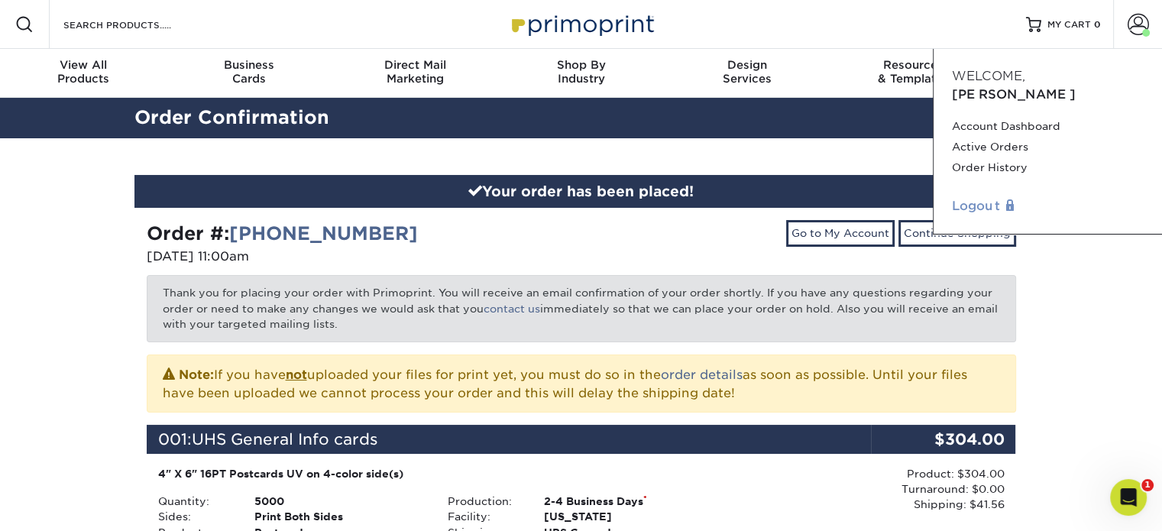
click at [966, 197] on link "Logout" at bounding box center [1048, 206] width 192 height 18
